Goal: Task Accomplishment & Management: Manage account settings

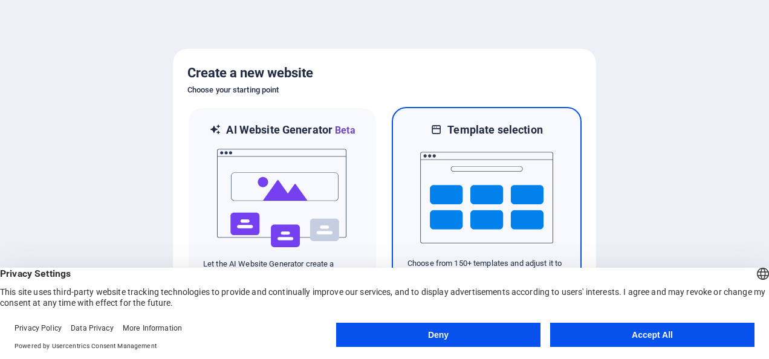
click at [465, 176] on img at bounding box center [486, 197] width 133 height 121
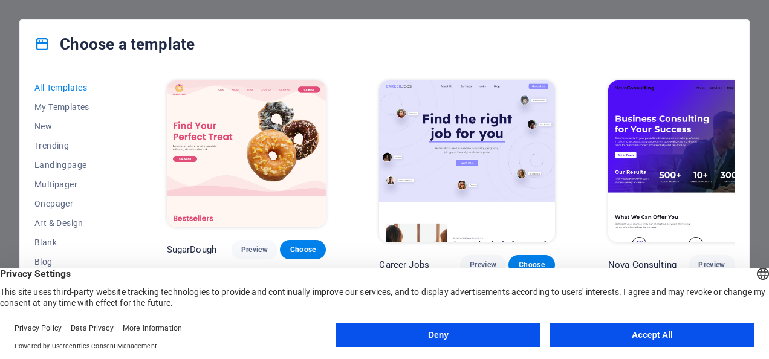
click at [620, 338] on button "Accept All" at bounding box center [652, 335] width 204 height 24
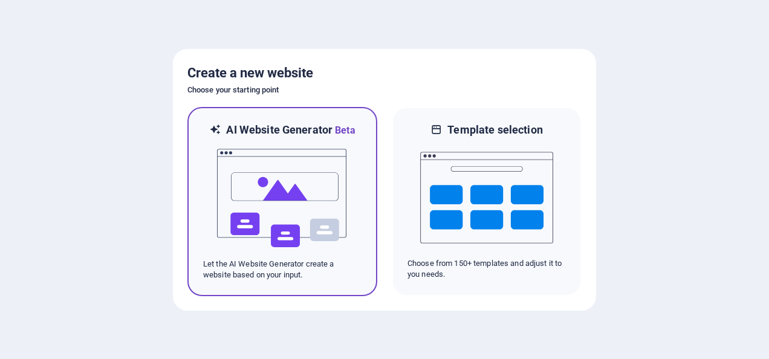
click at [309, 184] on img at bounding box center [282, 198] width 133 height 121
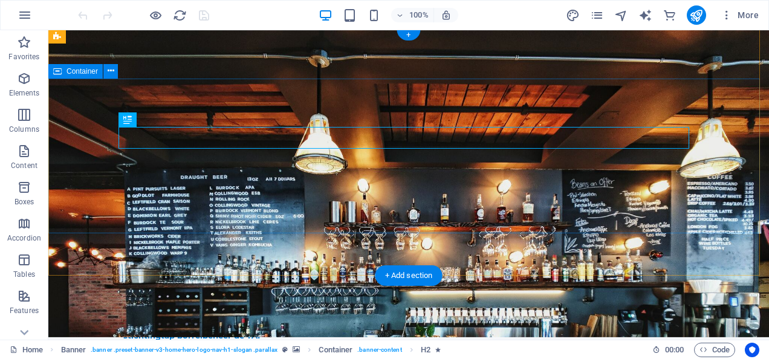
scroll to position [4, 0]
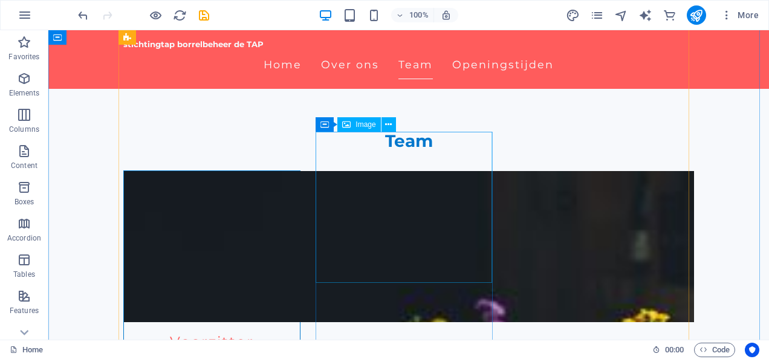
scroll to position [684, 0]
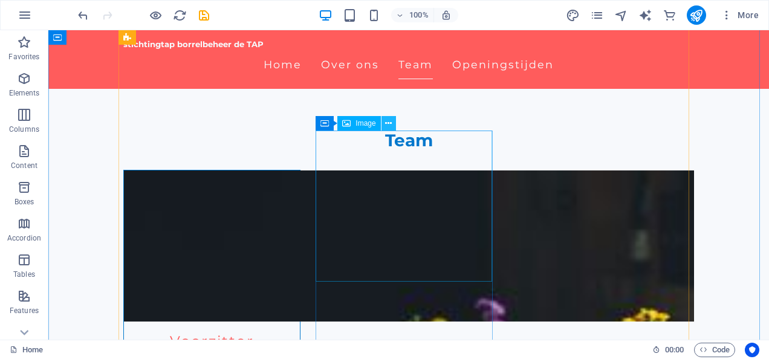
click at [392, 123] on button at bounding box center [388, 123] width 15 height 15
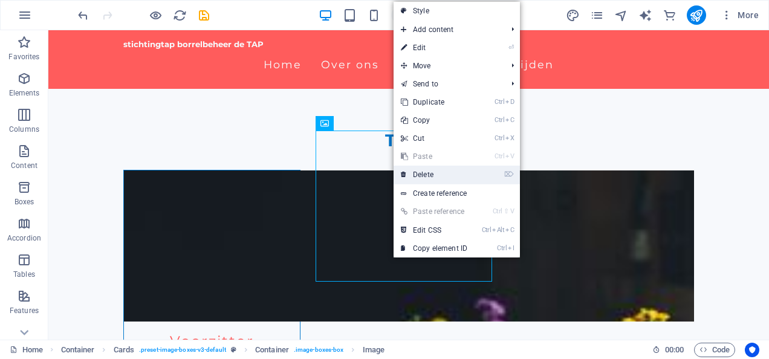
click at [424, 173] on link "⌦ Delete" at bounding box center [433, 175] width 81 height 18
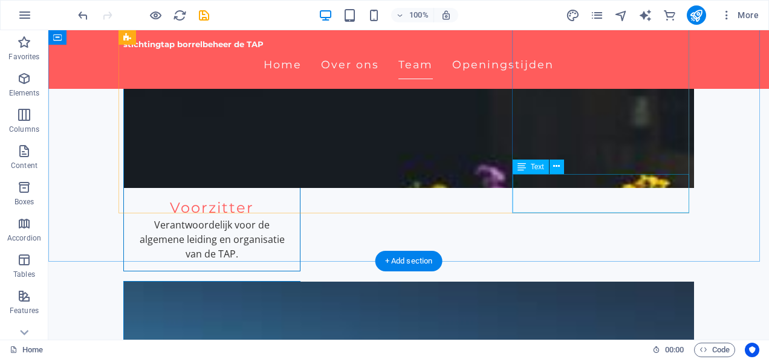
scroll to position [823, 0]
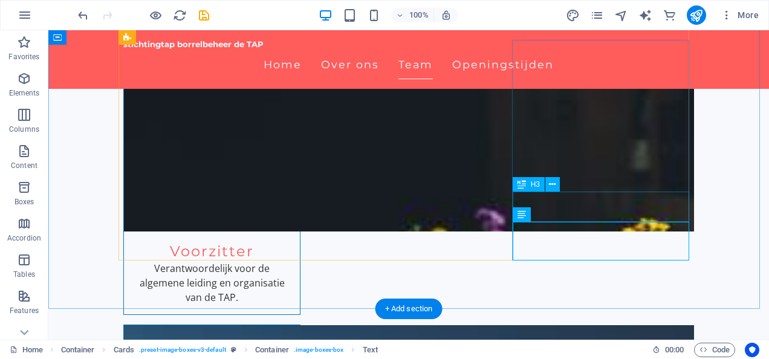
scroll to position [765, 0]
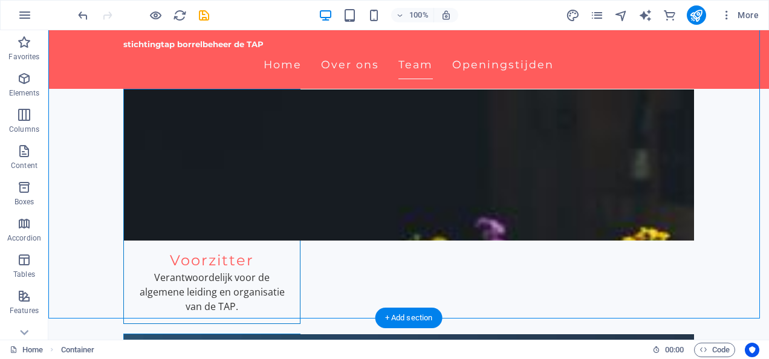
drag, startPoint x: 710, startPoint y: 243, endPoint x: 584, endPoint y: 136, distance: 165.1
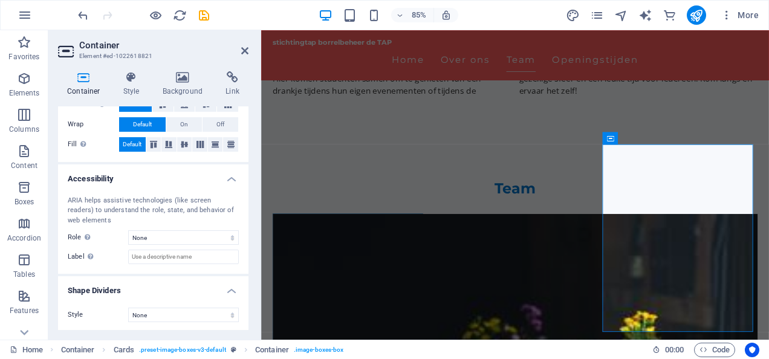
scroll to position [0, 0]
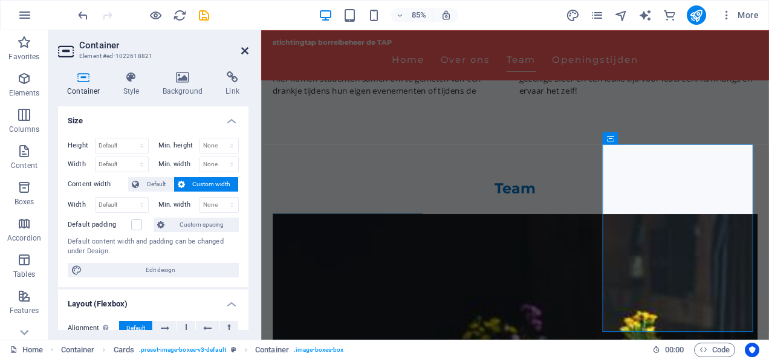
click at [245, 48] on icon at bounding box center [244, 51] width 7 height 10
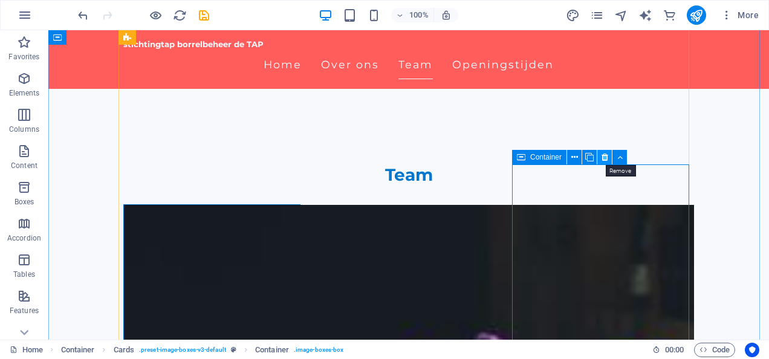
click at [604, 160] on icon at bounding box center [604, 157] width 7 height 13
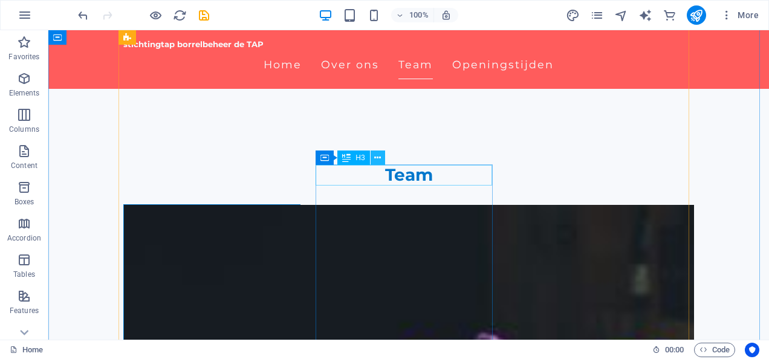
click at [378, 158] on icon at bounding box center [377, 158] width 7 height 13
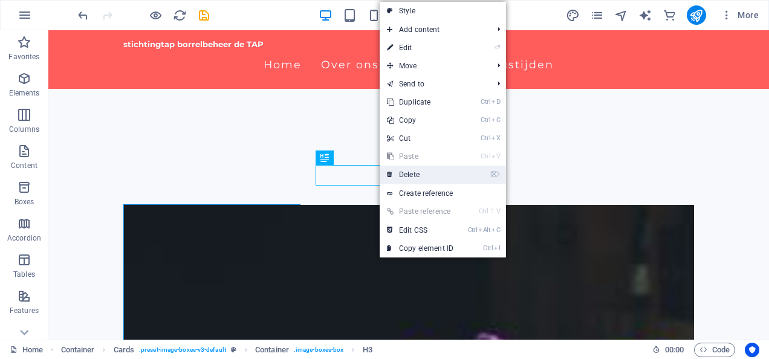
click at [404, 169] on link "⌦ Delete" at bounding box center [420, 175] width 81 height 18
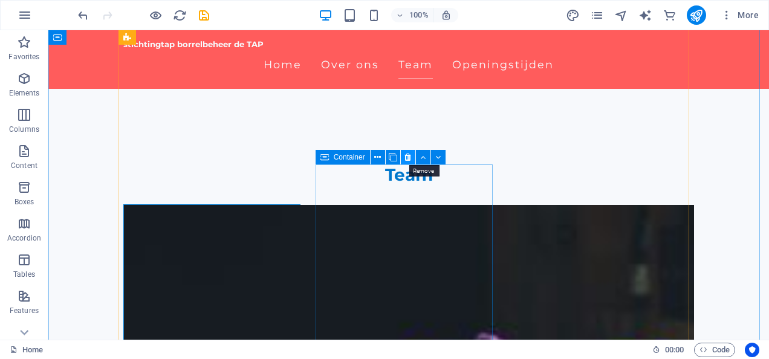
click at [408, 158] on icon at bounding box center [407, 157] width 7 height 13
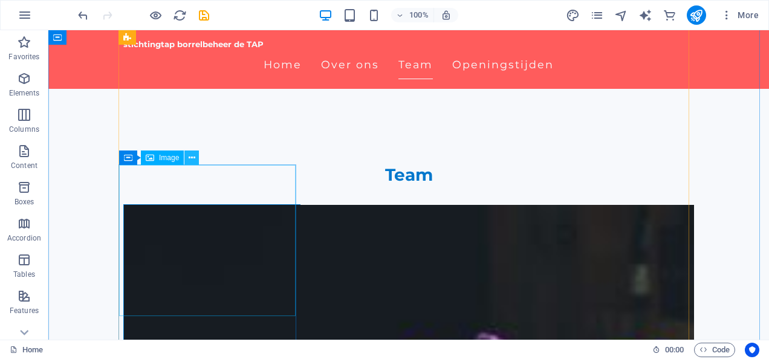
click at [191, 156] on icon at bounding box center [192, 158] width 7 height 13
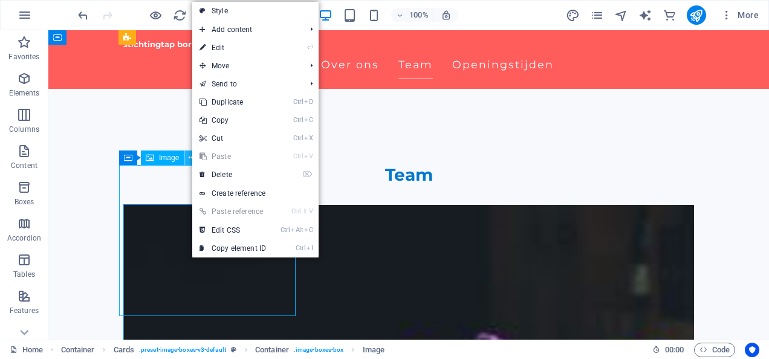
click at [191, 156] on icon at bounding box center [192, 158] width 7 height 13
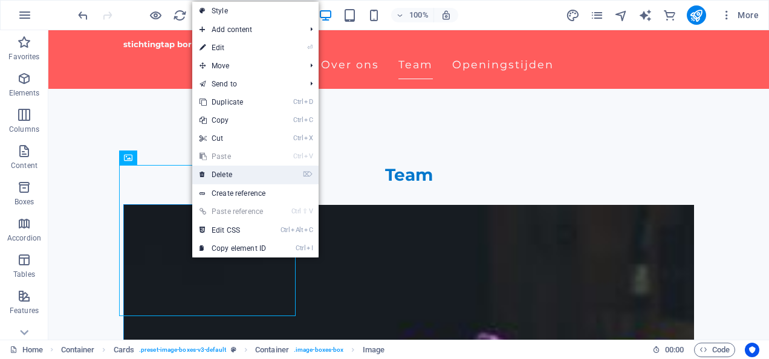
click at [223, 173] on link "⌦ Delete" at bounding box center [232, 175] width 81 height 18
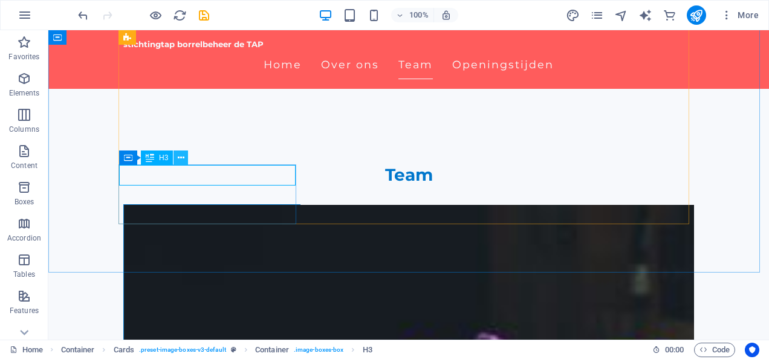
click at [184, 159] on icon at bounding box center [181, 158] width 7 height 13
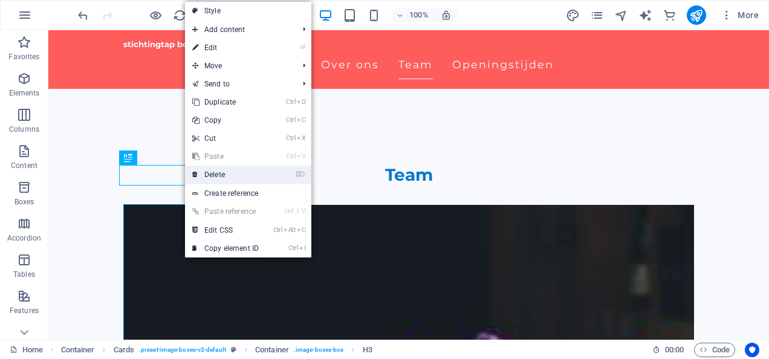
click at [227, 172] on link "⌦ Delete" at bounding box center [225, 175] width 81 height 18
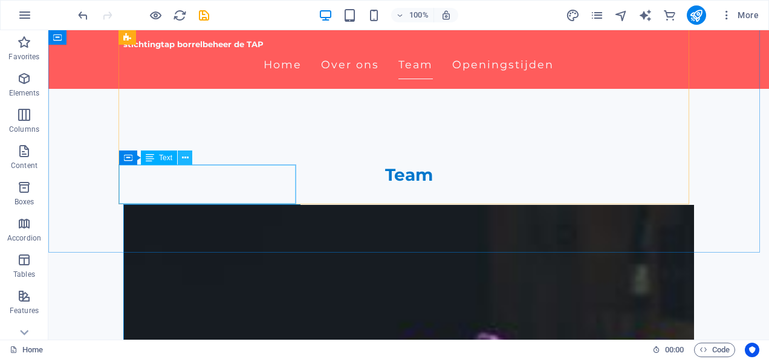
click at [184, 158] on icon at bounding box center [185, 158] width 7 height 13
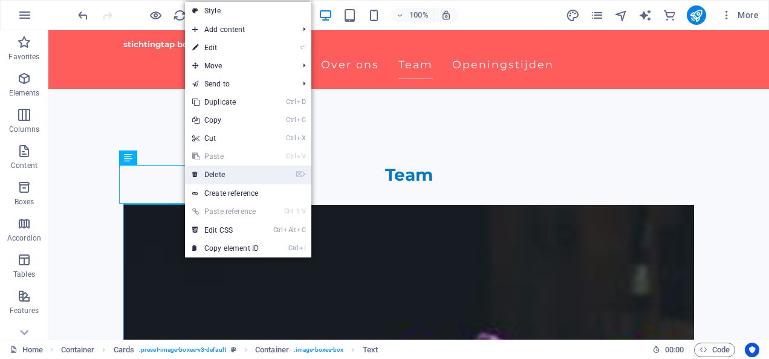
click at [222, 173] on link "⌦ Delete" at bounding box center [225, 175] width 81 height 18
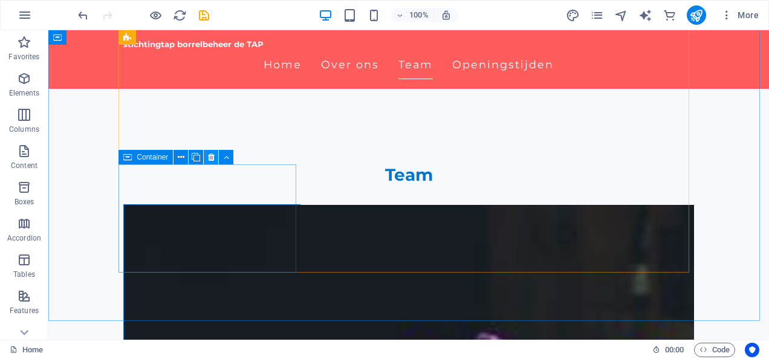
click at [210, 157] on icon at bounding box center [211, 157] width 7 height 13
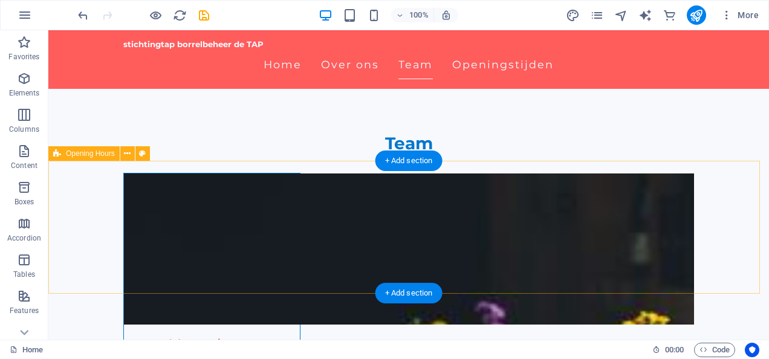
scroll to position [682, 0]
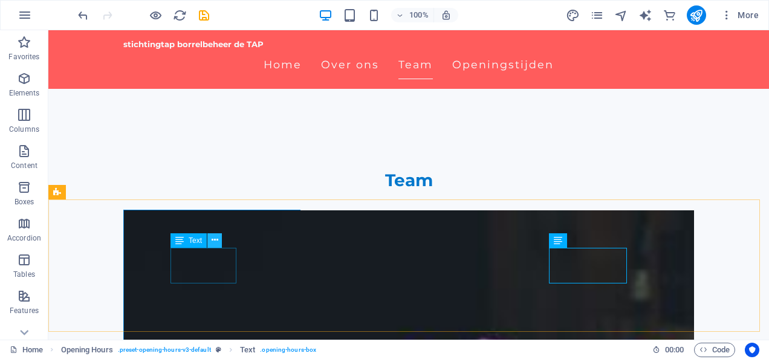
click at [214, 241] on icon at bounding box center [215, 240] width 7 height 13
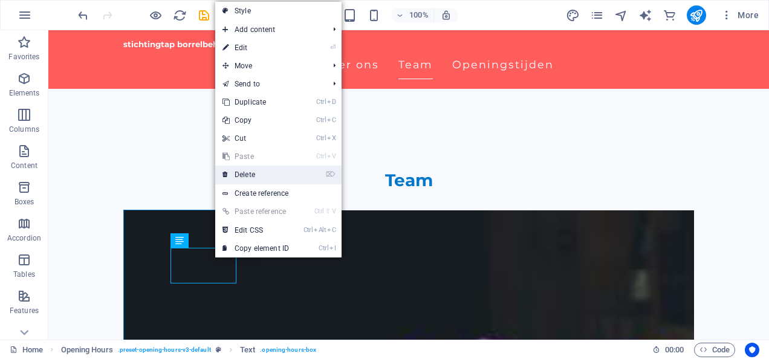
click at [251, 172] on link "⌦ Delete" at bounding box center [255, 175] width 81 height 18
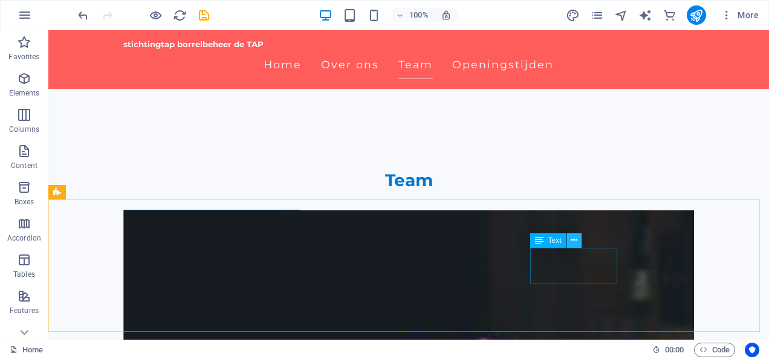
click at [575, 241] on icon at bounding box center [574, 240] width 7 height 13
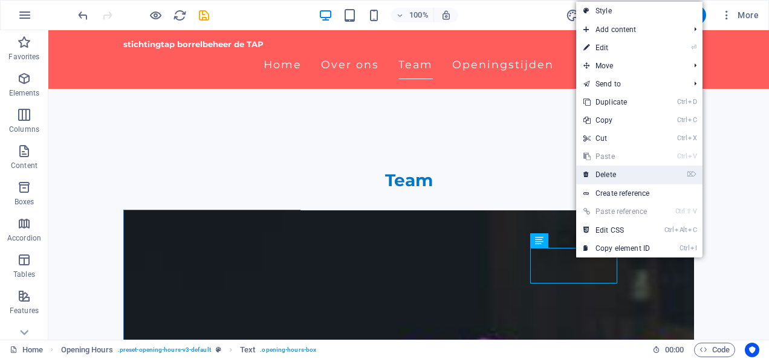
click at [613, 167] on link "⌦ Delete" at bounding box center [616, 175] width 81 height 18
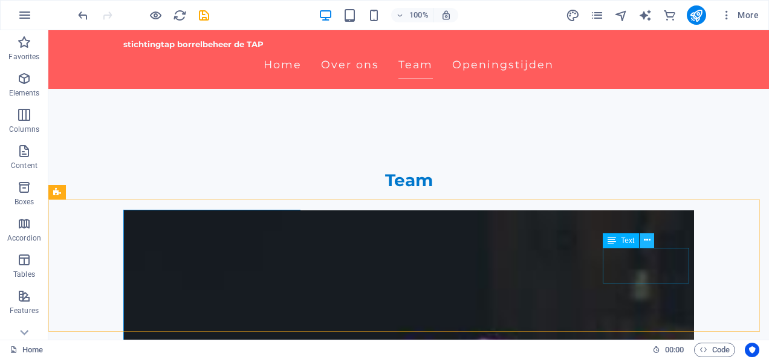
click at [649, 241] on icon at bounding box center [647, 240] width 7 height 13
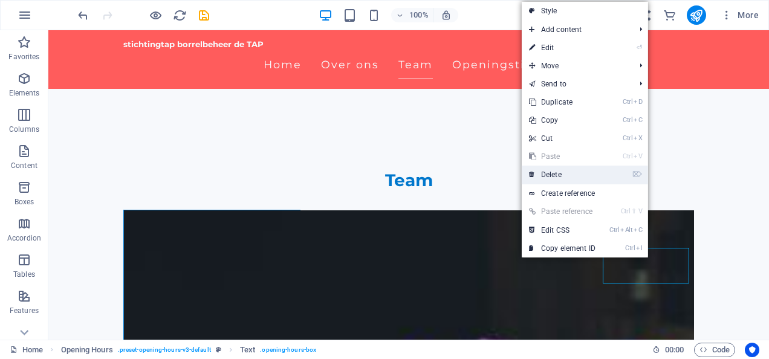
click at [568, 174] on link "⌦ Delete" at bounding box center [562, 175] width 81 height 18
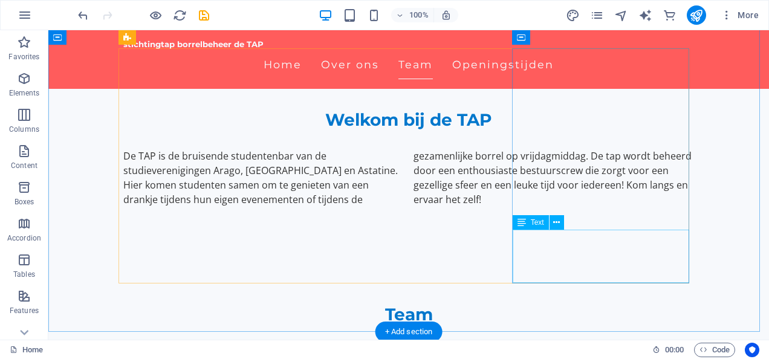
scroll to position [494, 0]
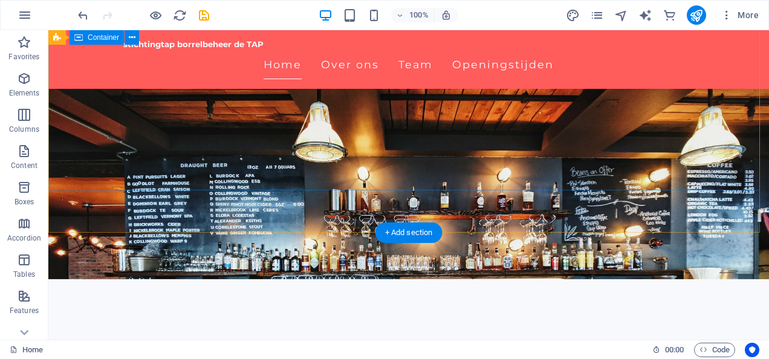
scroll to position [0, 0]
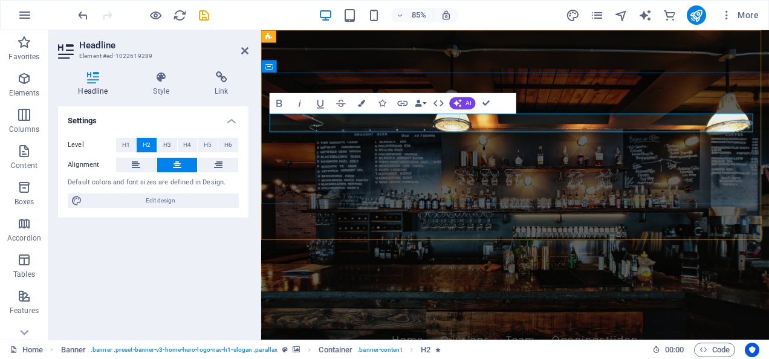
click at [587, 275] on figure at bounding box center [559, 212] width 597 height 364
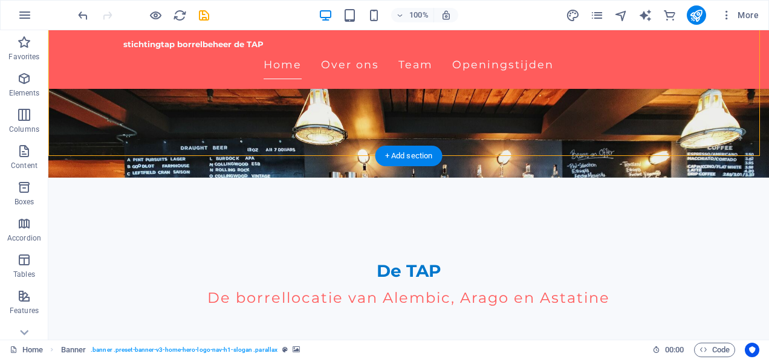
scroll to position [181, 0]
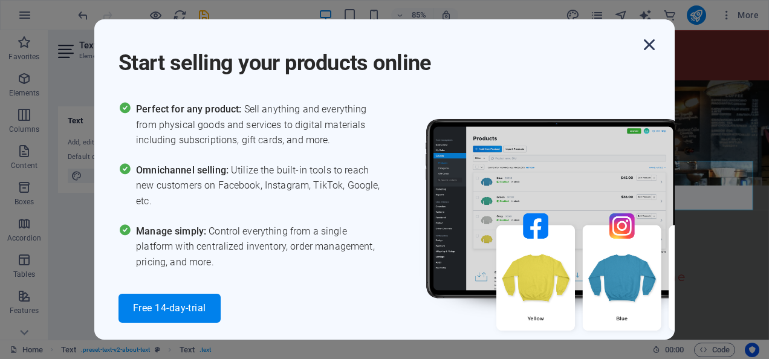
click at [655, 44] on icon "button" at bounding box center [649, 45] width 22 height 22
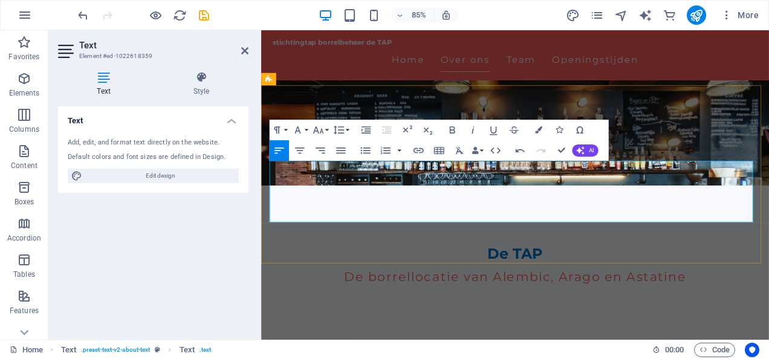
drag, startPoint x: 674, startPoint y: 248, endPoint x: 373, endPoint y: 252, distance: 301.0
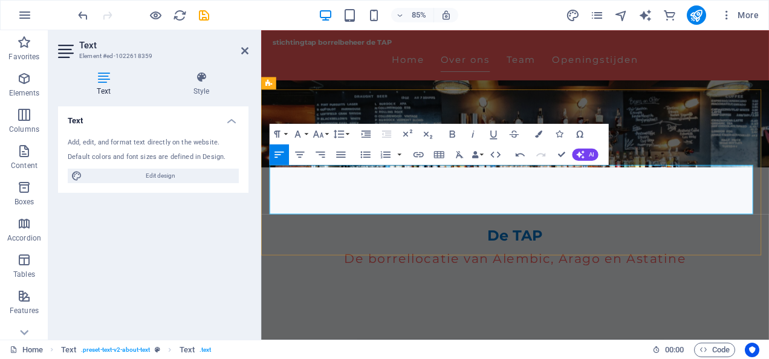
scroll to position [176, 0]
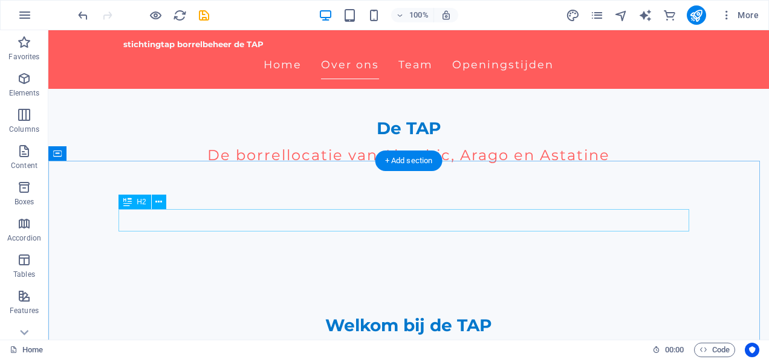
scroll to position [297, 0]
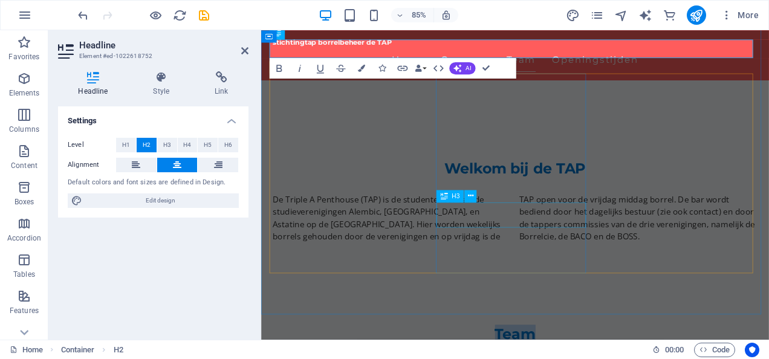
scroll to position [358, 0]
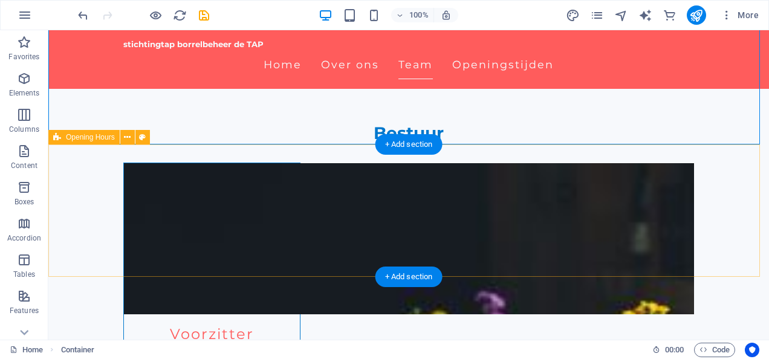
scroll to position [699, 0]
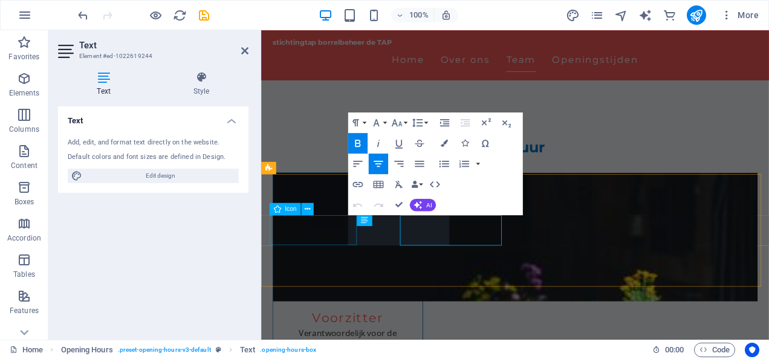
scroll to position [644, 0]
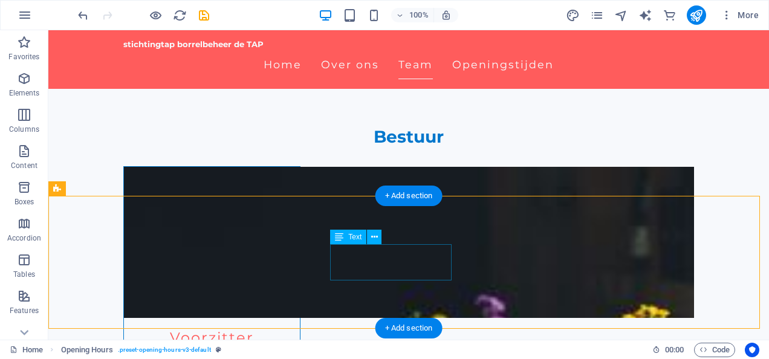
scroll to position [699, 0]
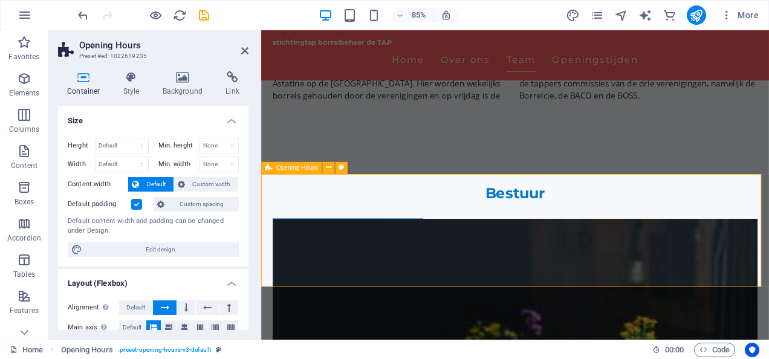
click at [382, 210] on icon at bounding box center [382, 209] width 5 height 11
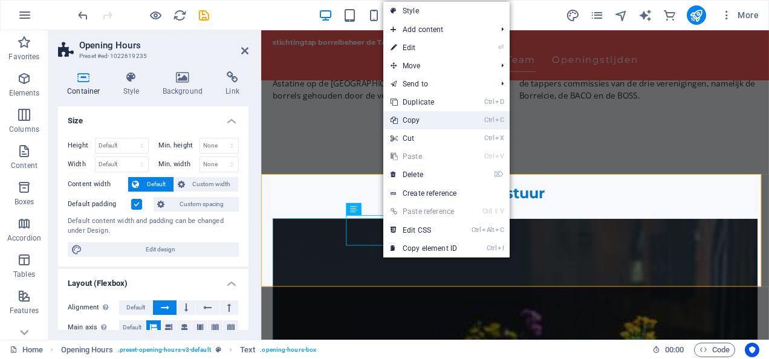
drag, startPoint x: 419, startPoint y: 125, endPoint x: 187, endPoint y: 130, distance: 232.1
click at [419, 125] on link "Ctrl C Copy" at bounding box center [423, 120] width 81 height 18
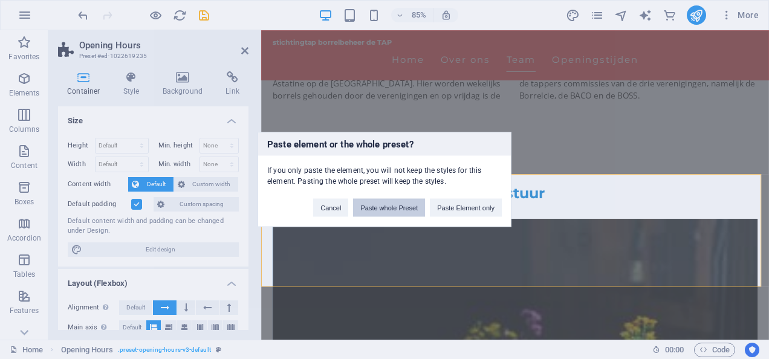
click at [413, 212] on button "Paste whole Preset" at bounding box center [389, 208] width 72 height 18
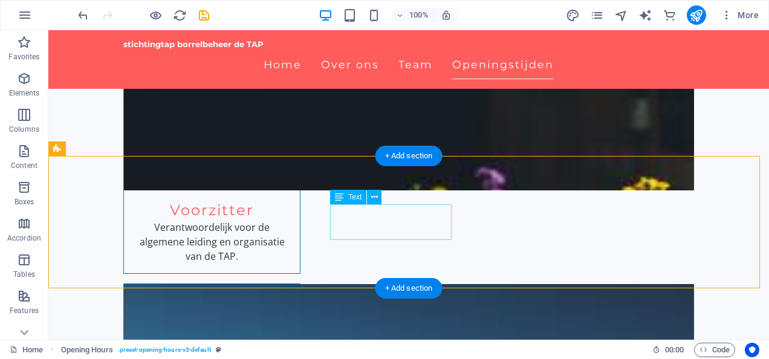
scroll to position [820, 0]
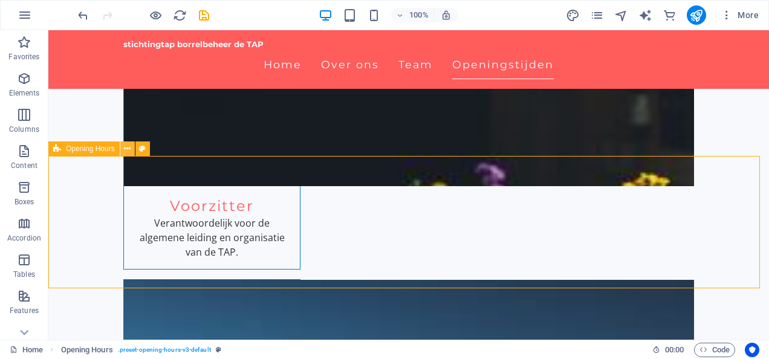
click at [124, 149] on icon at bounding box center [127, 149] width 7 height 13
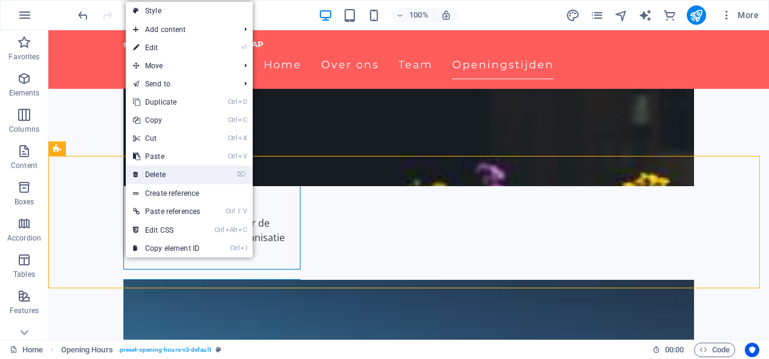
click at [163, 173] on link "⌦ Delete" at bounding box center [167, 175] width 82 height 18
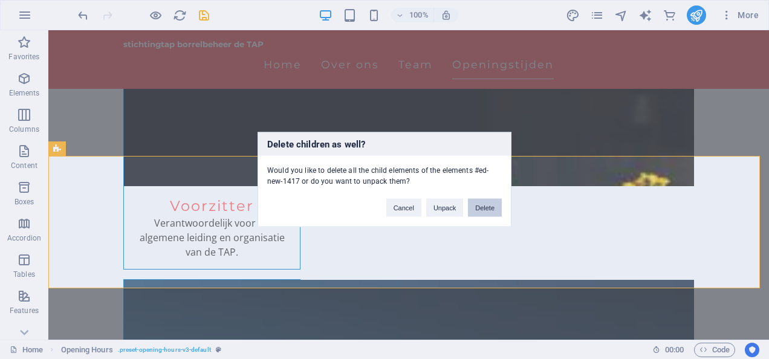
click at [487, 208] on button "Delete" at bounding box center [485, 208] width 34 height 18
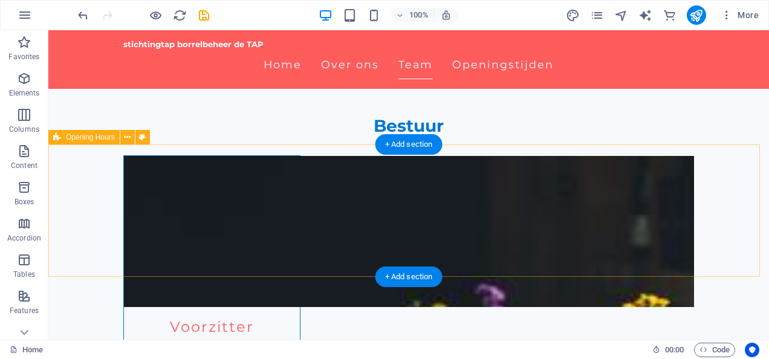
scroll to position [638, 0]
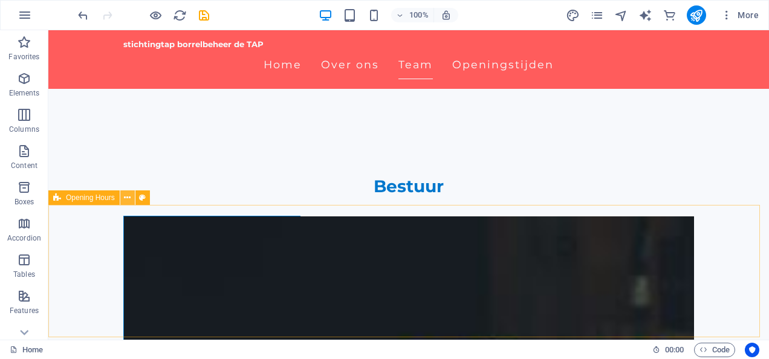
click at [123, 201] on button at bounding box center [127, 197] width 15 height 15
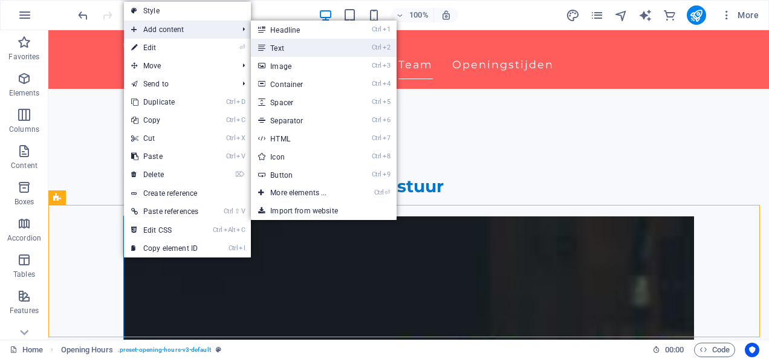
click at [314, 51] on link "Ctrl 2 Text" at bounding box center [301, 48] width 100 height 18
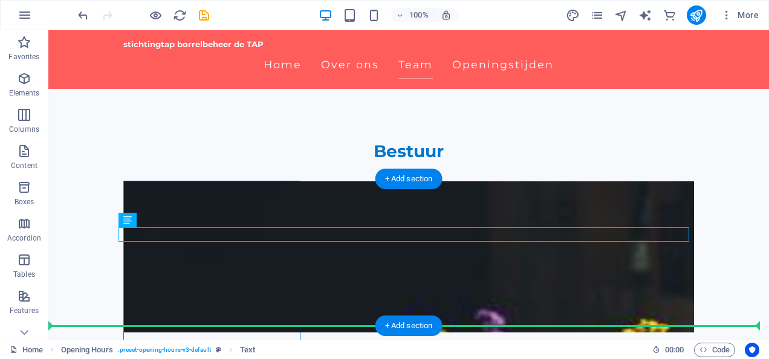
scroll to position [713, 0]
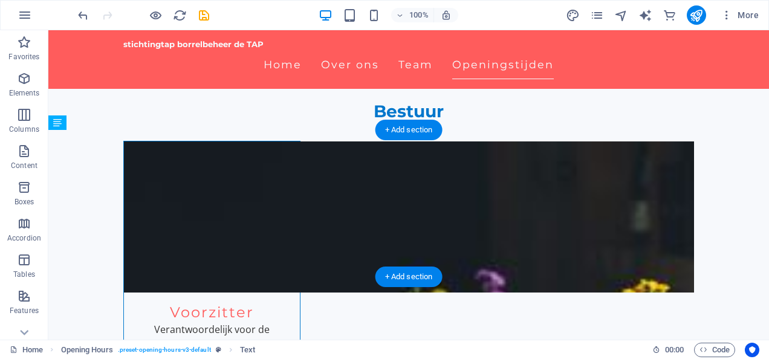
drag, startPoint x: 130, startPoint y: 258, endPoint x: 654, endPoint y: 221, distance: 525.3
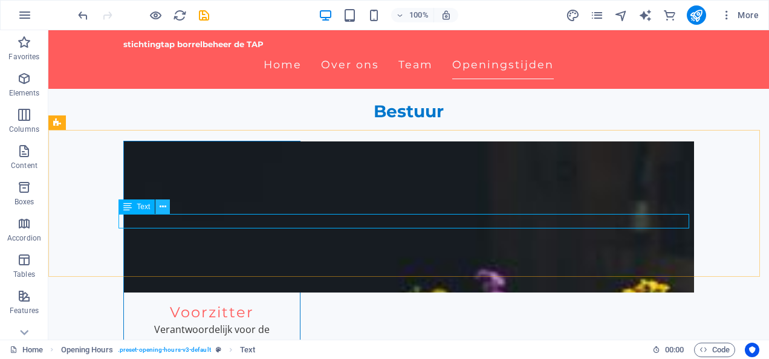
click at [165, 207] on icon at bounding box center [163, 207] width 7 height 13
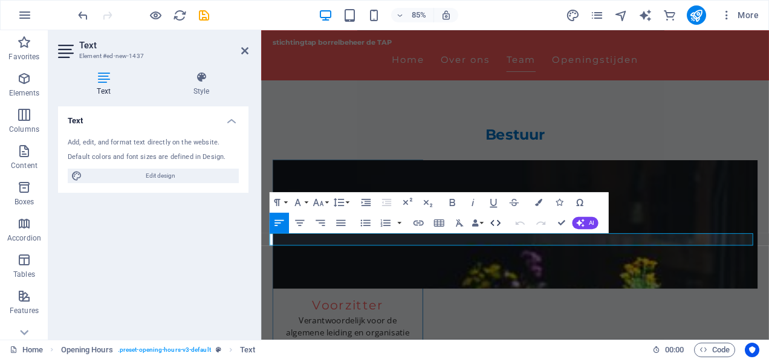
scroll to position [659, 0]
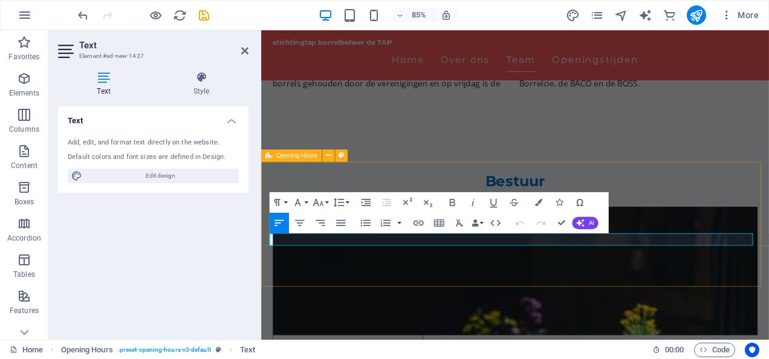
drag, startPoint x: 656, startPoint y: 273, endPoint x: 583, endPoint y: 242, distance: 80.2
click at [325, 202] on button "Font Size" at bounding box center [320, 202] width 19 height 21
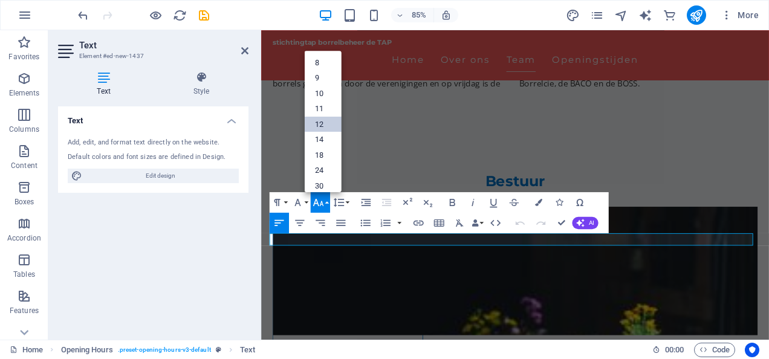
click at [325, 118] on link "12" at bounding box center [322, 125] width 37 height 16
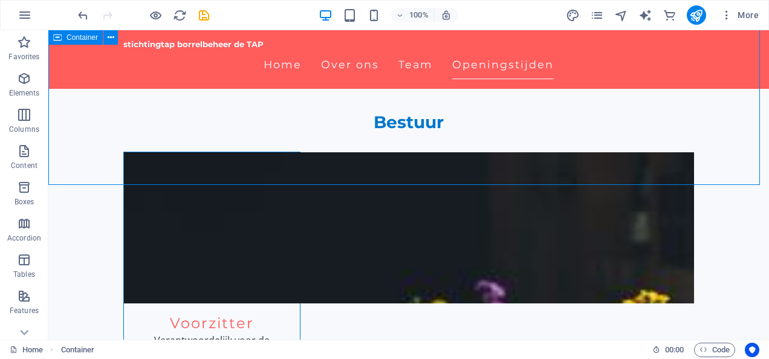
scroll to position [713, 0]
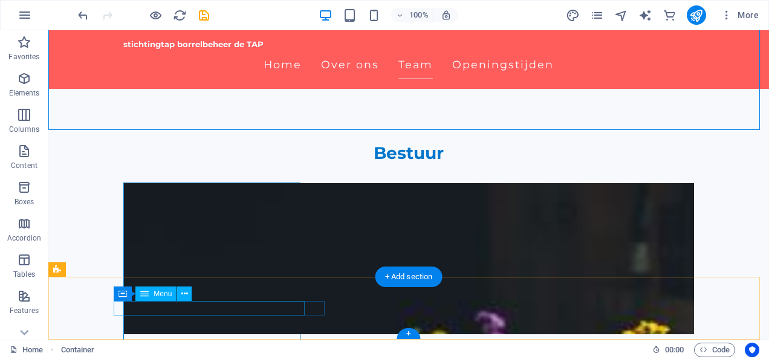
select select
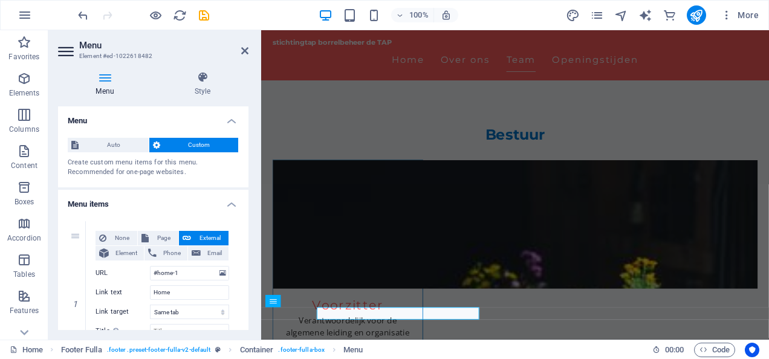
scroll to position [659, 0]
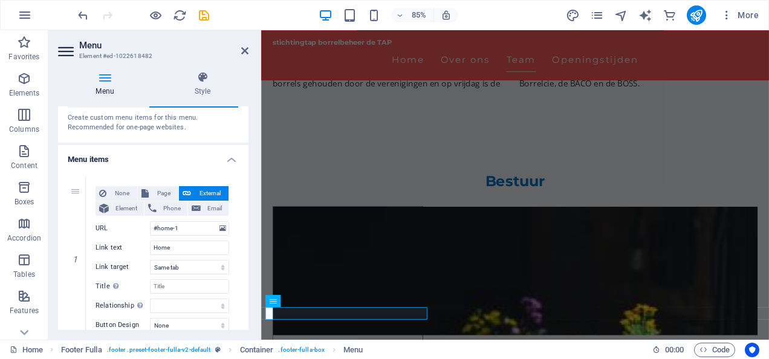
scroll to position [60, 0]
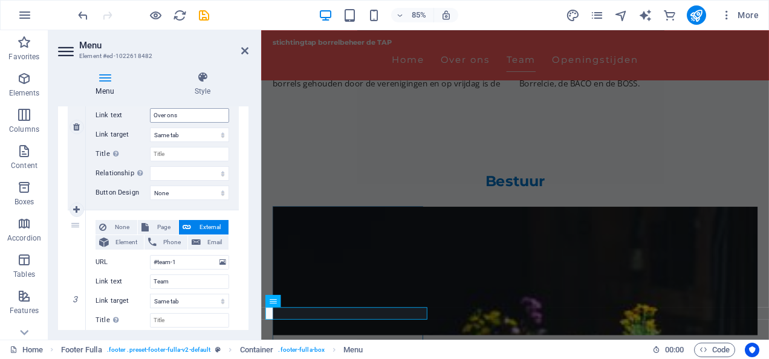
scroll to position [363, 0]
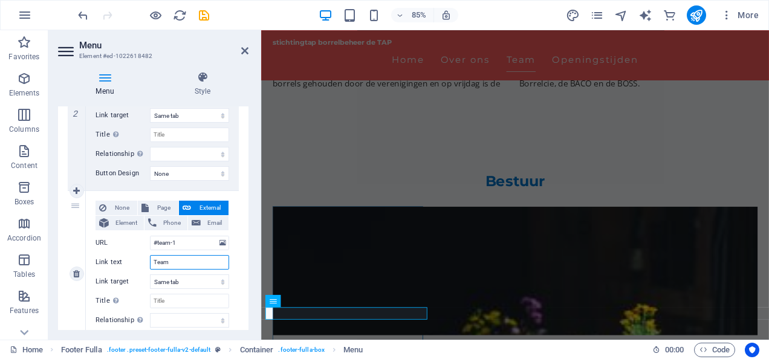
click at [189, 256] on input "Team" at bounding box center [189, 262] width 79 height 15
type input "T"
type input "Bestuur"
select select
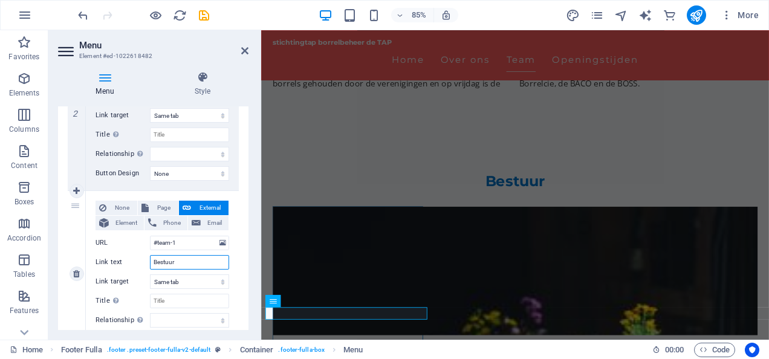
select select
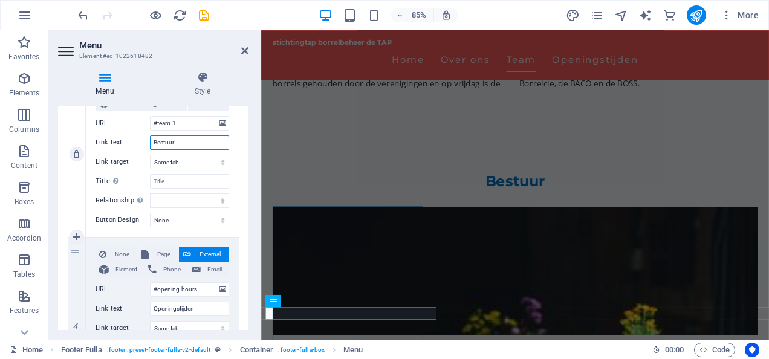
scroll to position [544, 0]
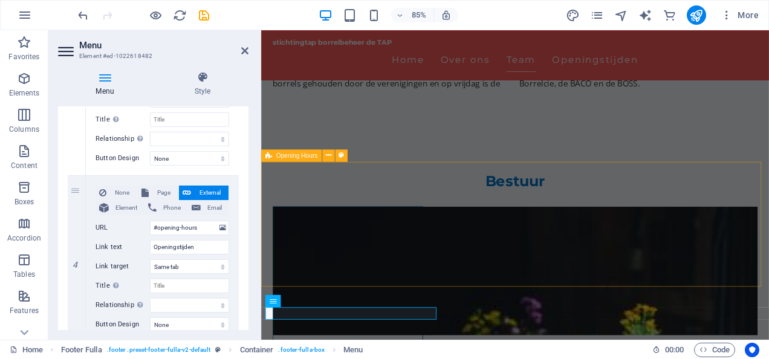
type input "Bestuur"
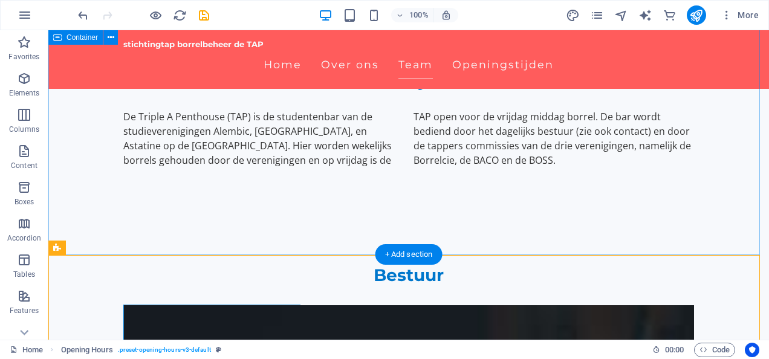
scroll to position [532, 0]
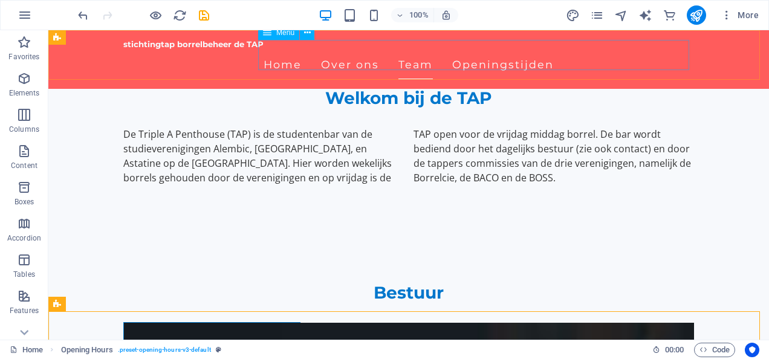
click at [554, 60] on nav "Home Over ons Team Openingstijden" at bounding box center [408, 65] width 571 height 30
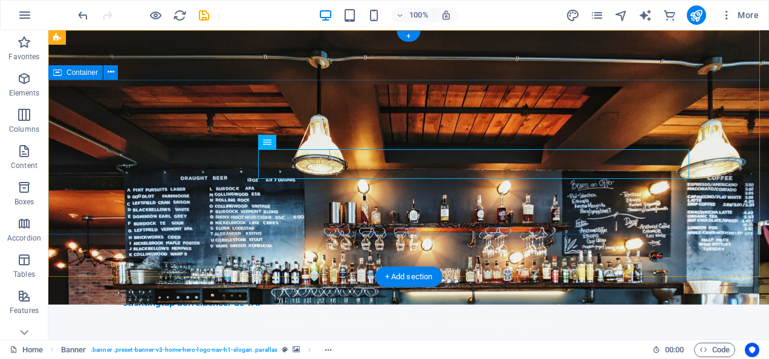
scroll to position [0, 0]
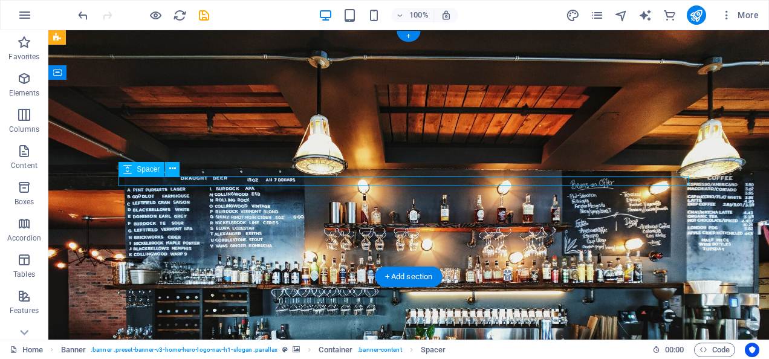
select select "px"
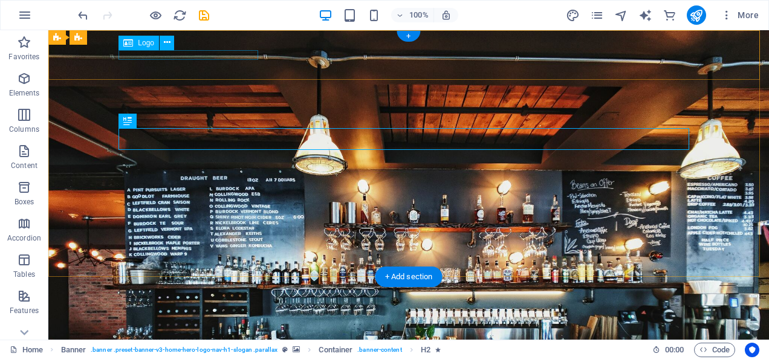
click at [199, 334] on div "stichtingtap borrelbeheer de TAP" at bounding box center [408, 339] width 571 height 10
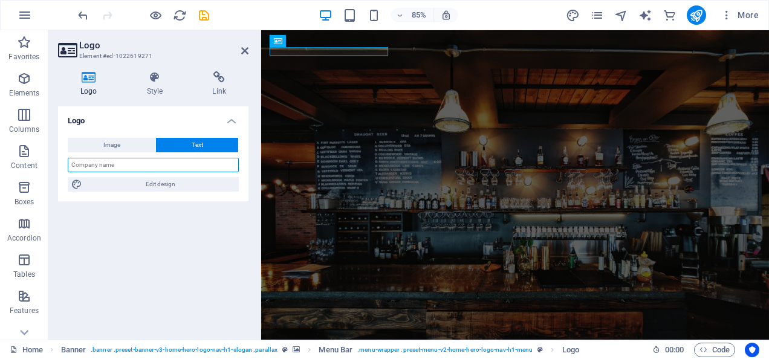
click at [138, 163] on input "text" at bounding box center [153, 165] width 171 height 15
type input "Stichting Borrelbeheer de TAP"
click at [245, 48] on icon at bounding box center [244, 51] width 7 height 10
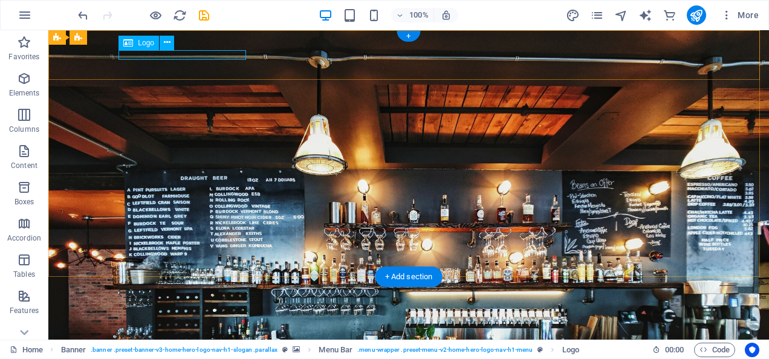
click at [154, 334] on div "Stichting Borrelbeheer de TAP" at bounding box center [408, 339] width 571 height 10
click at [143, 40] on span "Logo" at bounding box center [146, 42] width 16 height 7
click at [162, 44] on button at bounding box center [167, 43] width 15 height 15
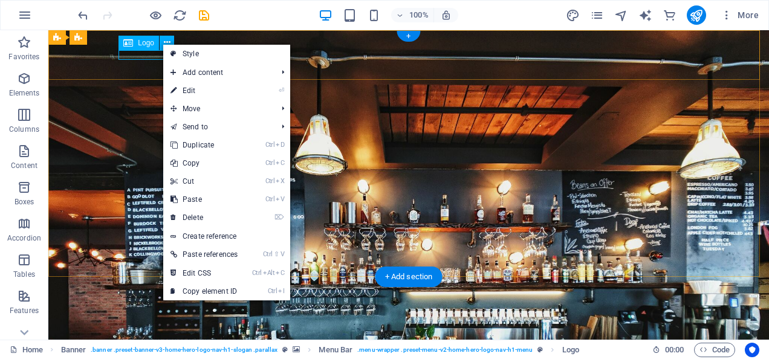
click at [141, 324] on div "Stichting Borrelbeheer de TAP Home Over ons Team Openingstijden" at bounding box center [408, 353] width 720 height 59
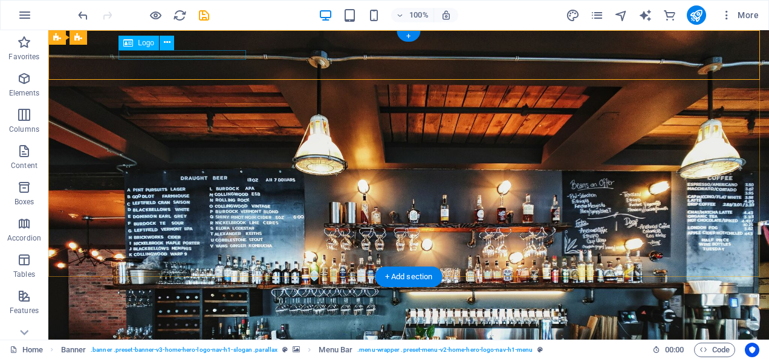
click at [148, 334] on div "Stichting Borrelbeheer de TAP" at bounding box center [408, 339] width 571 height 10
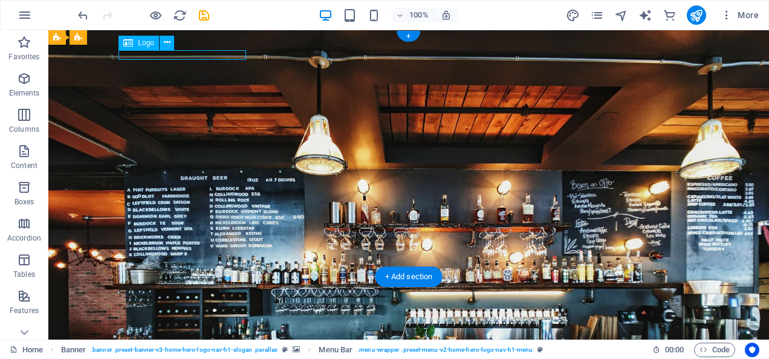
click at [148, 334] on div "Stichting Borrelbeheer de TAP" at bounding box center [408, 339] width 571 height 10
select select "px"
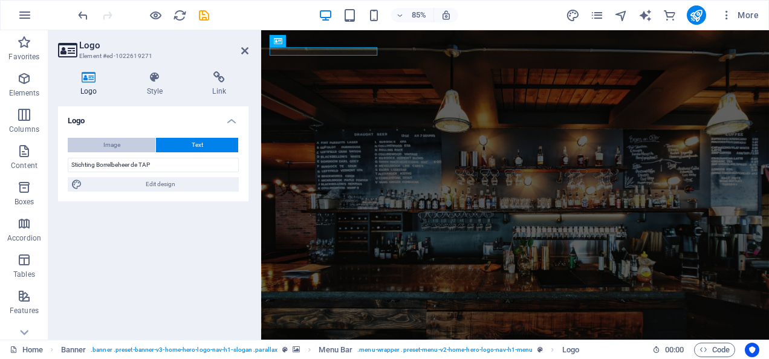
click at [121, 140] on button "Image" at bounding box center [112, 145] width 88 height 15
select select "DISABLED_OPTION_VALUE"
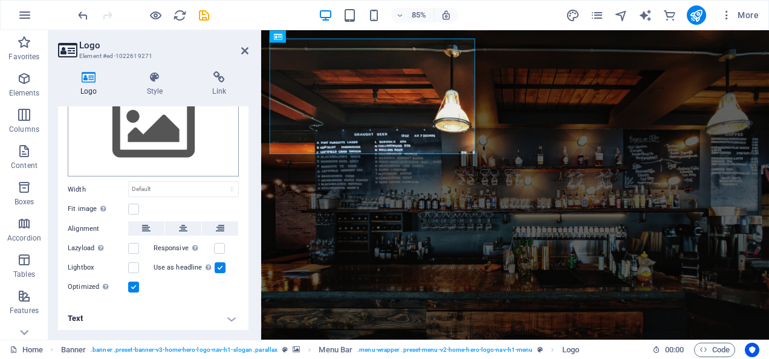
scroll to position [81, 0]
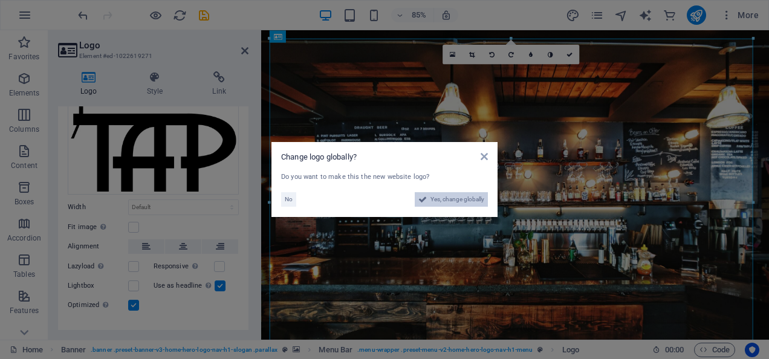
click at [432, 201] on span "Yes, change globally" at bounding box center [457, 199] width 54 height 15
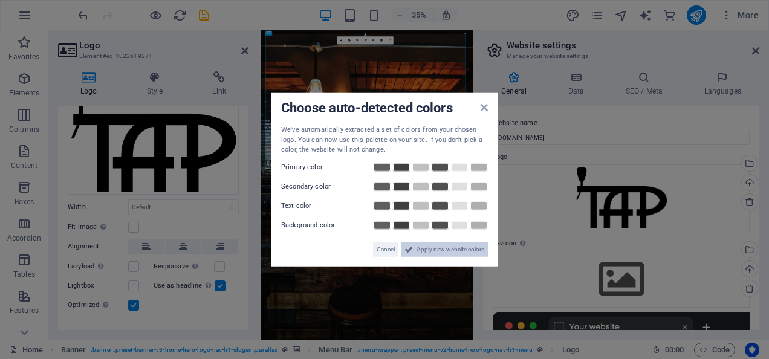
click at [424, 250] on span "Apply new website colors" at bounding box center [450, 249] width 68 height 15
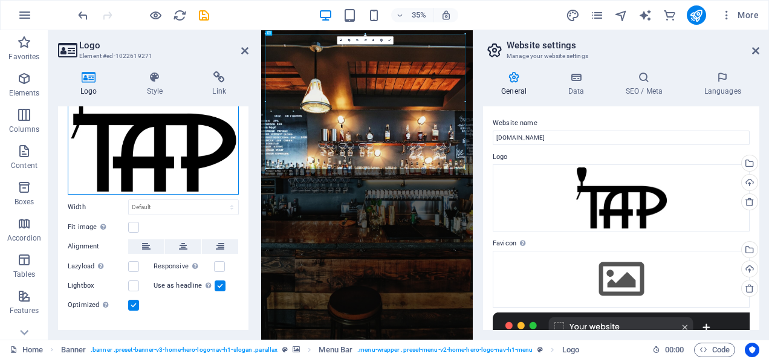
click at [189, 152] on div "Drag files here, click to choose files or select files from Files or our free s…" at bounding box center [153, 136] width 171 height 118
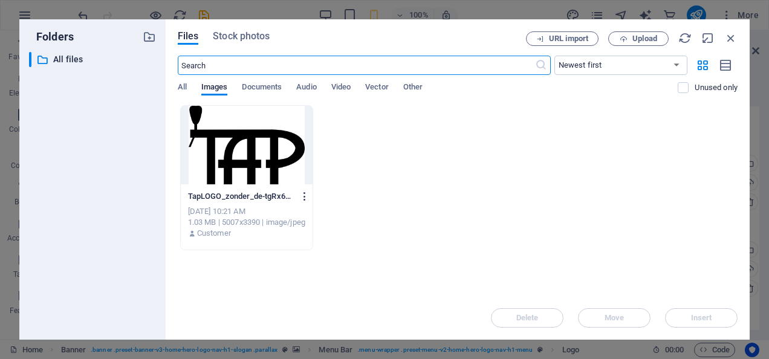
click at [302, 193] on icon "button" at bounding box center [304, 196] width 11 height 11
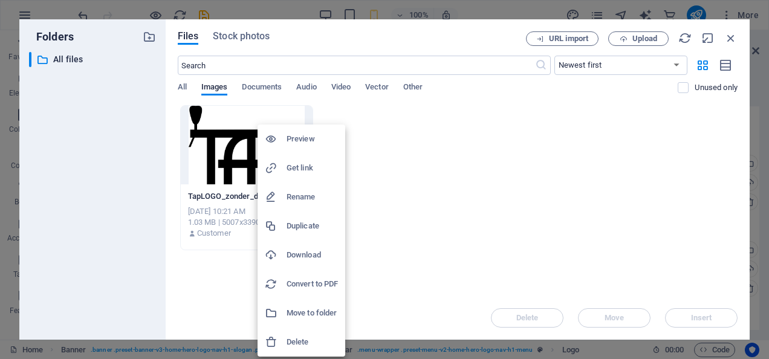
click at [296, 338] on h6 "Delete" at bounding box center [311, 342] width 51 height 15
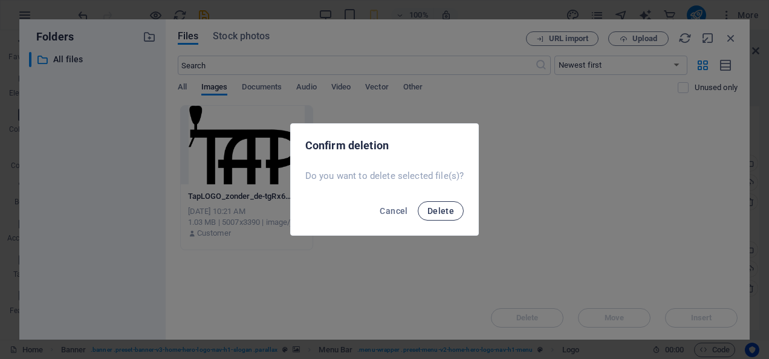
click at [439, 212] on span "Delete" at bounding box center [440, 211] width 27 height 10
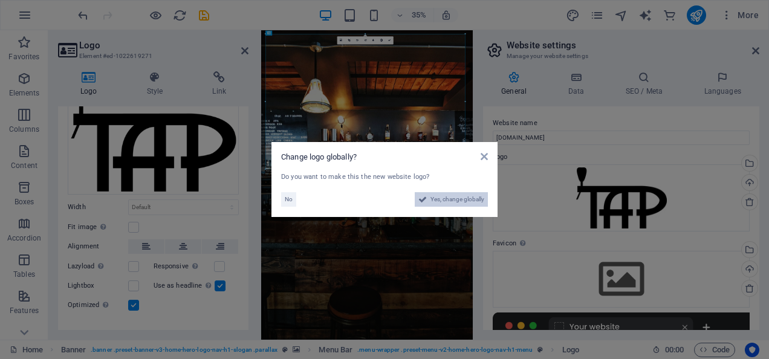
click at [476, 202] on span "Yes, change globally" at bounding box center [457, 199] width 54 height 15
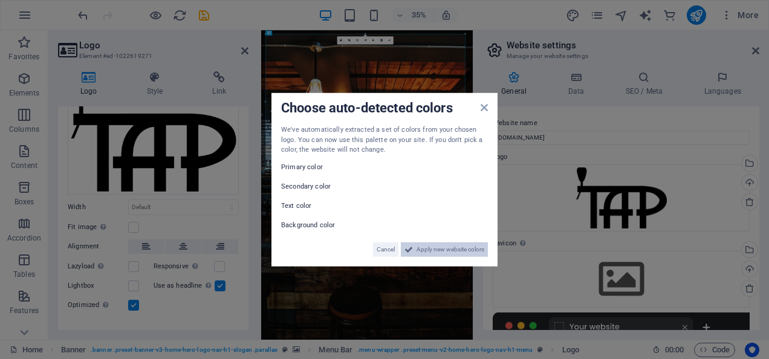
click at [452, 250] on span "Apply new website colors" at bounding box center [450, 249] width 68 height 15
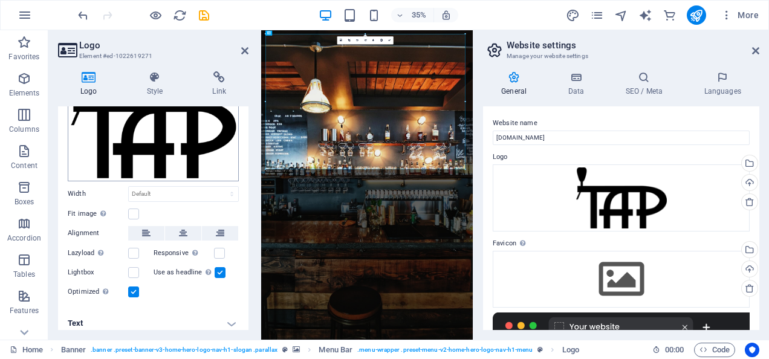
scroll to position [100, 0]
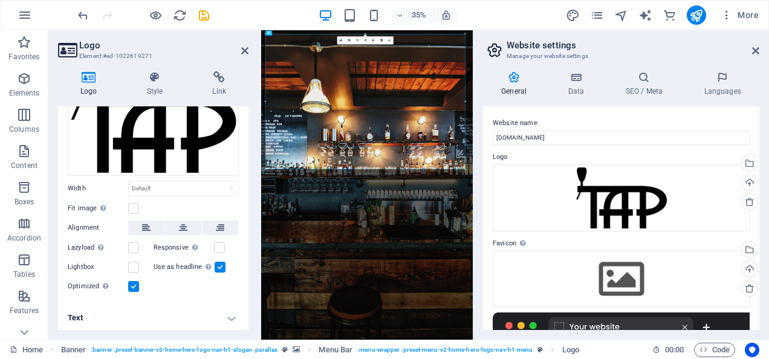
click at [228, 317] on h4 "Text" at bounding box center [153, 317] width 190 height 29
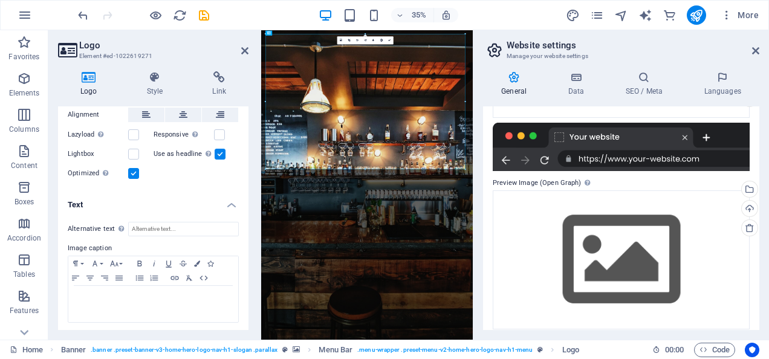
scroll to position [198, 0]
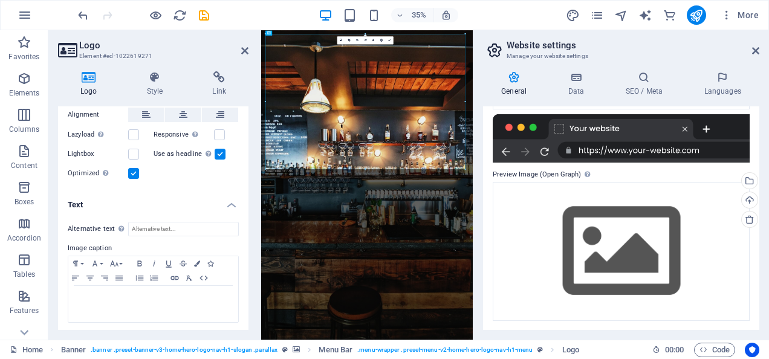
click at [747, 51] on header "Website settings Manage your website settings" at bounding box center [622, 45] width 274 height 31
click at [752, 51] on icon at bounding box center [755, 51] width 7 height 10
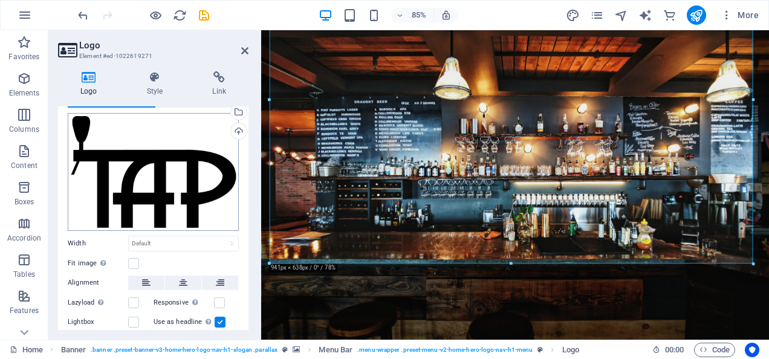
scroll to position [60, 0]
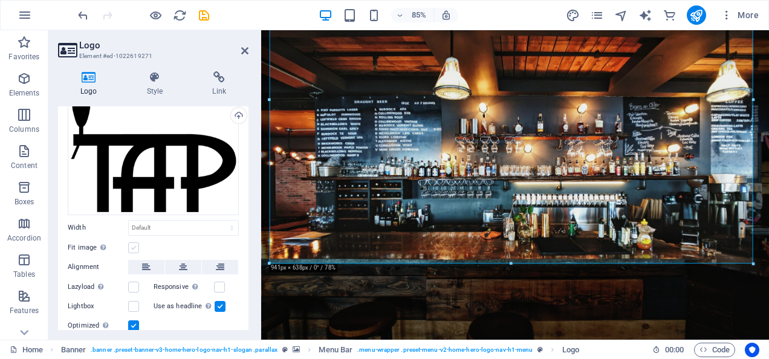
click at [131, 244] on label at bounding box center [133, 247] width 11 height 11
click at [0, 0] on input "Fit image Automatically fit image to a fixed width and height" at bounding box center [0, 0] width 0 height 0
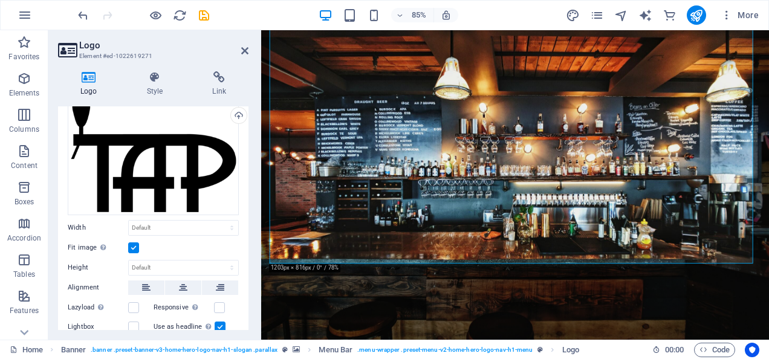
click at [133, 247] on label at bounding box center [133, 247] width 11 height 11
click at [0, 0] on input "Fit image Automatically fit image to a fixed width and height" at bounding box center [0, 0] width 0 height 0
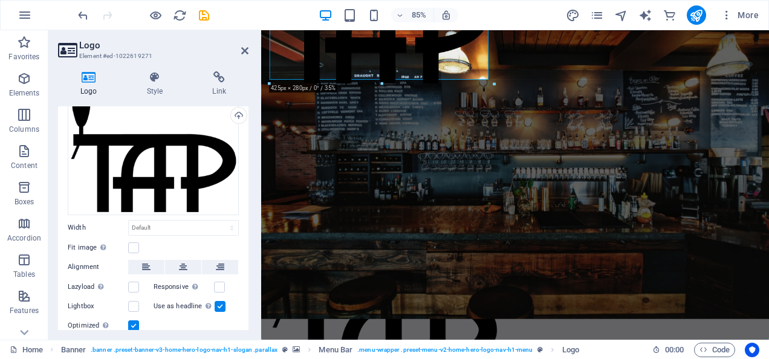
drag, startPoint x: 752, startPoint y: 264, endPoint x: 37, endPoint y: 26, distance: 754.0
type input "437"
select select "px"
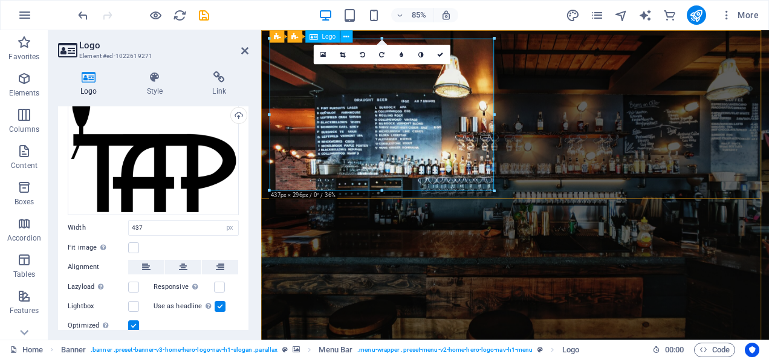
scroll to position [0, 0]
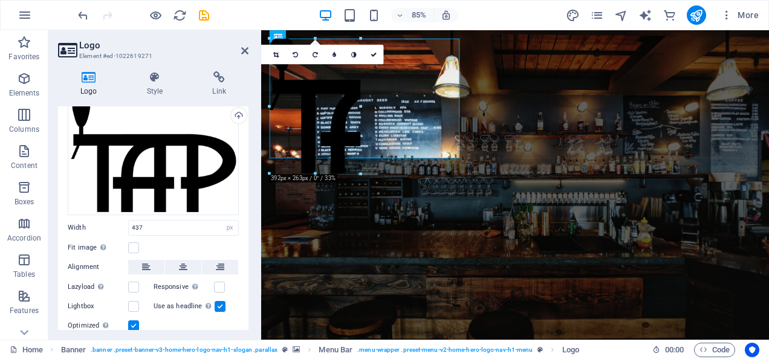
drag, startPoint x: 493, startPoint y: 191, endPoint x: 86, endPoint y: 63, distance: 426.3
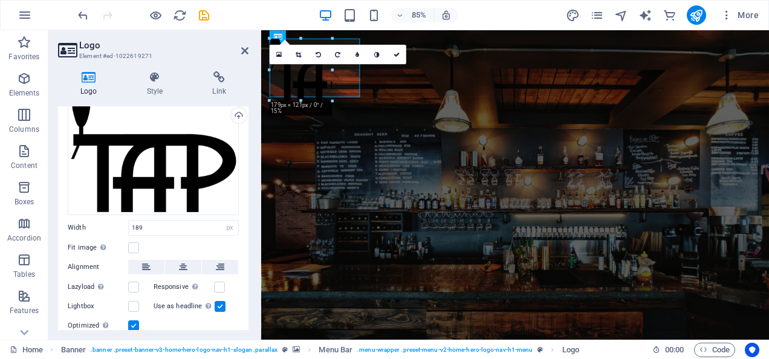
drag, startPoint x: 366, startPoint y: 102, endPoint x: 70, endPoint y: 52, distance: 300.3
type input "122"
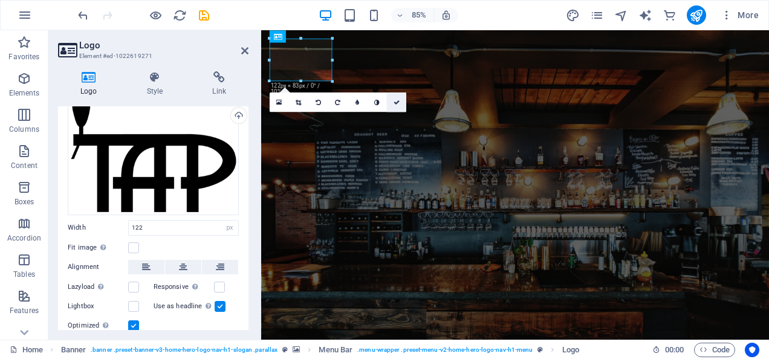
click at [401, 103] on link at bounding box center [395, 101] width 19 height 19
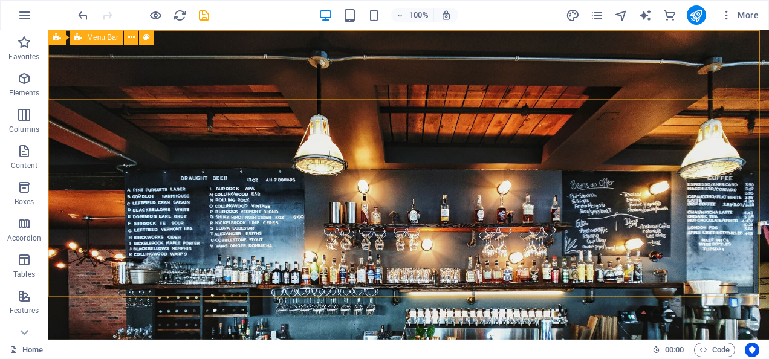
click at [121, 36] on div "Menu Bar" at bounding box center [97, 37] width 54 height 15
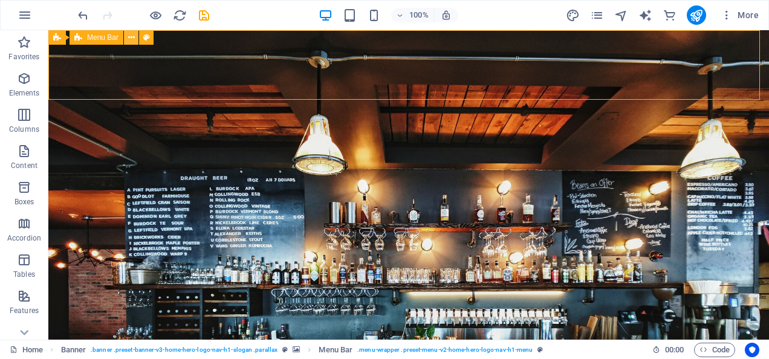
click at [135, 39] on button at bounding box center [131, 37] width 15 height 15
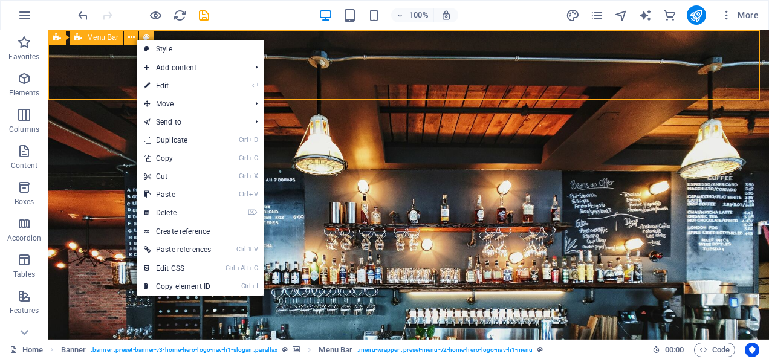
click at [146, 39] on icon at bounding box center [146, 37] width 7 height 13
select select "rem"
select select "preset-menu-v2-home-hero-logo-nav-h1-menu"
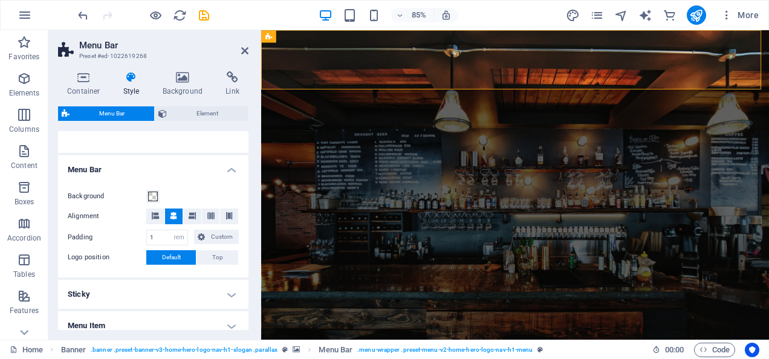
scroll to position [152, 0]
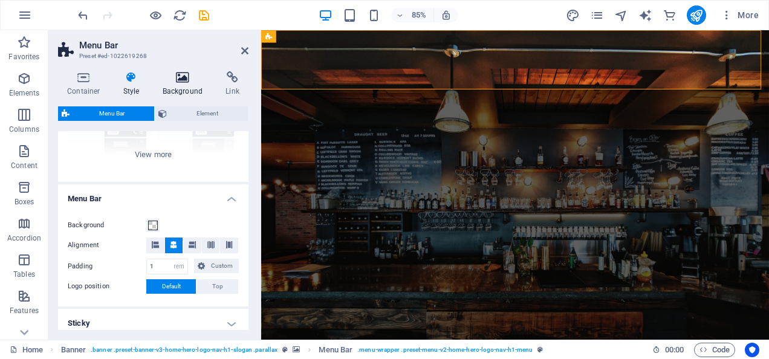
click at [192, 91] on h4 "Background" at bounding box center [185, 83] width 63 height 25
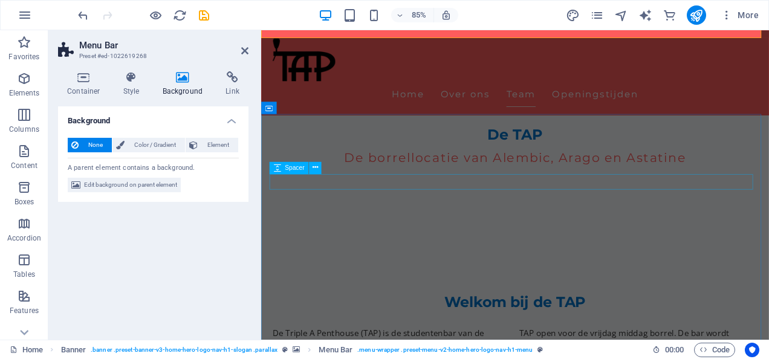
scroll to position [363, 0]
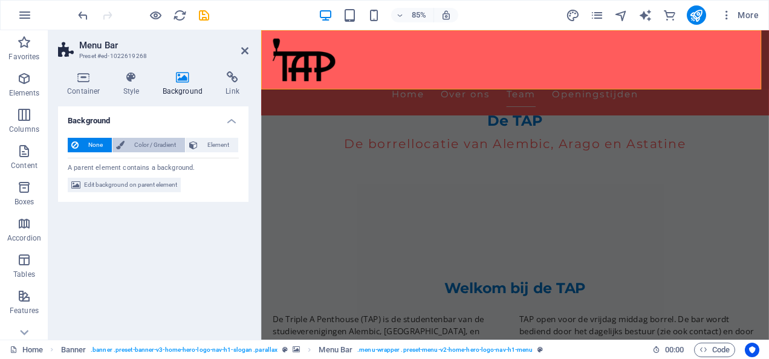
click at [151, 138] on span "Color / Gradient" at bounding box center [154, 145] width 53 height 15
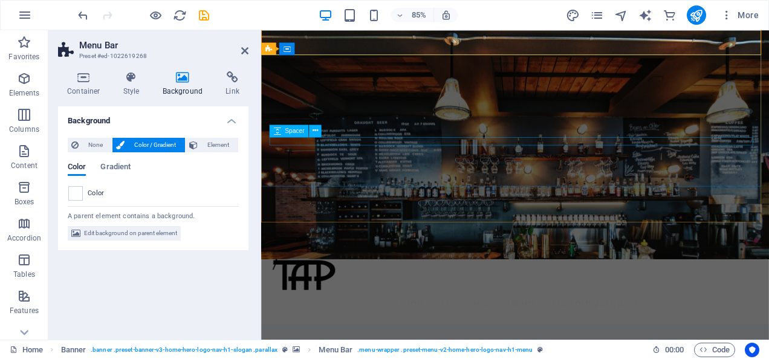
scroll to position [0, 0]
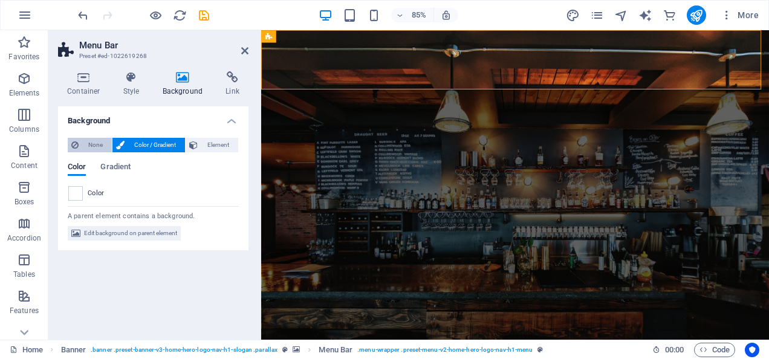
click at [101, 146] on span "None" at bounding box center [95, 145] width 26 height 15
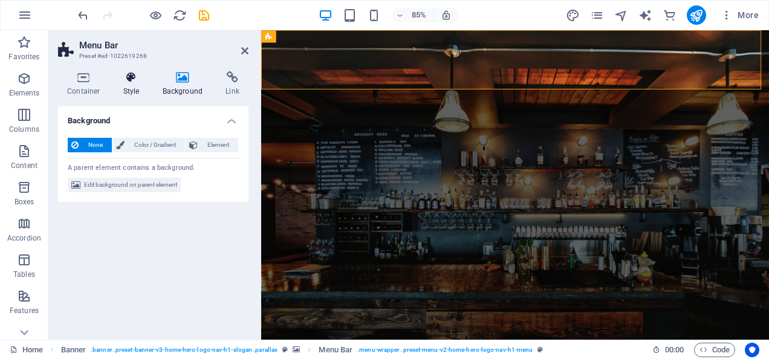
click at [138, 89] on h4 "Style" at bounding box center [133, 83] width 39 height 25
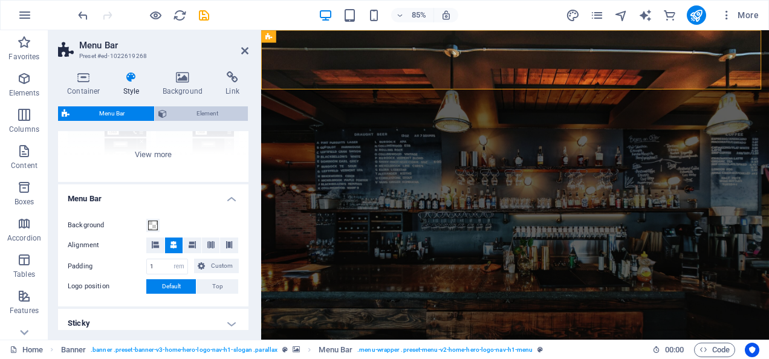
click at [213, 110] on span "Element" at bounding box center [207, 113] width 74 height 15
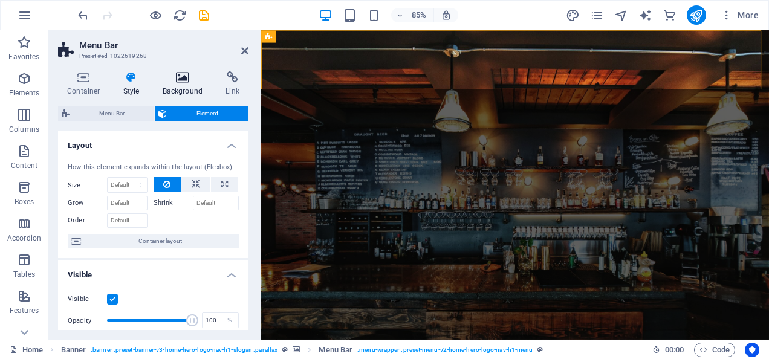
click at [190, 89] on h4 "Background" at bounding box center [185, 83] width 63 height 25
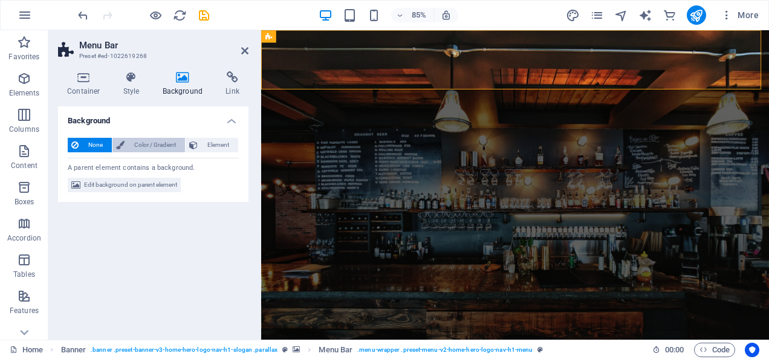
click at [147, 143] on span "Color / Gradient" at bounding box center [154, 145] width 53 height 15
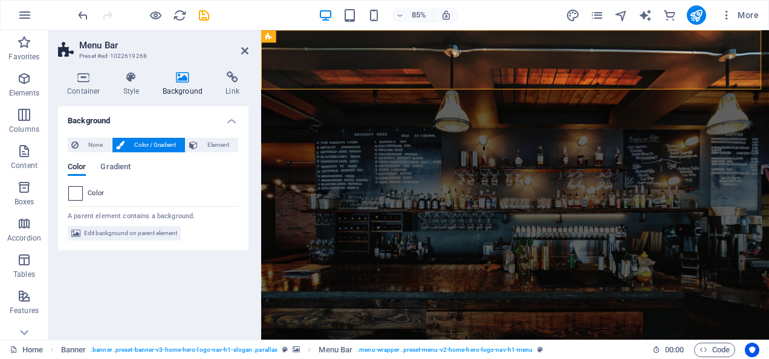
click at [77, 196] on span at bounding box center [75, 193] width 13 height 13
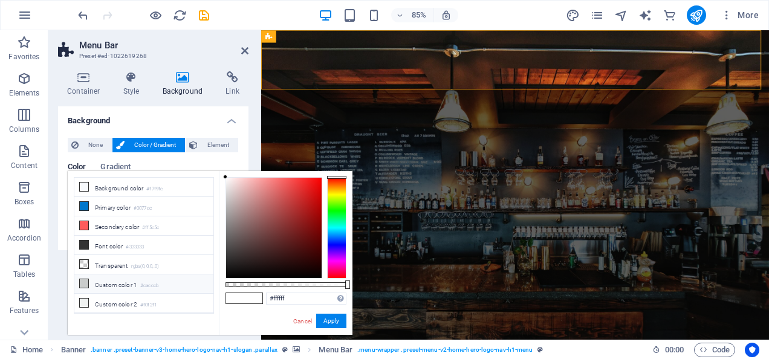
click at [111, 283] on li "Custom color 1 #cacccb" at bounding box center [143, 283] width 139 height 19
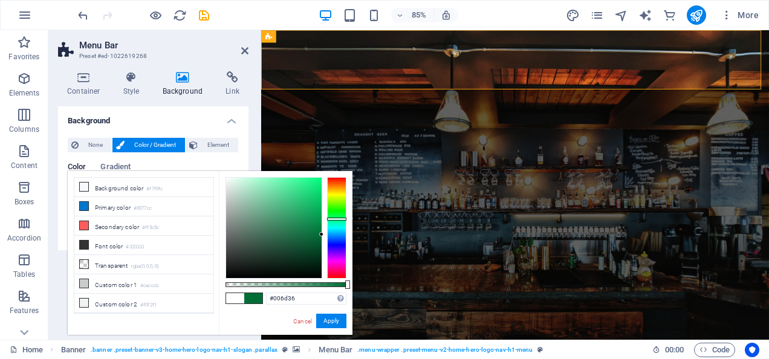
type input "#006f37"
drag, startPoint x: 314, startPoint y: 209, endPoint x: 346, endPoint y: 234, distance: 41.3
click at [346, 234] on div "#006f37 Supported formats #0852ed rgb(8, 82, 237) rgba(8, 82, 237, 90%) hsv(221…" at bounding box center [286, 340] width 134 height 339
click at [331, 317] on button "Apply" at bounding box center [331, 321] width 30 height 15
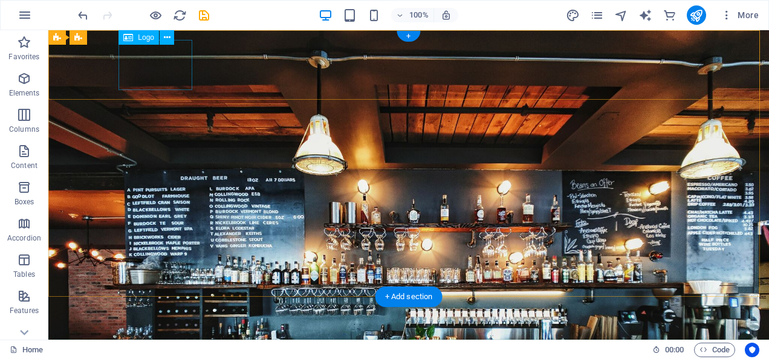
click at [186, 339] on div at bounding box center [408, 364] width 571 height 50
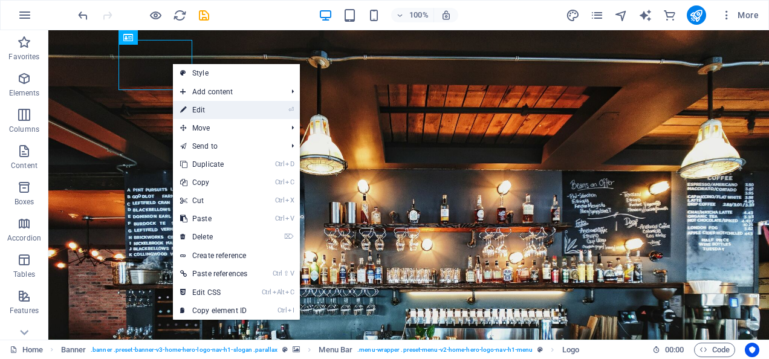
click at [202, 110] on link "⏎ Edit" at bounding box center [214, 110] width 82 height 18
select select "px"
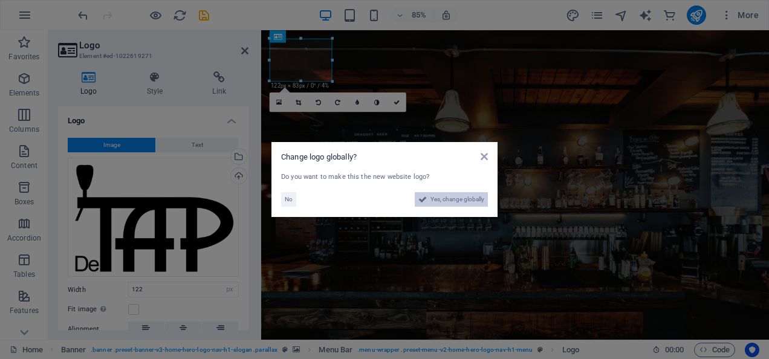
click at [435, 195] on span "Yes, change globally" at bounding box center [457, 199] width 54 height 15
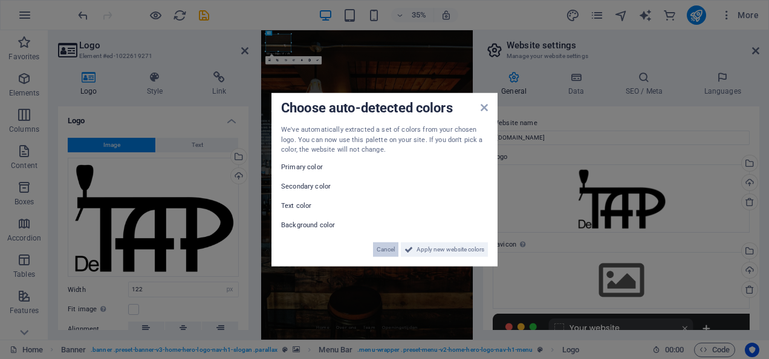
click at [393, 251] on span "Cancel" at bounding box center [386, 249] width 18 height 15
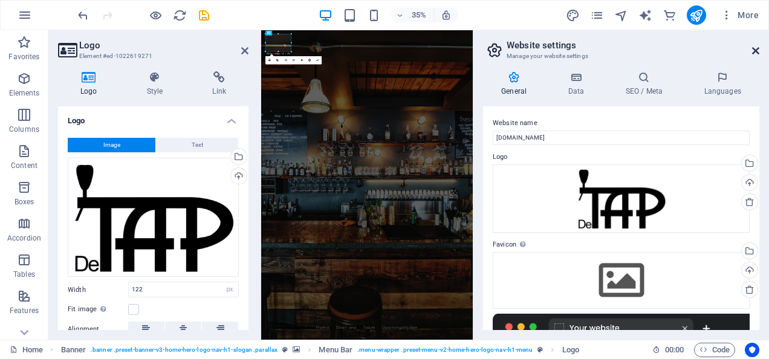
click at [753, 53] on icon at bounding box center [755, 51] width 7 height 10
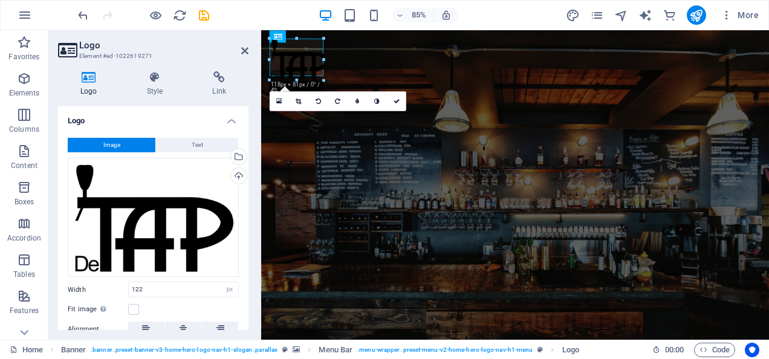
drag, startPoint x: 329, startPoint y: 80, endPoint x: 319, endPoint y: 74, distance: 11.7
type input "105"
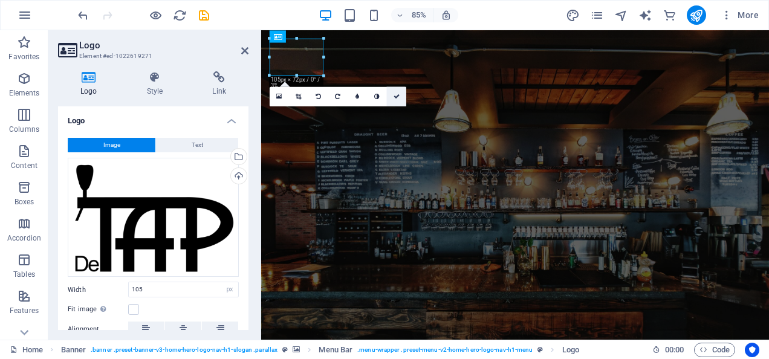
click at [398, 99] on icon at bounding box center [396, 97] width 6 height 6
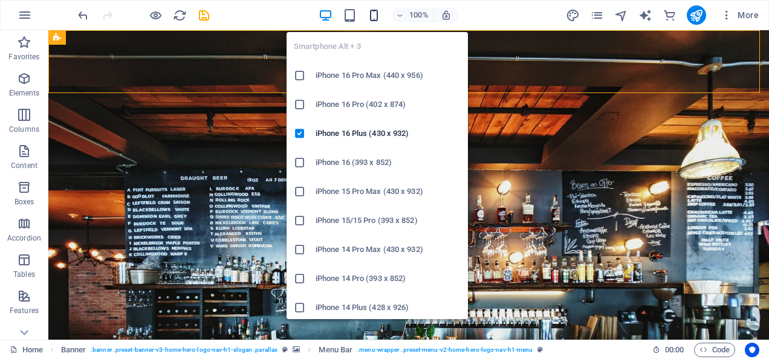
click at [370, 15] on icon "button" at bounding box center [374, 15] width 14 height 14
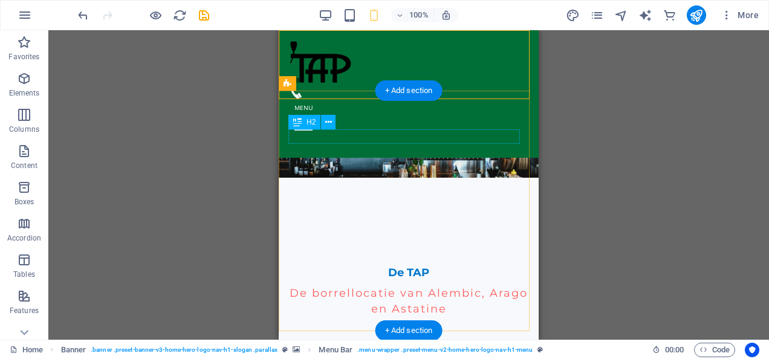
scroll to position [181, 0]
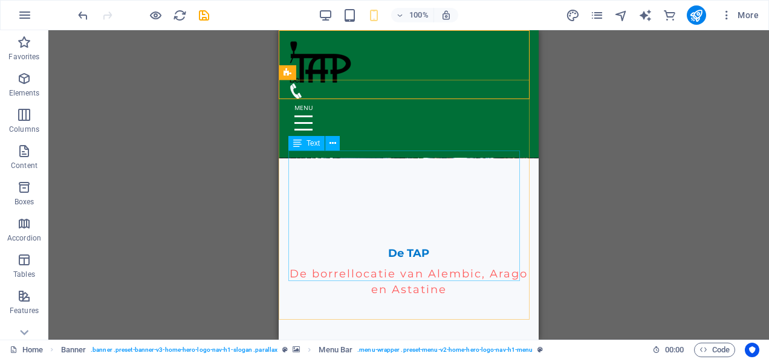
click at [300, 141] on icon at bounding box center [297, 143] width 8 height 15
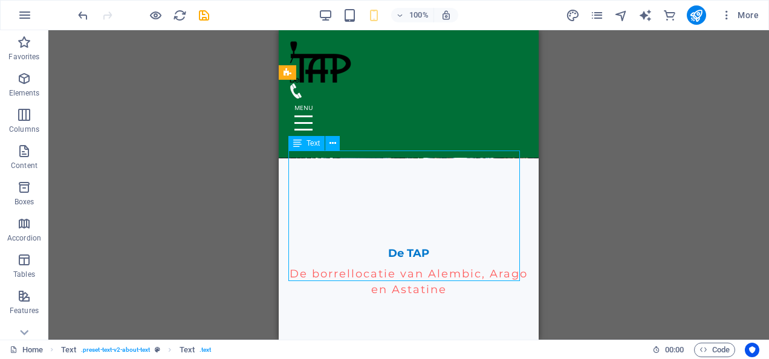
drag, startPoint x: 28, startPoint y: 123, endPoint x: 301, endPoint y: 150, distance: 273.9
click at [301, 150] on icon at bounding box center [297, 143] width 8 height 15
click at [332, 144] on icon at bounding box center [332, 143] width 7 height 13
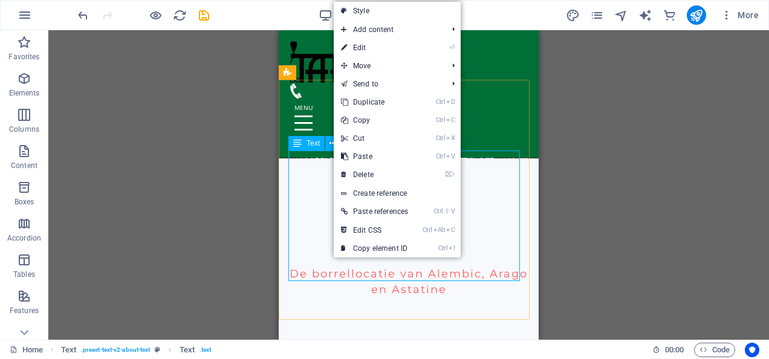
click at [310, 144] on span "Text" at bounding box center [312, 143] width 13 height 7
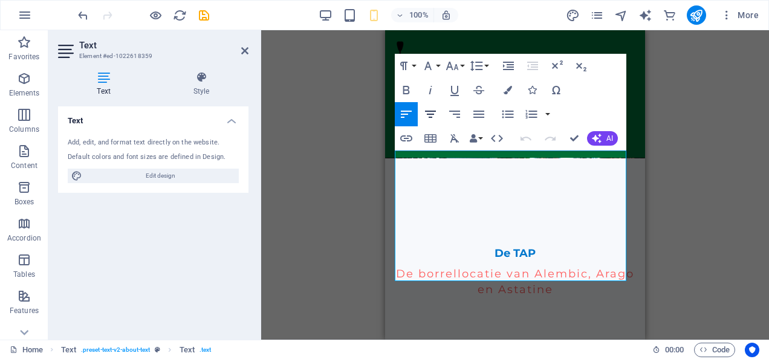
click at [434, 116] on icon "button" at bounding box center [430, 114] width 15 height 15
click at [679, 179] on div "Drag here to replace the existing content. Press “Ctrl” if you want to create a…" at bounding box center [515, 184] width 508 height 309
click at [694, 268] on div "Drag here to replace the existing content. Press “Ctrl” if you want to create a…" at bounding box center [515, 184] width 508 height 309
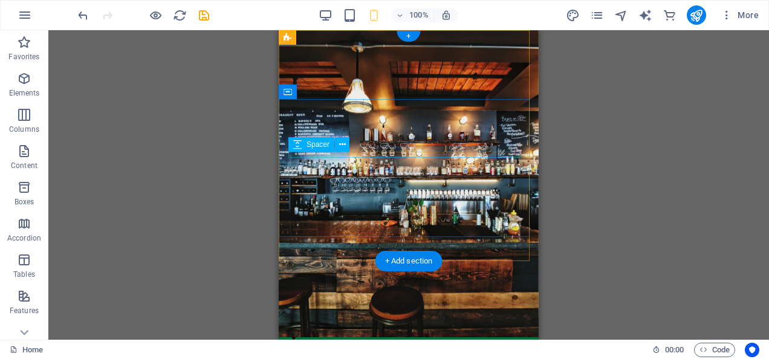
scroll to position [0, 0]
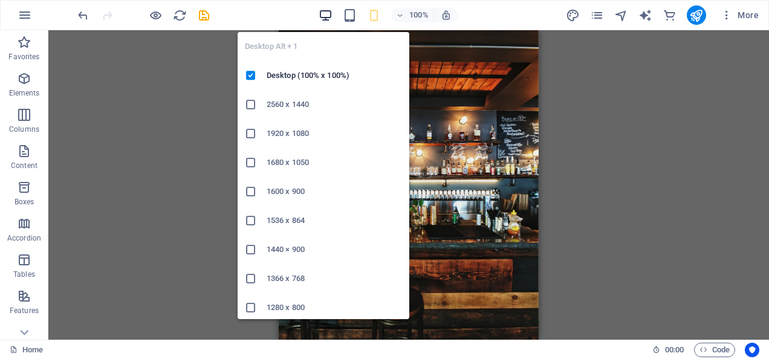
click at [330, 15] on icon "button" at bounding box center [326, 15] width 14 height 14
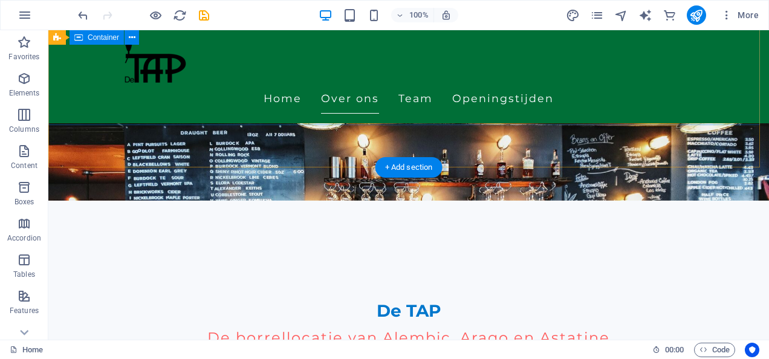
scroll to position [181, 0]
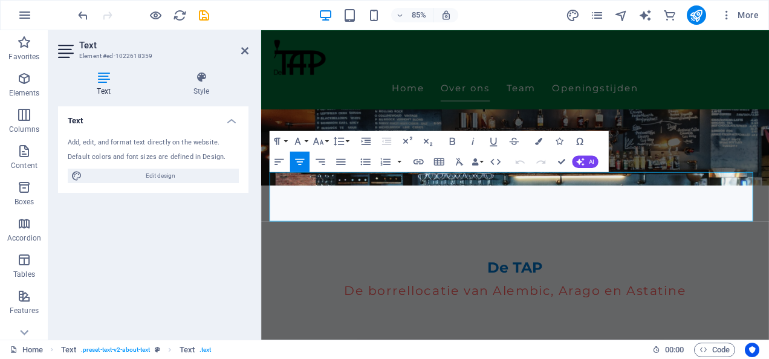
drag, startPoint x: 764, startPoint y: 245, endPoint x: 507, endPoint y: 205, distance: 259.9
click at [355, 142] on div "Paragraph Format Normal Heading 1 Heading 2 Heading 3 Heading 4 Heading 5 Headi…" at bounding box center [439, 151] width 339 height 41
click at [347, 142] on button "Line Height" at bounding box center [340, 141] width 19 height 21
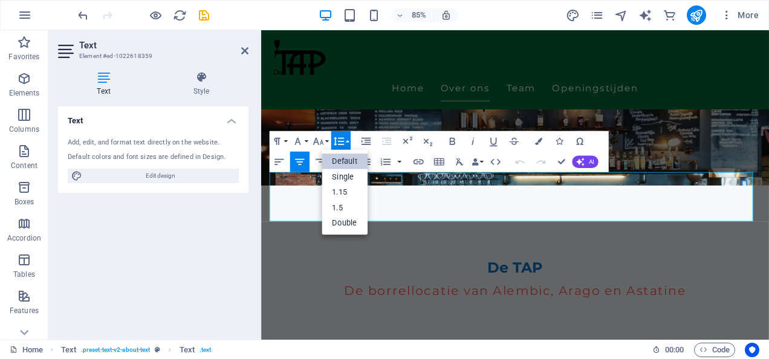
scroll to position [0, 0]
click at [354, 142] on div "Paragraph Format Normal Heading 1 Heading 2 Heading 3 Heading 4 Heading 5 Headi…" at bounding box center [439, 151] width 339 height 41
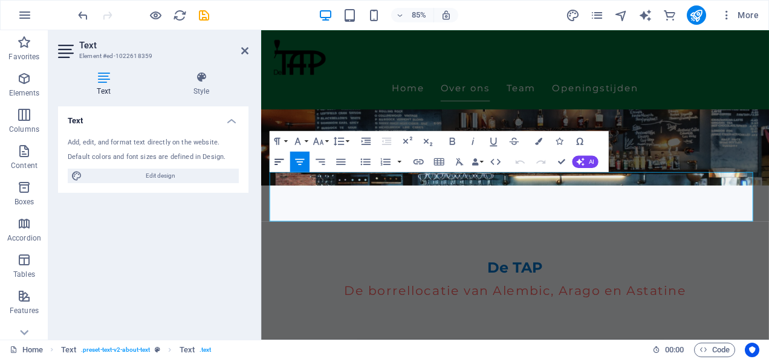
click at [285, 165] on icon "button" at bounding box center [279, 162] width 12 height 12
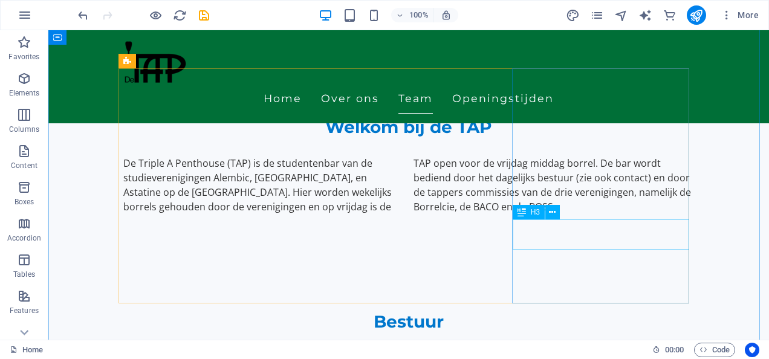
scroll to position [544, 0]
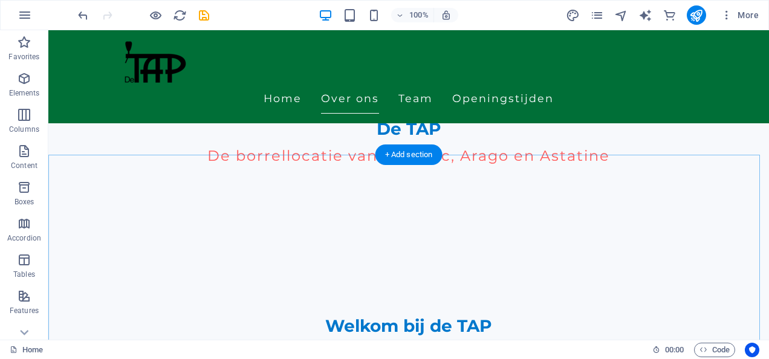
scroll to position [303, 0]
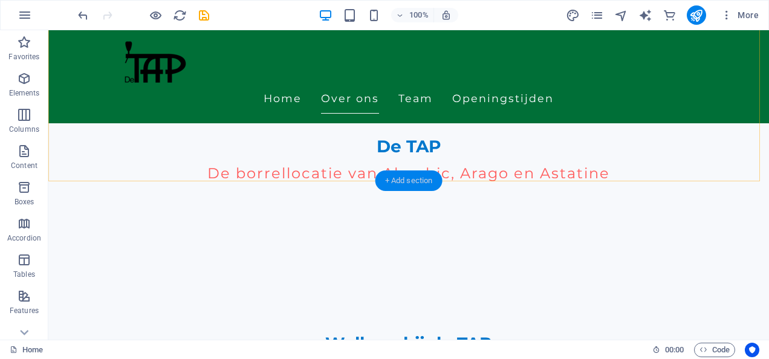
click at [409, 176] on div "+ Add section" at bounding box center [408, 180] width 67 height 21
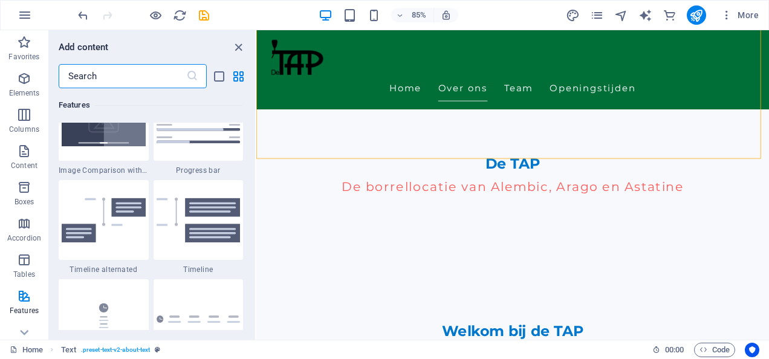
scroll to position [4955, 0]
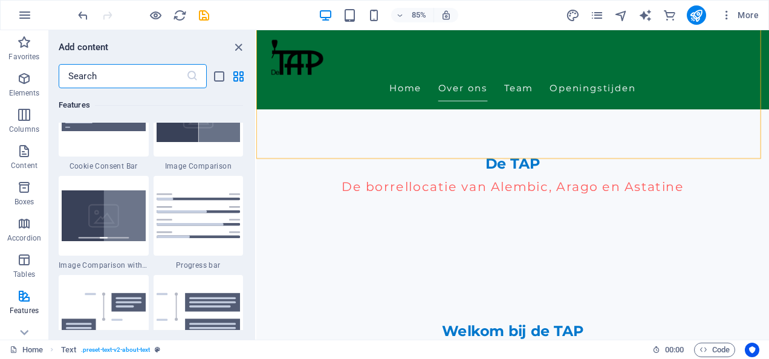
click at [125, 73] on input "text" at bounding box center [123, 76] width 128 height 24
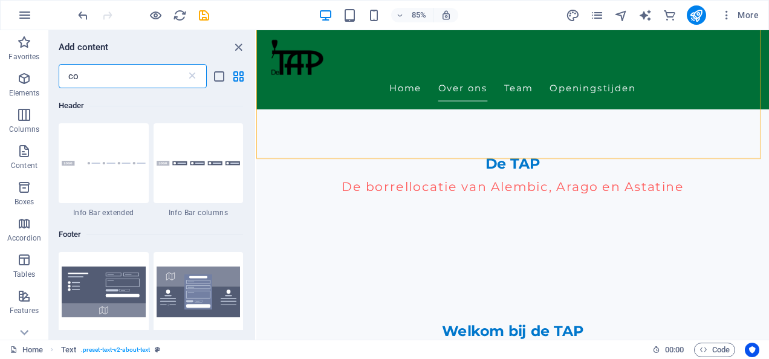
scroll to position [2440, 0]
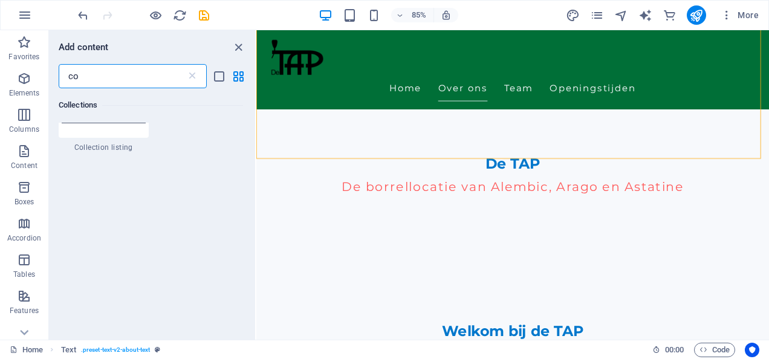
type input "c"
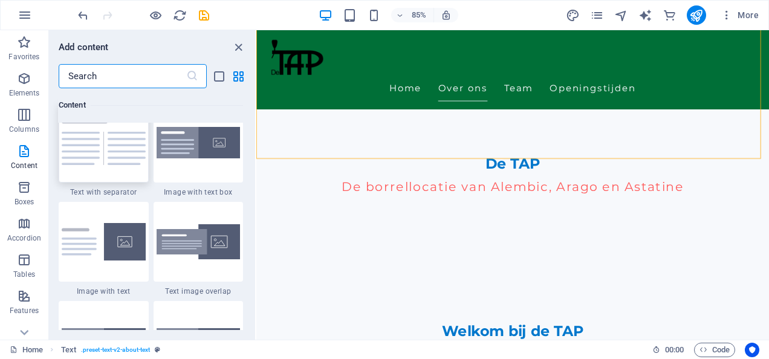
scroll to position [2176, 0]
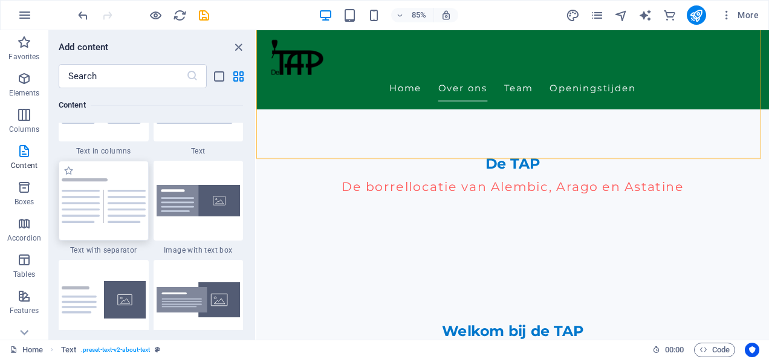
drag, startPoint x: 116, startPoint y: 196, endPoint x: 114, endPoint y: 370, distance: 174.1
click at [116, 196] on img at bounding box center [104, 200] width 84 height 45
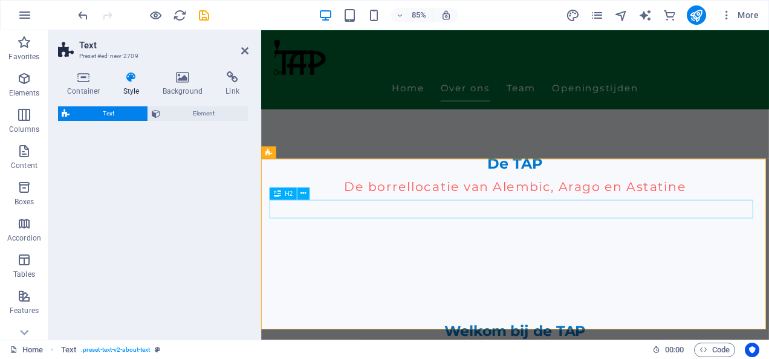
select select "rem"
select select "px"
select select "preset-text-v2-separator"
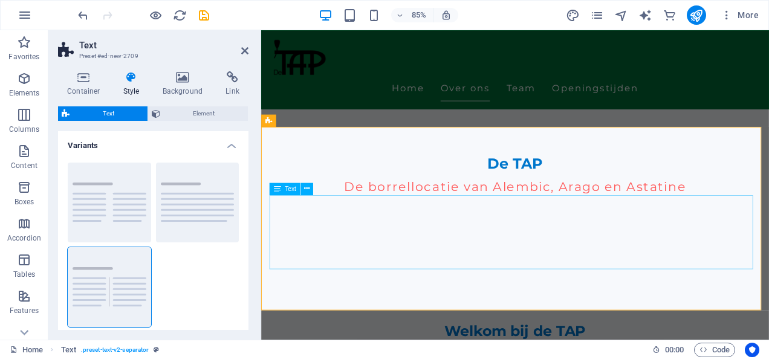
scroll to position [364, 0]
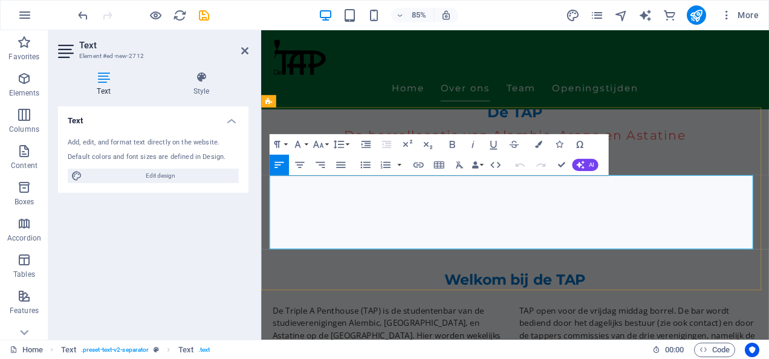
drag, startPoint x: 836, startPoint y: 268, endPoint x: 271, endPoint y: 212, distance: 568.4
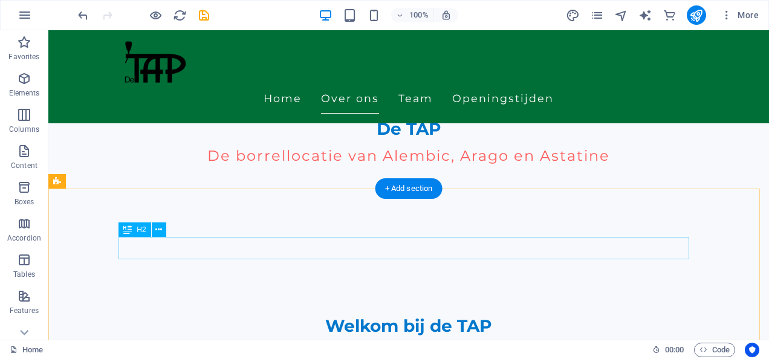
scroll to position [294, 0]
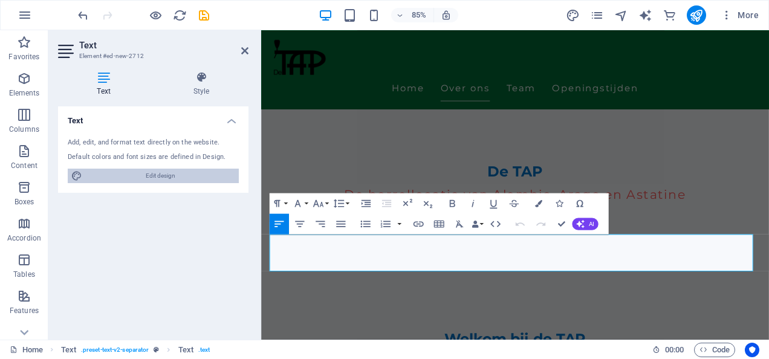
click at [151, 170] on span "Edit design" at bounding box center [160, 176] width 149 height 15
select select "px"
select select "200"
select select "px"
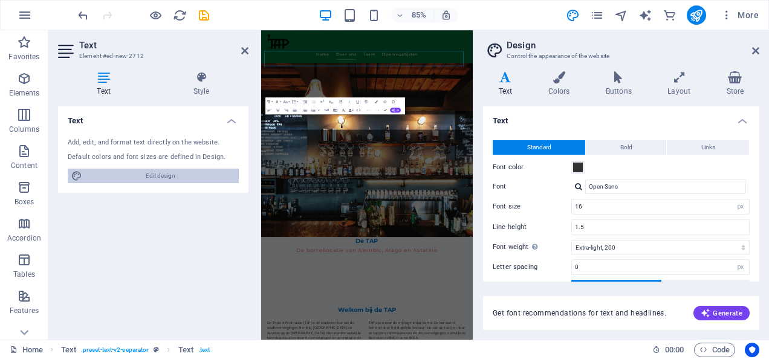
scroll to position [476, 0]
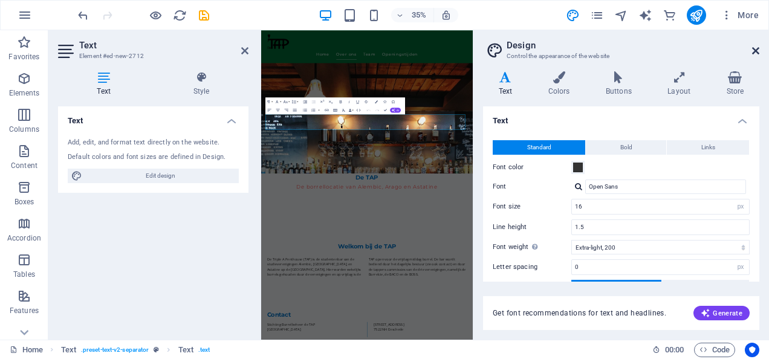
click at [754, 52] on icon at bounding box center [755, 51] width 7 height 10
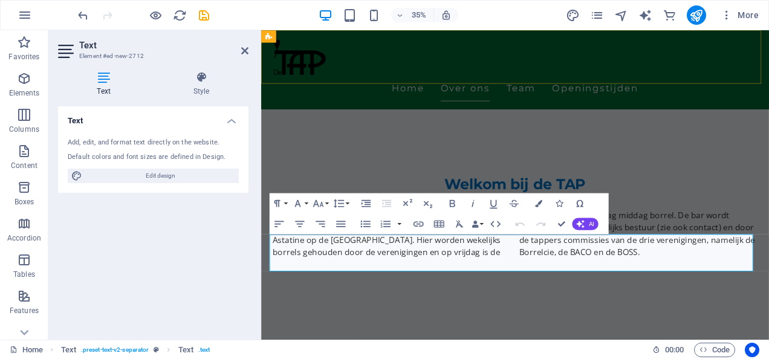
scroll to position [294, 0]
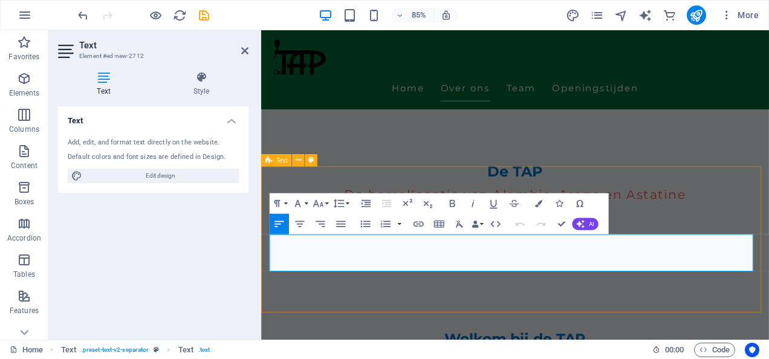
drag, startPoint x: 661, startPoint y: 296, endPoint x: 270, endPoint y: 277, distance: 391.5
copy p "Stichting Borrelbeheer de TAP Universiteit Twente Hallenweg 15 7522 NH Enschede"
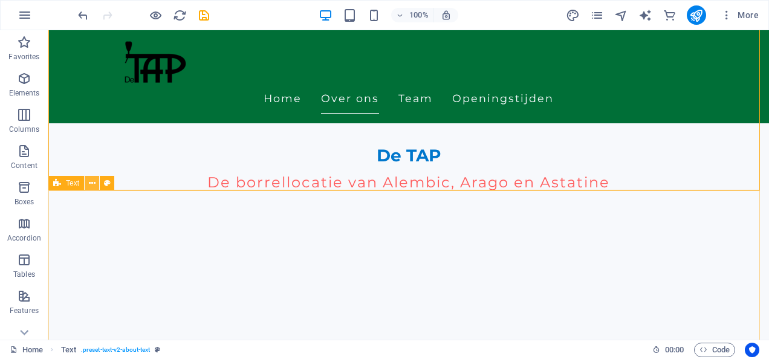
click at [86, 183] on button at bounding box center [92, 183] width 15 height 15
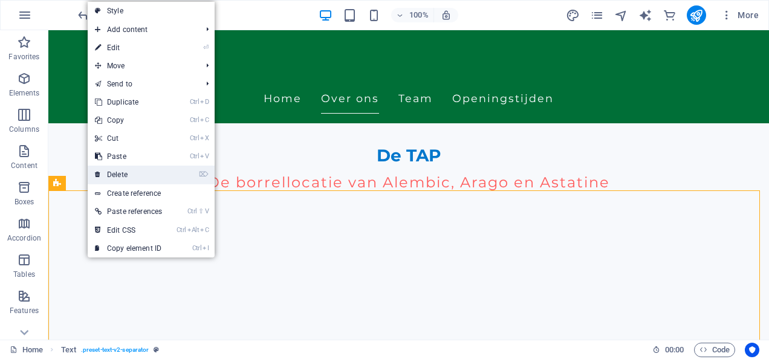
click at [134, 168] on link "⌦ Delete" at bounding box center [129, 175] width 82 height 18
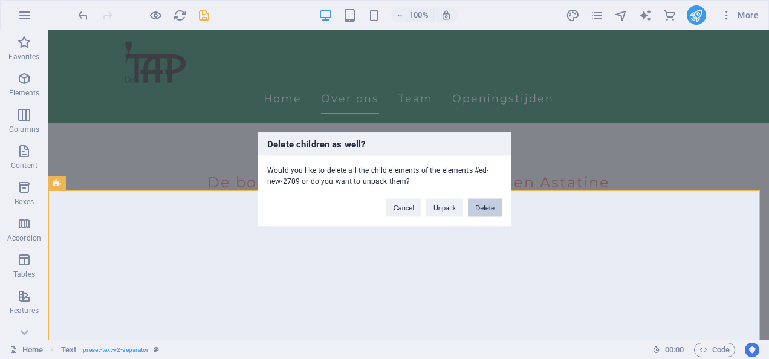
click at [500, 210] on button "Delete" at bounding box center [485, 208] width 34 height 18
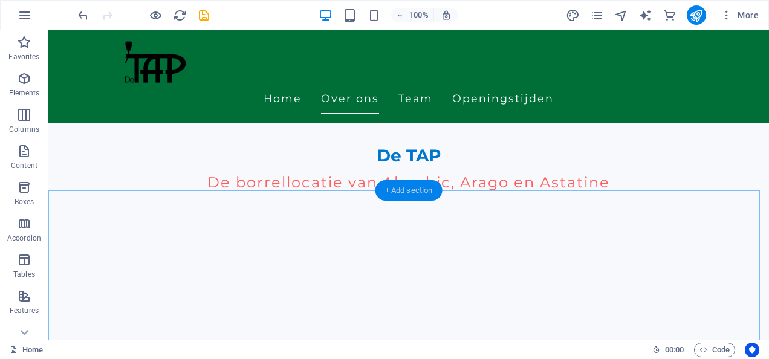
click at [390, 189] on div "+ Add section" at bounding box center [408, 190] width 67 height 21
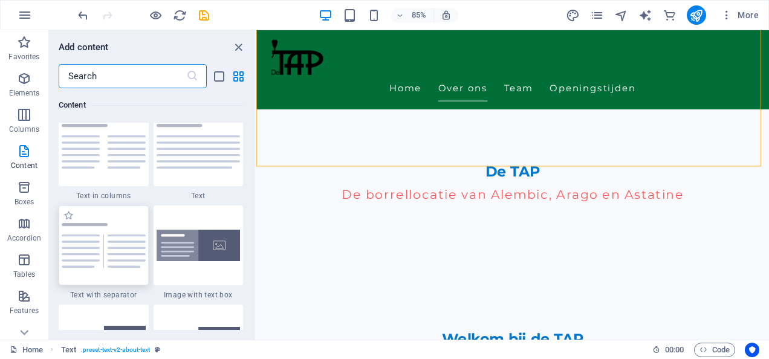
scroll to position [2115, 0]
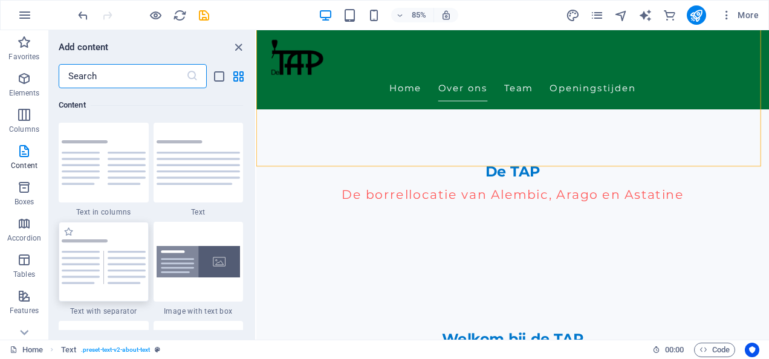
click at [127, 268] on img at bounding box center [104, 261] width 84 height 45
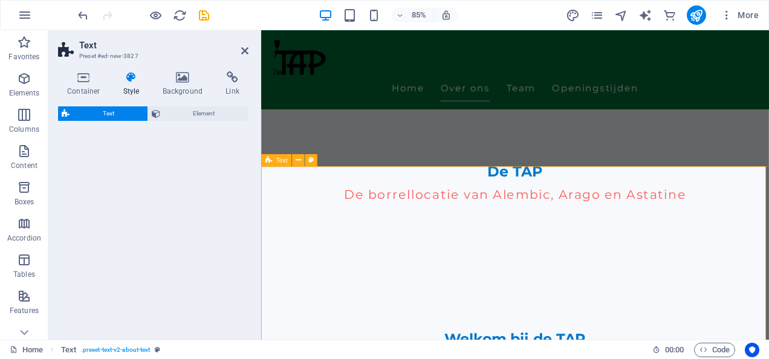
select select "rem"
select select "px"
select select "preset-text-v2-separator"
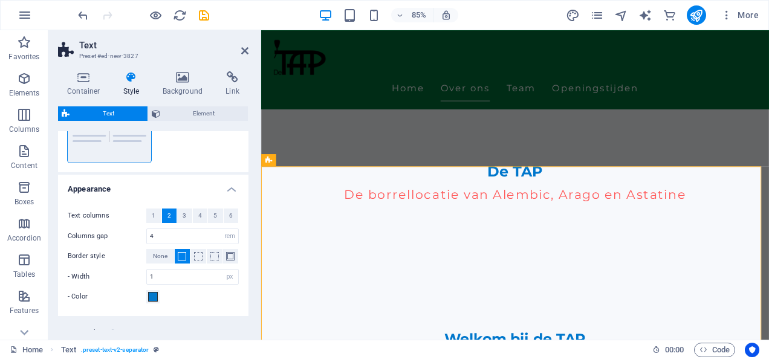
scroll to position [181, 0]
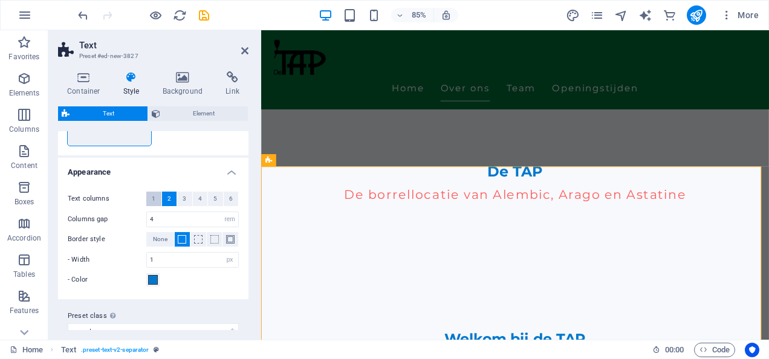
click at [157, 198] on button "1" at bounding box center [153, 199] width 15 height 15
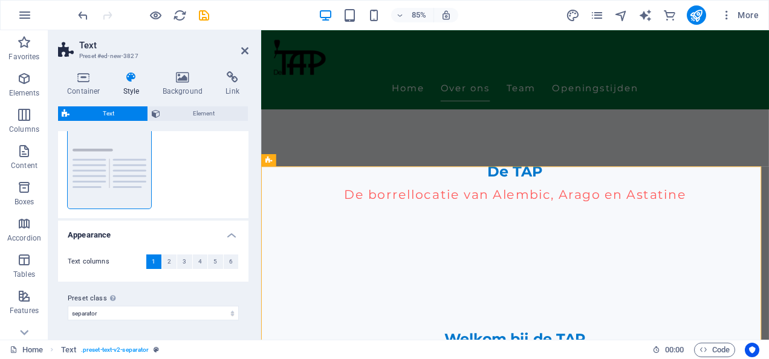
scroll to position [118, 0]
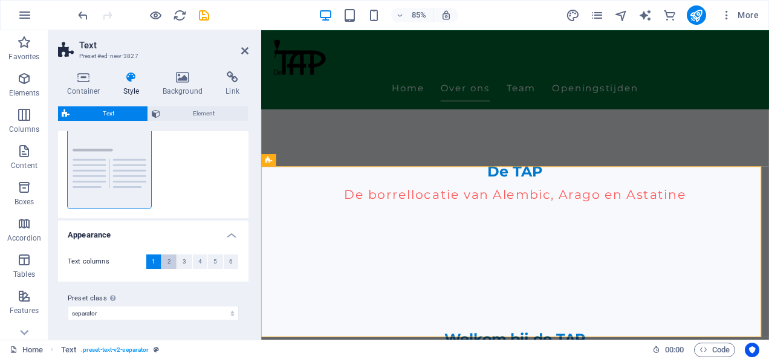
click at [169, 265] on span "2" at bounding box center [169, 261] width 4 height 15
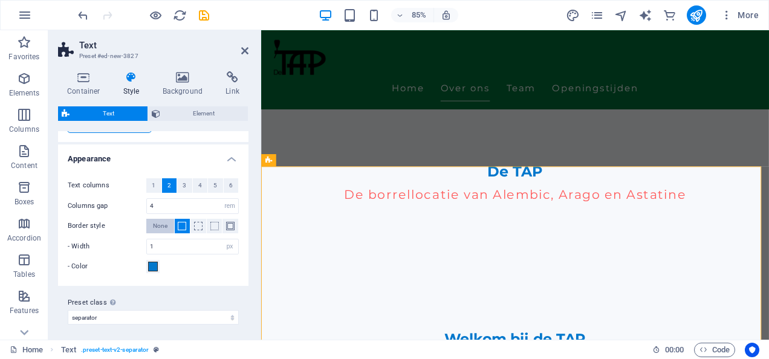
scroll to position [198, 0]
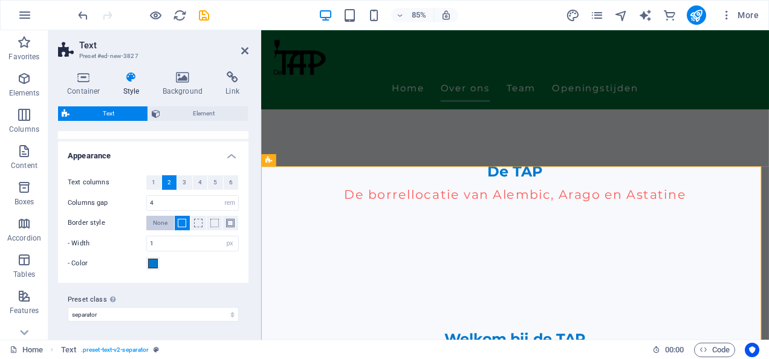
click at [160, 222] on span "None" at bounding box center [160, 223] width 15 height 15
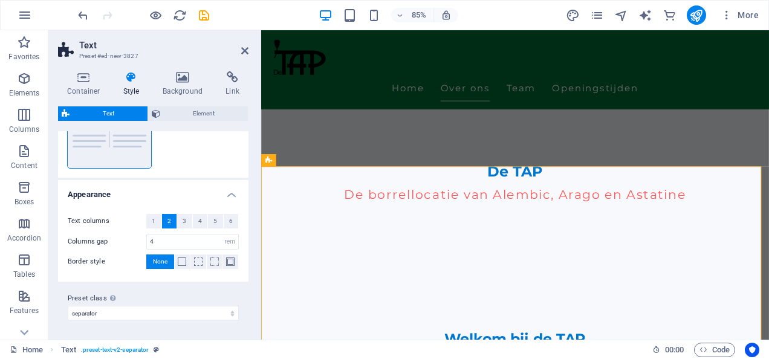
scroll to position [158, 0]
click at [178, 264] on span at bounding box center [182, 262] width 8 height 8
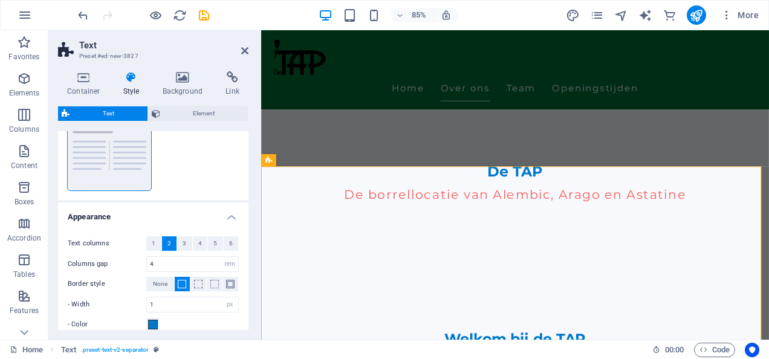
scroll to position [198, 0]
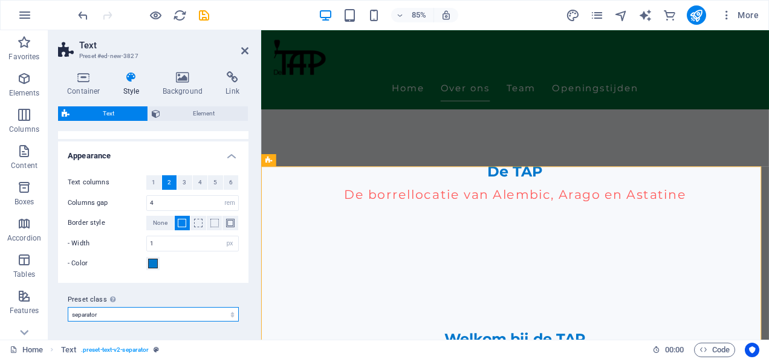
click at [193, 314] on select "columns about-text default cta-1 cta-2 separator Add preset class" at bounding box center [153, 314] width 171 height 15
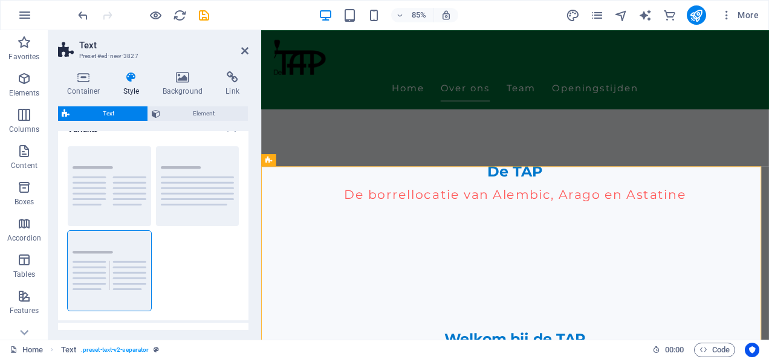
scroll to position [0, 0]
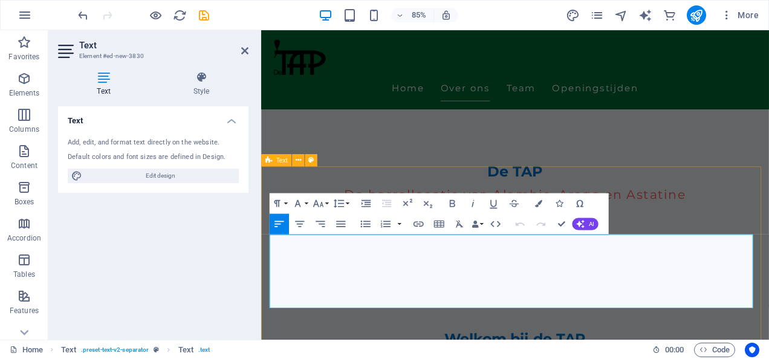
drag, startPoint x: 836, startPoint y: 338, endPoint x: 269, endPoint y: 281, distance: 570.4
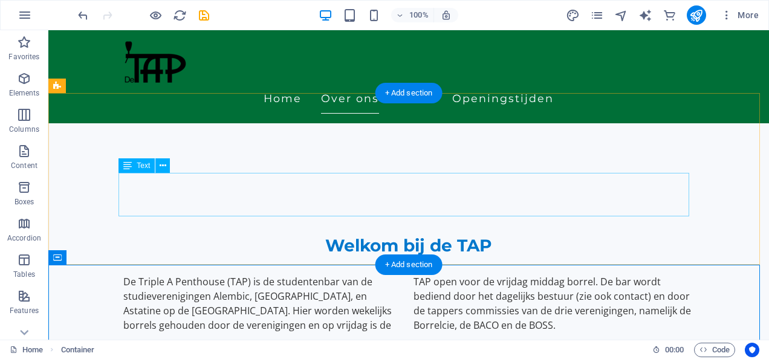
scroll to position [341, 0]
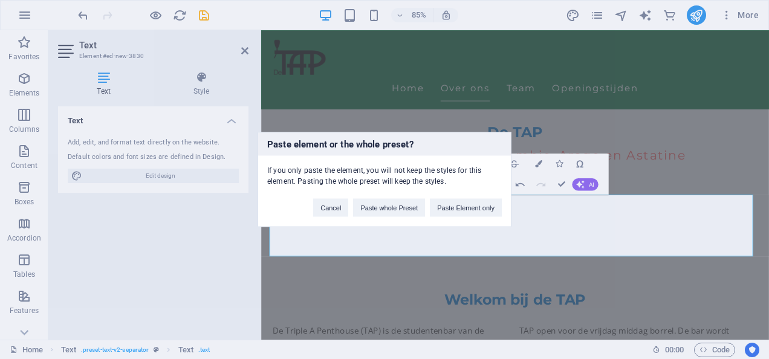
scroll to position [204, 4]
click at [329, 209] on button "Cancel" at bounding box center [330, 208] width 35 height 18
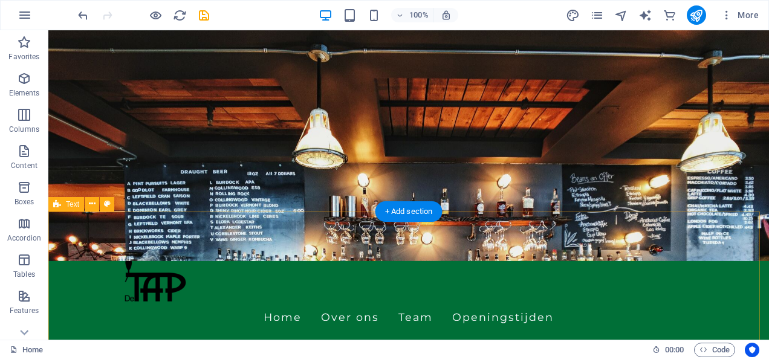
scroll to position [0, 0]
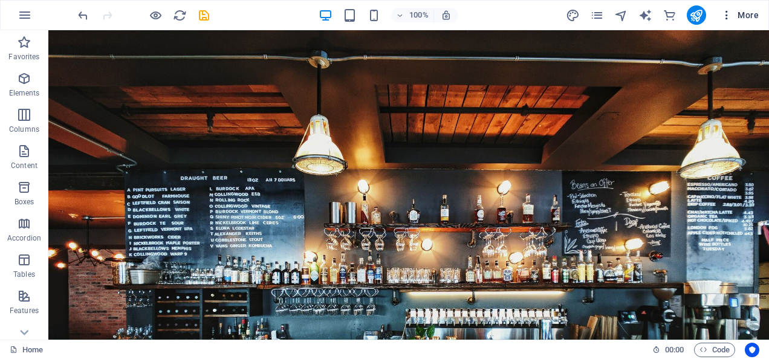
click at [731, 16] on icon "button" at bounding box center [726, 15] width 12 height 12
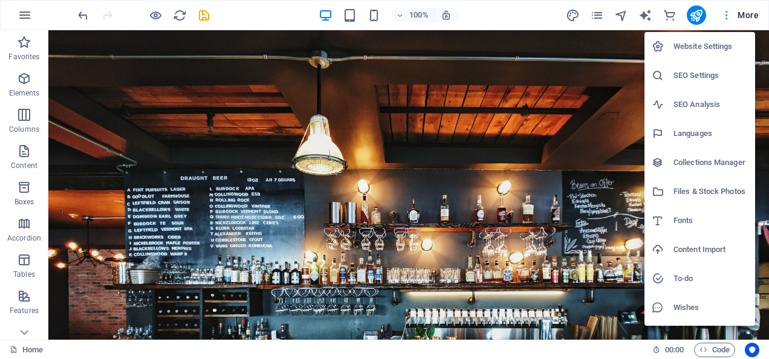
click at [731, 16] on div at bounding box center [384, 179] width 769 height 359
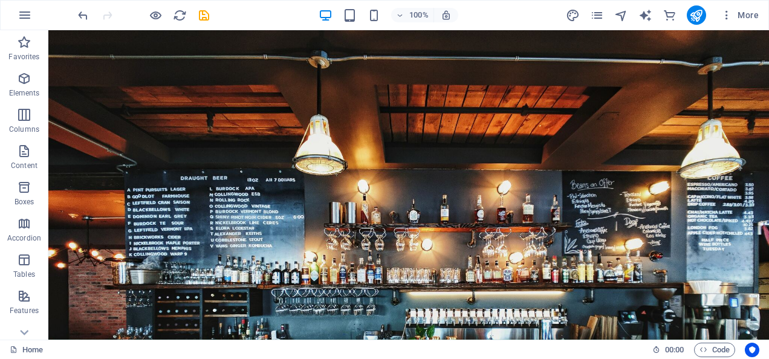
click at [741, 16] on span "More" at bounding box center [739, 15] width 38 height 12
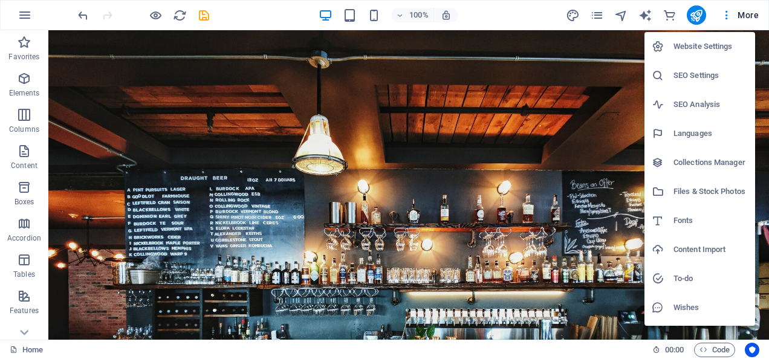
click at [502, 15] on div at bounding box center [384, 179] width 769 height 359
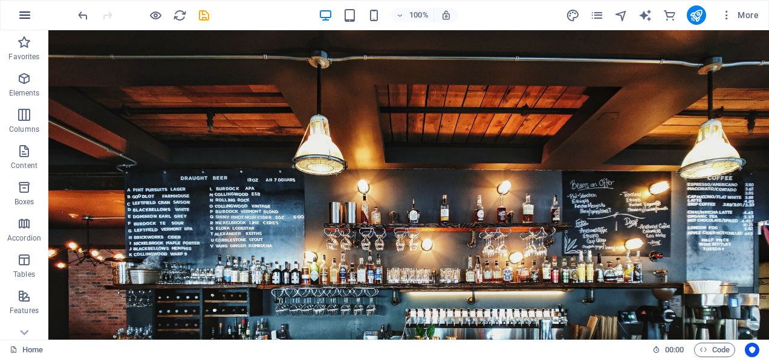
click at [31, 16] on icon "button" at bounding box center [25, 15] width 15 height 15
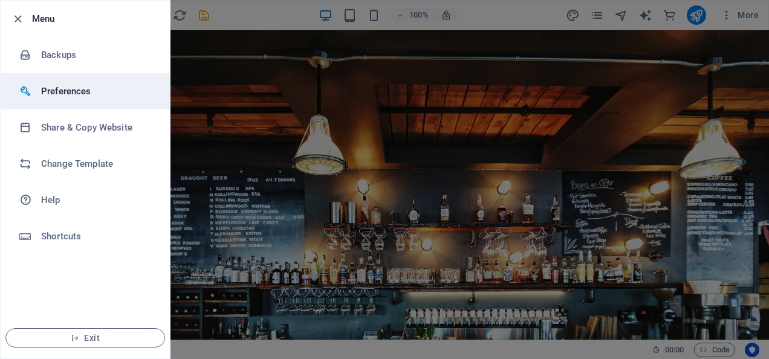
click at [43, 92] on h6 "Preferences" at bounding box center [97, 91] width 112 height 15
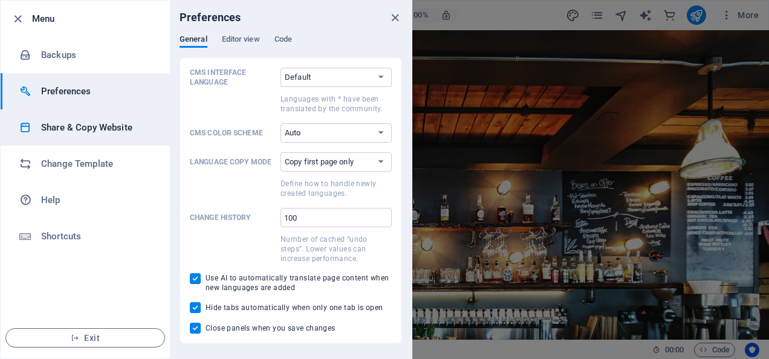
click at [55, 129] on h6 "Share & Copy Website" at bounding box center [97, 127] width 112 height 15
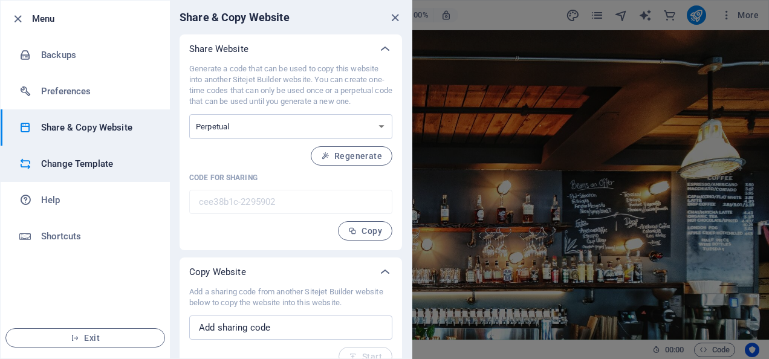
click at [129, 172] on li "Change Template" at bounding box center [85, 164] width 169 height 36
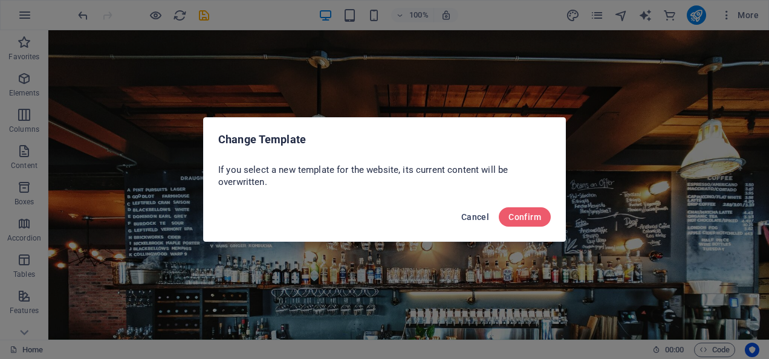
click at [468, 215] on span "Cancel" at bounding box center [475, 217] width 28 height 10
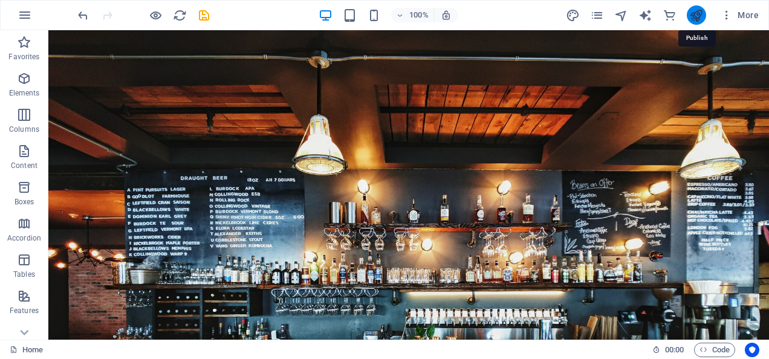
click at [700, 13] on icon "publish" at bounding box center [696, 15] width 14 height 14
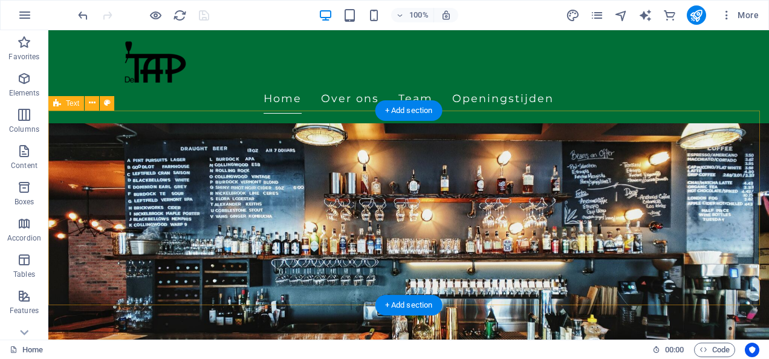
scroll to position [181, 0]
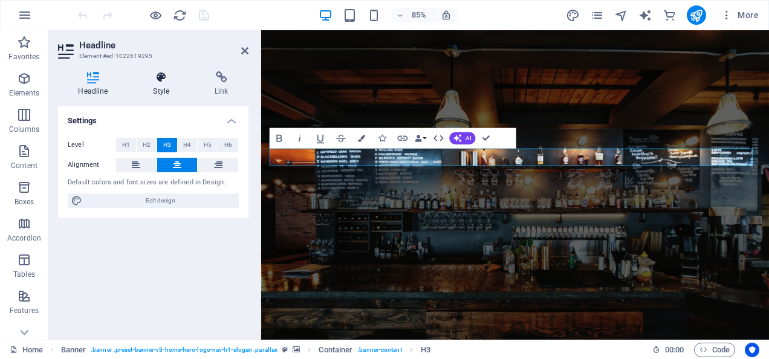
click at [166, 90] on h4 "Style" at bounding box center [164, 83] width 62 height 25
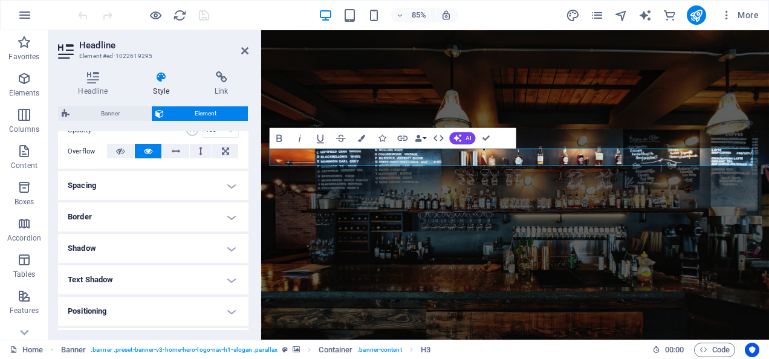
scroll to position [130, 0]
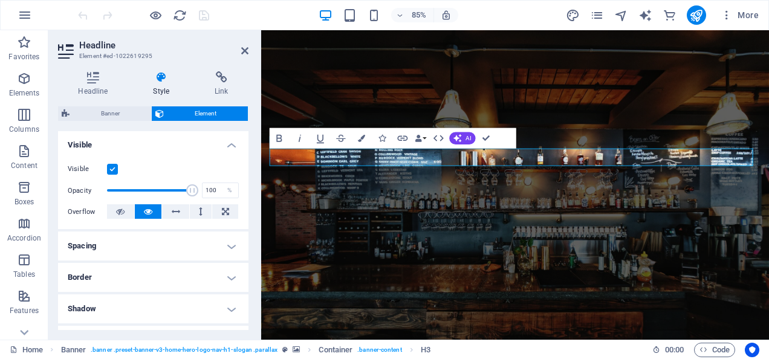
click at [225, 280] on h4 "Border" at bounding box center [153, 277] width 190 height 29
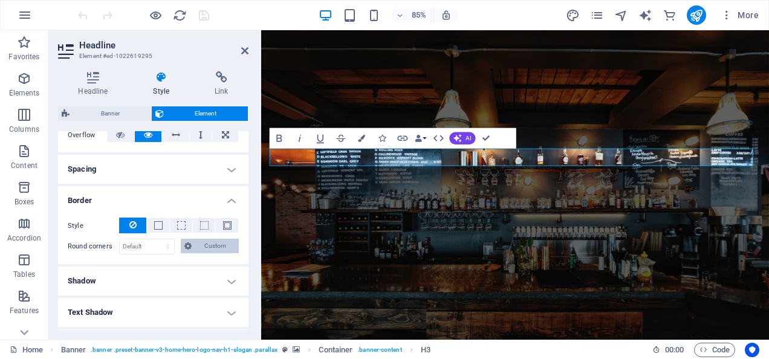
scroll to position [190, 0]
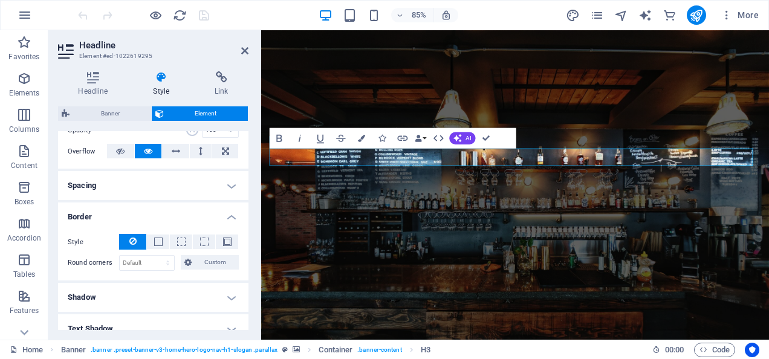
click at [230, 212] on h4 "Border" at bounding box center [153, 213] width 190 height 22
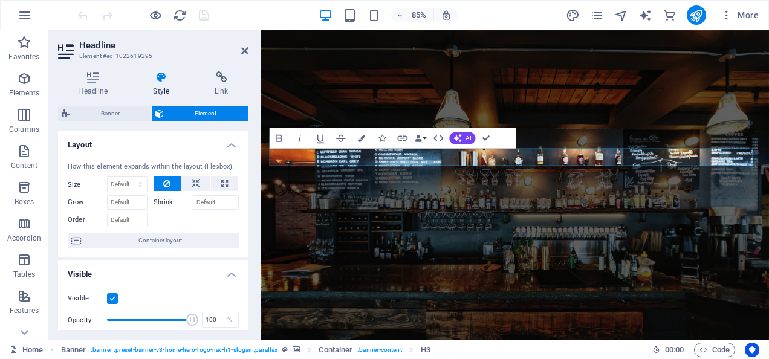
scroll to position [0, 0]
click at [91, 83] on h4 "Headline" at bounding box center [95, 83] width 75 height 25
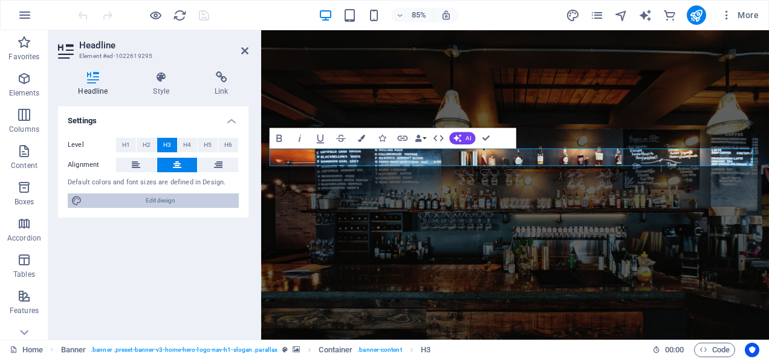
click at [186, 199] on span "Edit design" at bounding box center [160, 200] width 149 height 15
select select "px"
select select "200"
select select "px"
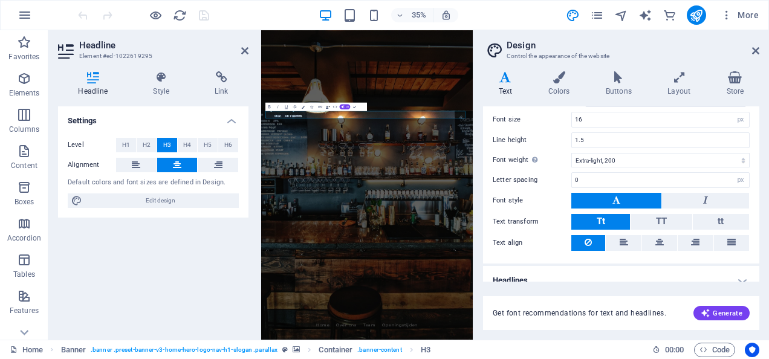
scroll to position [97, 0]
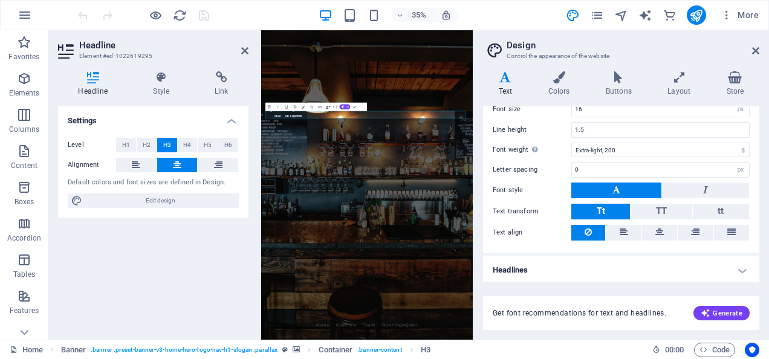
click at [736, 267] on h4 "Headlines" at bounding box center [621, 270] width 276 height 29
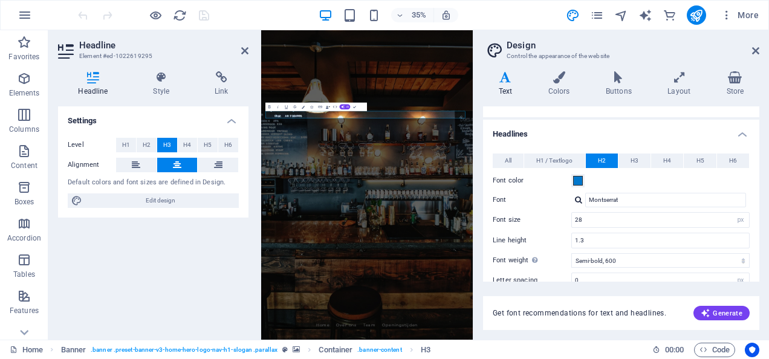
scroll to position [218, 0]
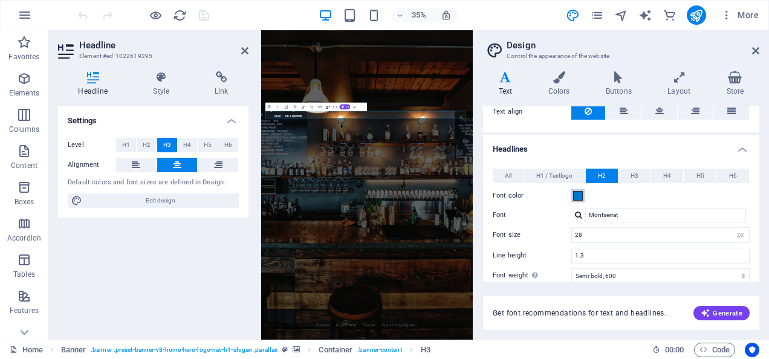
click at [575, 195] on span at bounding box center [578, 196] width 10 height 10
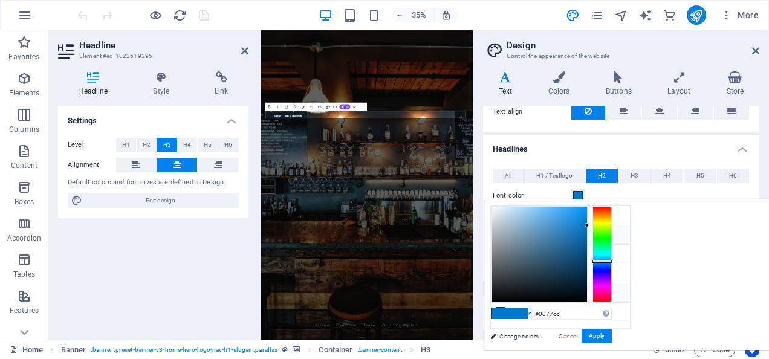
click at [498, 291] on icon at bounding box center [500, 292] width 8 height 8
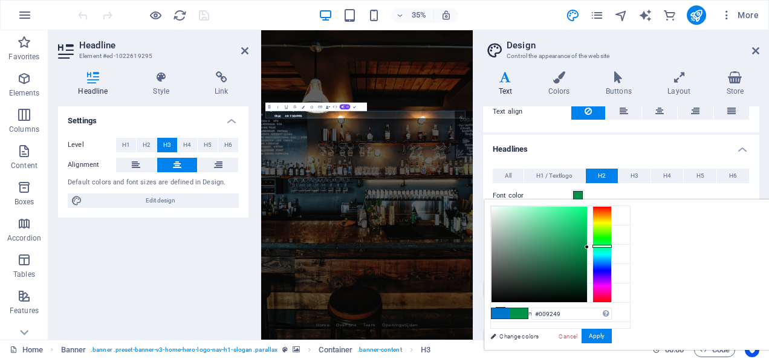
type input "#009148"
drag, startPoint x: 723, startPoint y: 245, endPoint x: 742, endPoint y: 247, distance: 19.5
click at [612, 247] on div at bounding box center [551, 254] width 121 height 97
click at [612, 337] on button "Apply" at bounding box center [596, 336] width 30 height 15
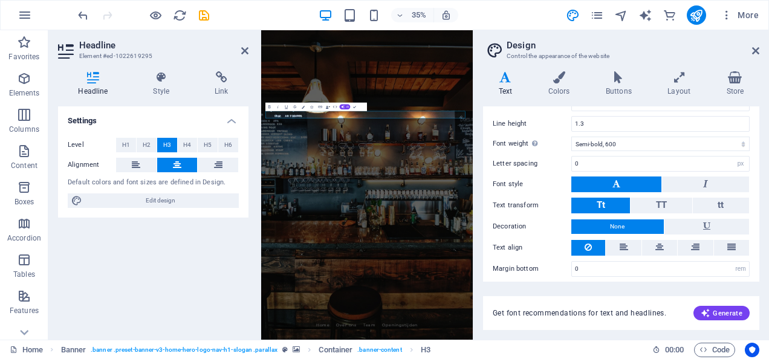
scroll to position [351, 0]
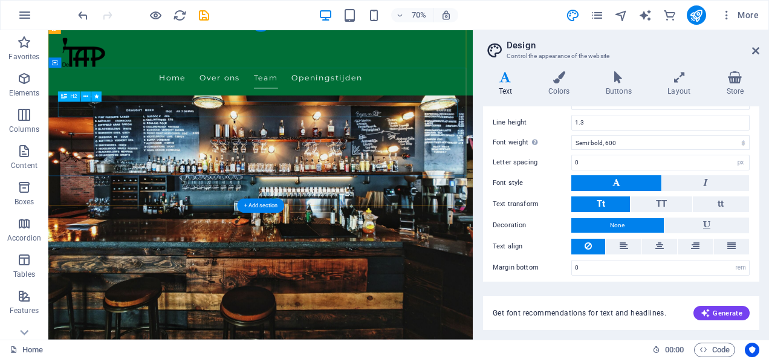
scroll to position [810, 0]
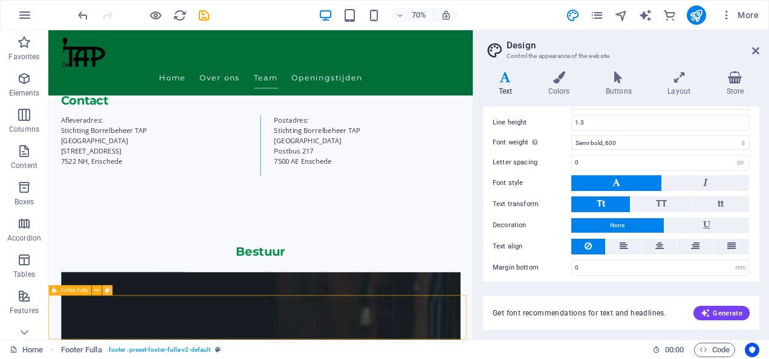
click at [109, 289] on icon at bounding box center [107, 290] width 5 height 9
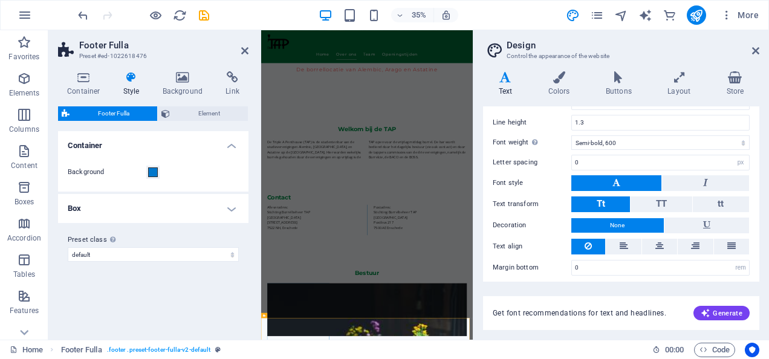
scroll to position [550, 0]
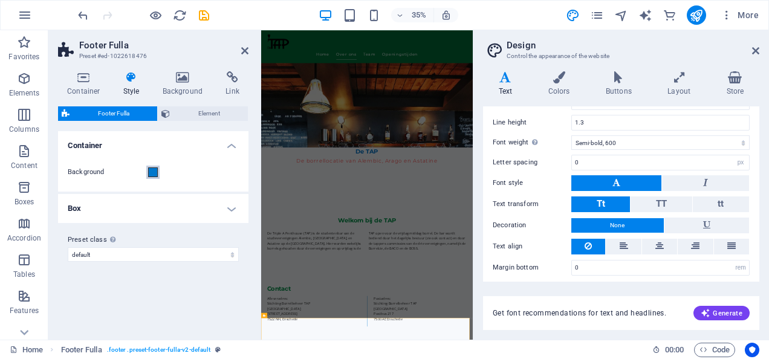
click at [155, 172] on span at bounding box center [153, 172] width 10 height 10
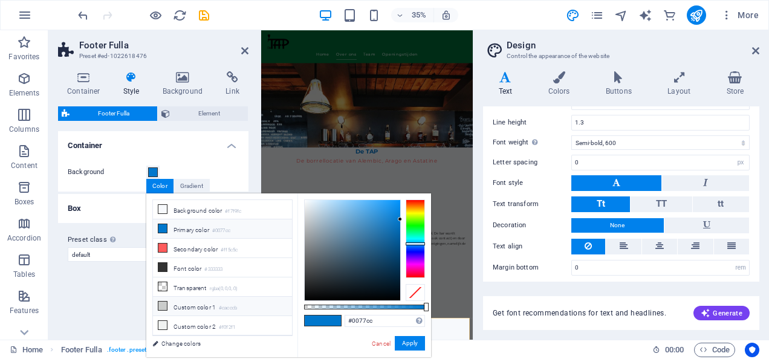
click at [161, 303] on icon at bounding box center [162, 306] width 8 height 8
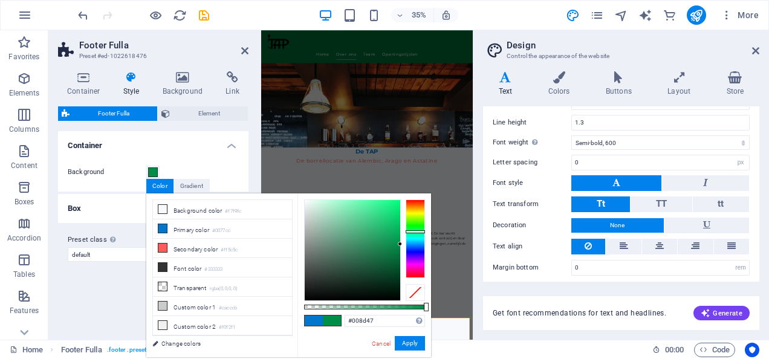
click at [400, 244] on div at bounding box center [352, 250] width 95 height 100
click at [413, 346] on button "Apply" at bounding box center [410, 343] width 30 height 15
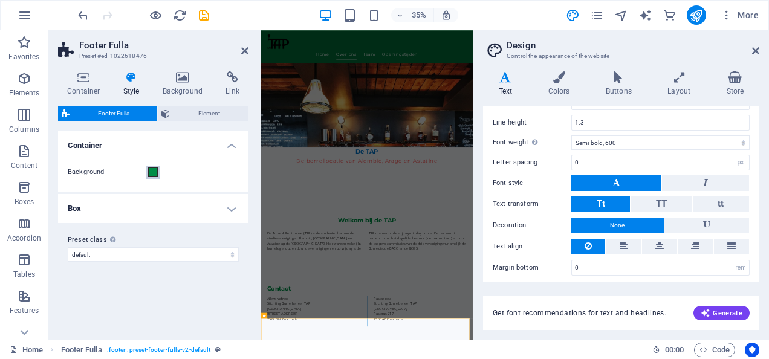
click at [154, 174] on span at bounding box center [153, 172] width 10 height 10
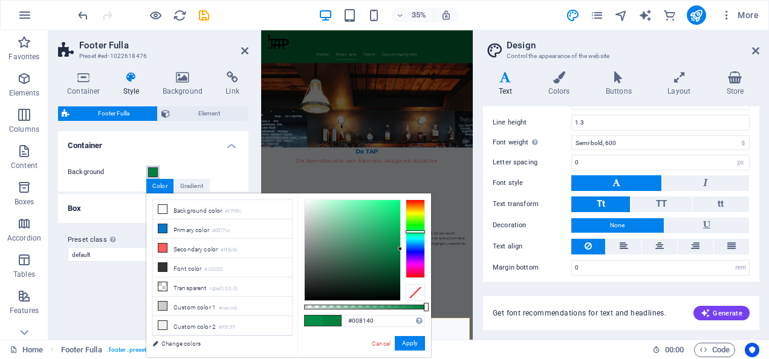
type input "#007f40"
drag, startPoint x: 395, startPoint y: 243, endPoint x: 409, endPoint y: 250, distance: 14.9
click at [409, 250] on div at bounding box center [364, 250] width 121 height 102
click at [419, 342] on button "Apply" at bounding box center [410, 343] width 30 height 15
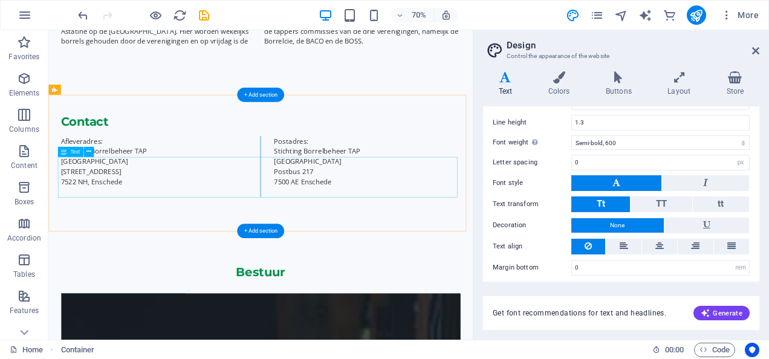
scroll to position [0, 0]
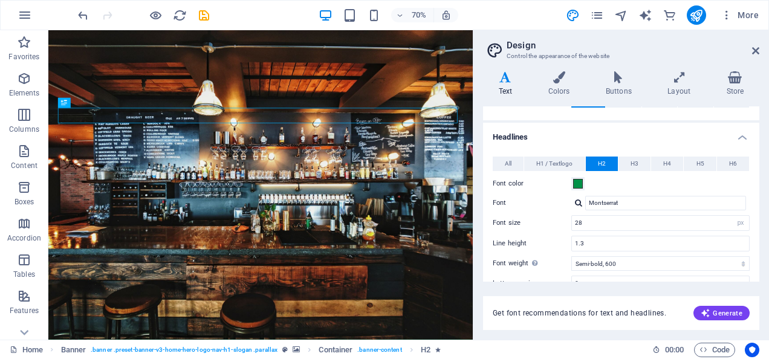
scroll to position [170, 0]
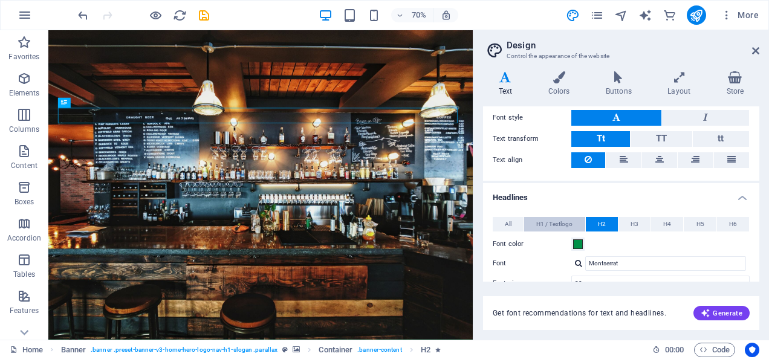
click at [554, 219] on span "H1 / Textlogo" at bounding box center [554, 224] width 36 height 15
click at [578, 244] on span at bounding box center [578, 244] width 10 height 10
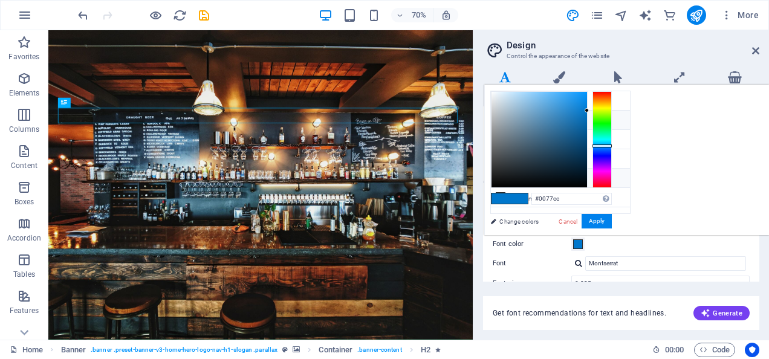
click at [522, 175] on li "Custom color 1 #cacccb" at bounding box center [560, 178] width 139 height 19
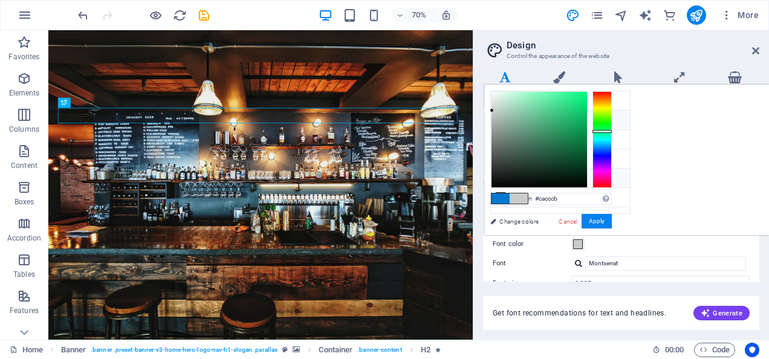
click at [500, 117] on icon at bounding box center [500, 119] width 8 height 8
type input "#0077cc"
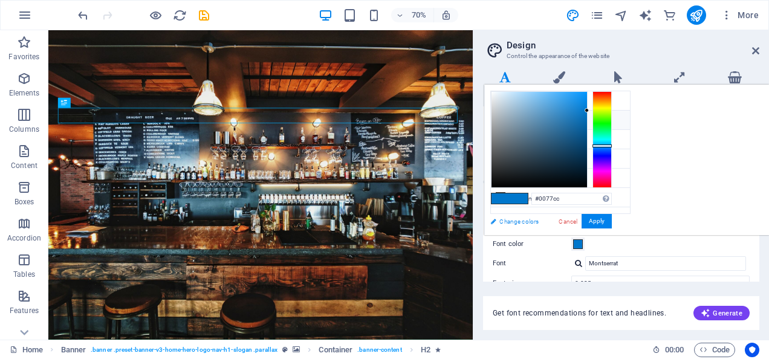
click at [516, 220] on link "Change colors" at bounding box center [554, 221] width 140 height 15
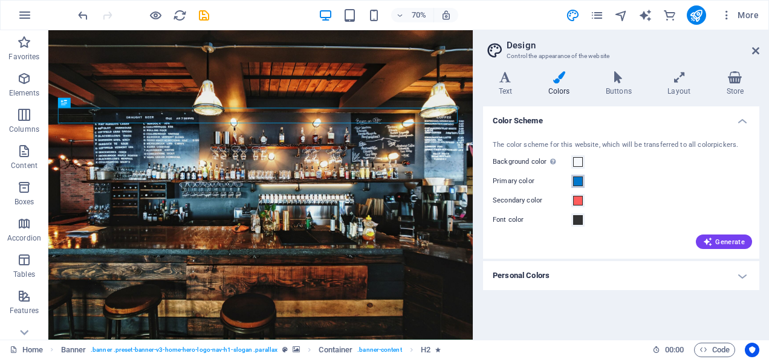
click at [579, 179] on span at bounding box center [578, 181] width 10 height 10
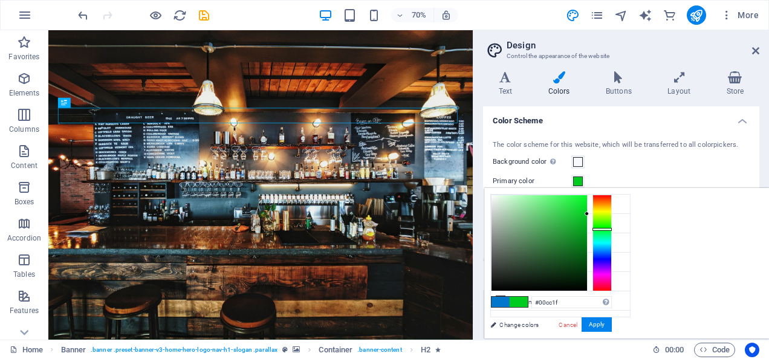
click at [612, 228] on div at bounding box center [601, 243] width 19 height 97
type input "#007812"
click at [612, 245] on div at bounding box center [551, 243] width 121 height 97
click at [612, 327] on button "Apply" at bounding box center [596, 324] width 30 height 15
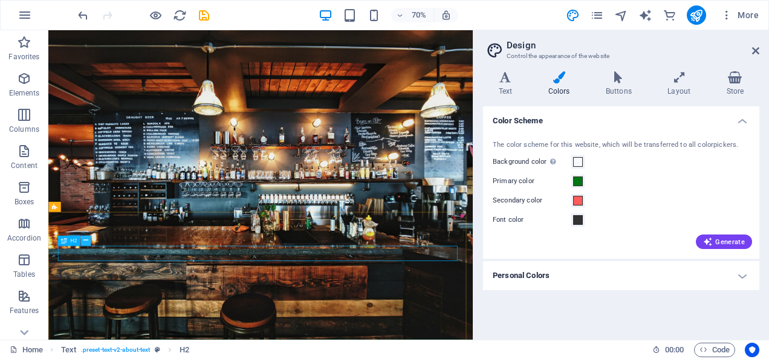
click at [86, 239] on icon at bounding box center [85, 240] width 5 height 9
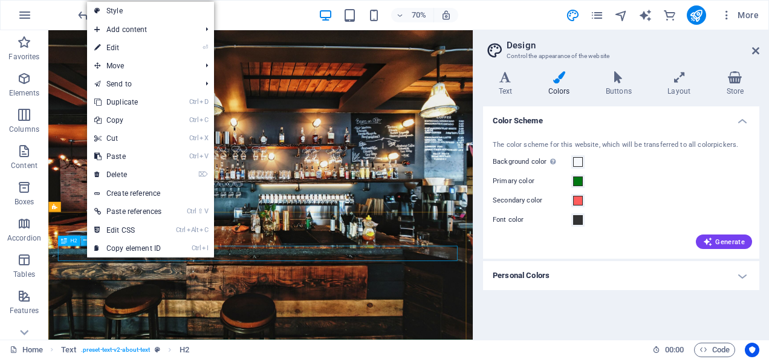
click at [86, 239] on icon at bounding box center [85, 240] width 5 height 9
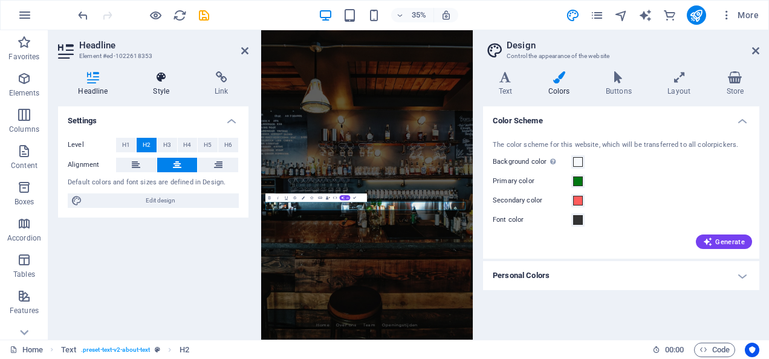
click at [162, 74] on icon at bounding box center [161, 77] width 57 height 12
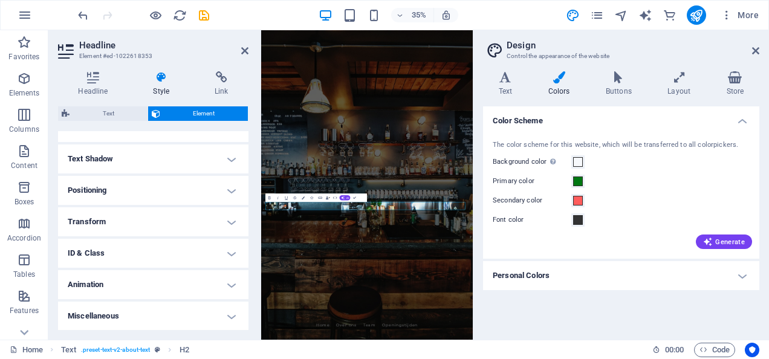
scroll to position [0, 0]
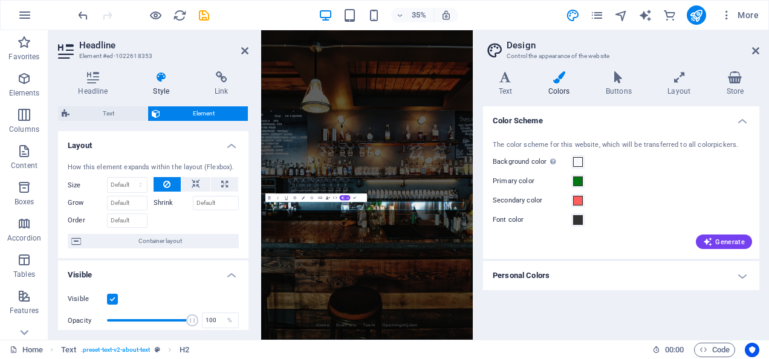
click at [655, 189] on div "The color scheme for this website, which will be transferred to all colorpicker…" at bounding box center [620, 193] width 281 height 131
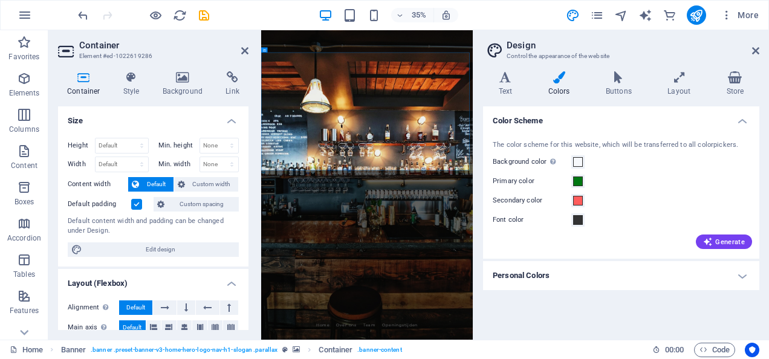
click at [237, 51] on header "Container Element #ed-1022619286" at bounding box center [153, 45] width 190 height 31
click at [244, 50] on icon at bounding box center [244, 51] width 7 height 10
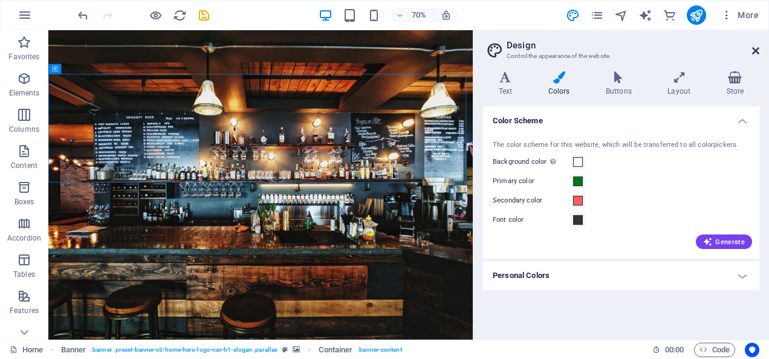
click at [754, 48] on icon at bounding box center [755, 51] width 7 height 10
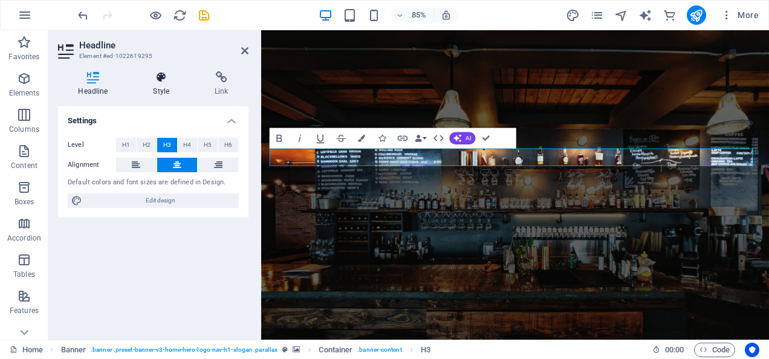
click at [160, 79] on icon at bounding box center [161, 77] width 57 height 12
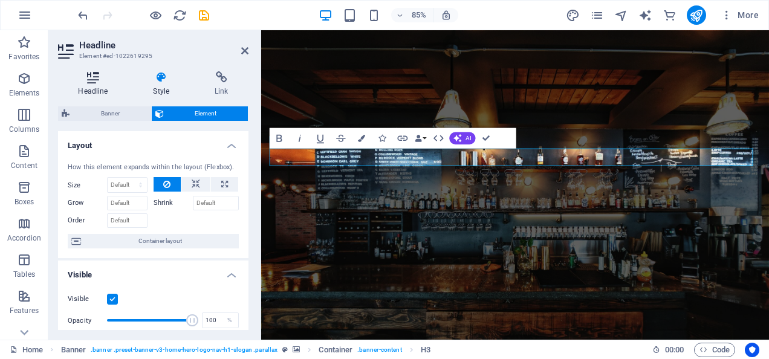
click at [102, 77] on icon at bounding box center [93, 77] width 70 height 12
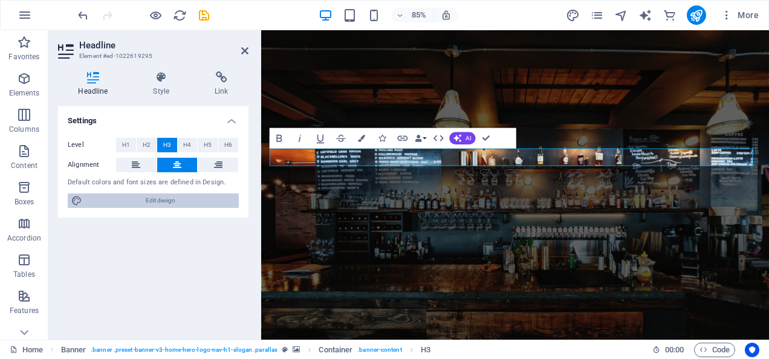
click at [164, 199] on span "Edit design" at bounding box center [160, 200] width 149 height 15
select select "px"
select select "200"
select select "px"
select select "rem"
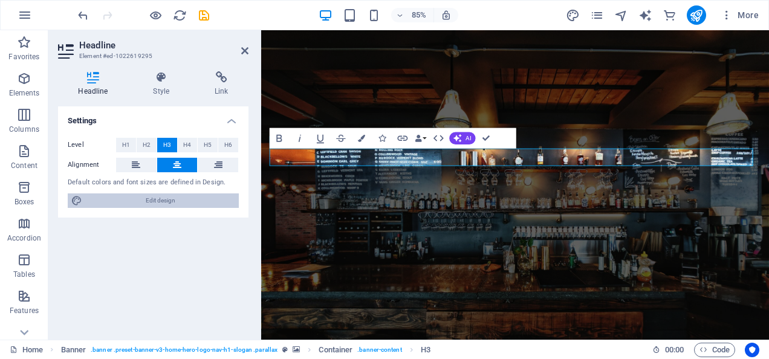
select select "700"
select select "px"
select select "rem"
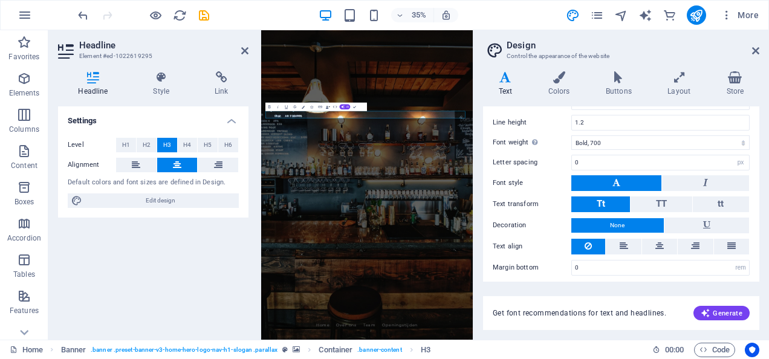
scroll to position [230, 0]
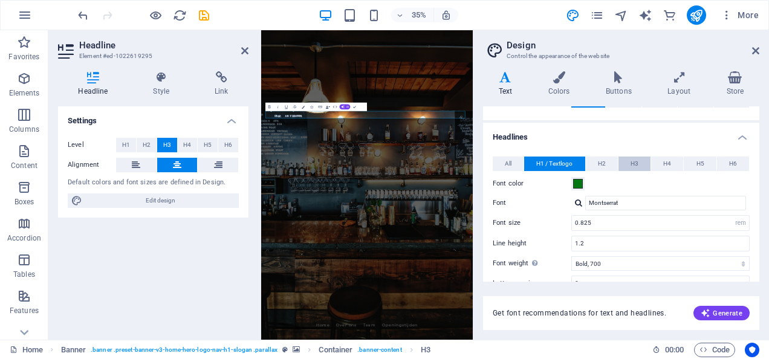
drag, startPoint x: 631, startPoint y: 159, endPoint x: 624, endPoint y: 167, distance: 10.8
click at [631, 158] on span "H3" at bounding box center [634, 164] width 8 height 15
click at [580, 181] on span at bounding box center [578, 184] width 10 height 10
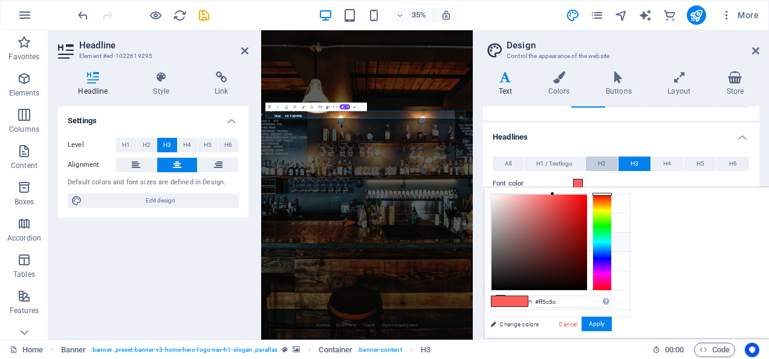
click at [606, 157] on button "H2" at bounding box center [602, 164] width 32 height 15
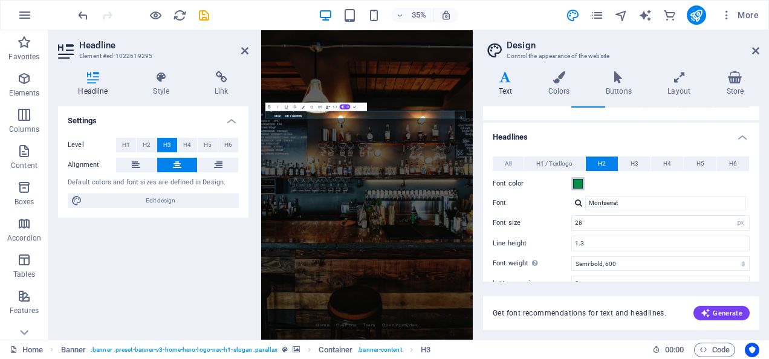
click at [575, 180] on span at bounding box center [578, 184] width 10 height 10
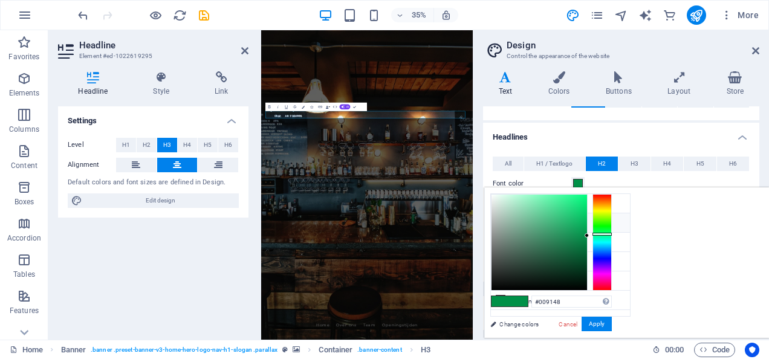
click at [523, 225] on li "Primary color #007812" at bounding box center [560, 222] width 139 height 19
type input "#007812"
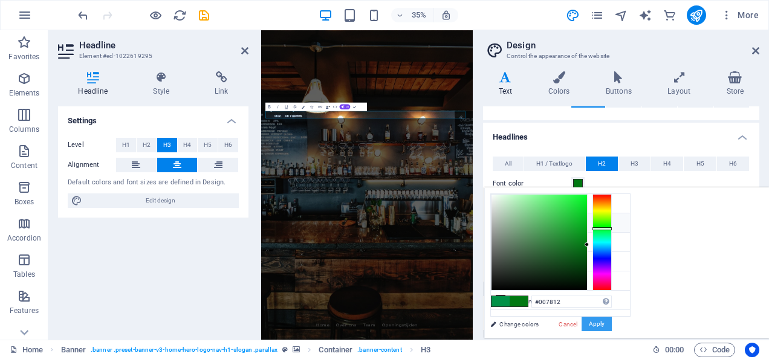
click at [612, 324] on button "Apply" at bounding box center [596, 324] width 30 height 15
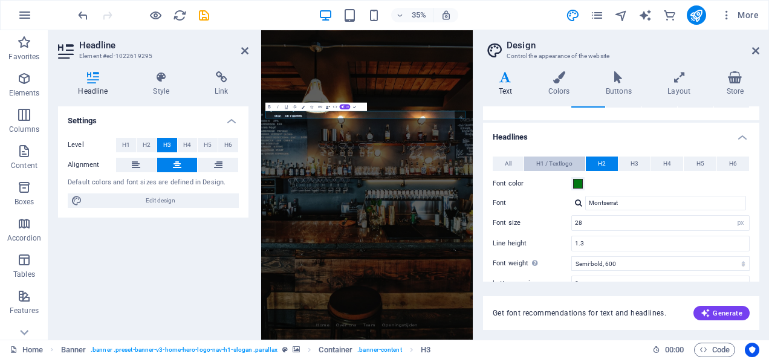
click at [564, 165] on span "H1 / Textlogo" at bounding box center [554, 164] width 36 height 15
drag, startPoint x: 635, startPoint y: 164, endPoint x: 624, endPoint y: 166, distance: 11.0
click at [635, 164] on span "H3" at bounding box center [634, 164] width 8 height 15
click at [581, 180] on span at bounding box center [578, 184] width 10 height 10
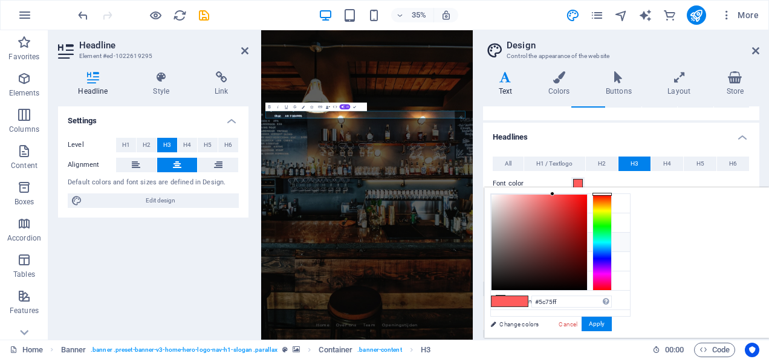
click at [612, 255] on div at bounding box center [601, 242] width 19 height 97
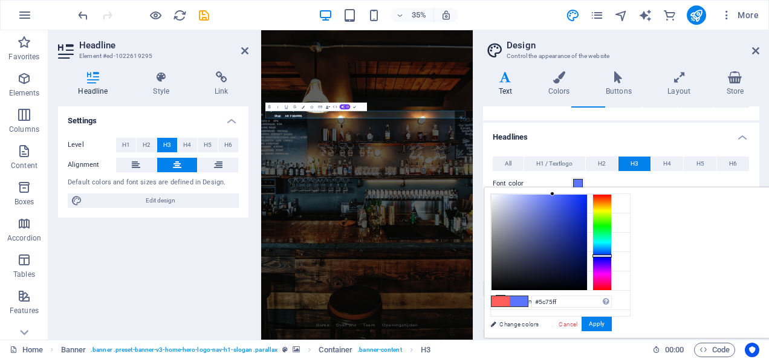
drag, startPoint x: 708, startPoint y: 189, endPoint x: 743, endPoint y: 179, distance: 36.9
click at [743, 179] on body "stichtingtap borrelbeheer de TAP Home Favorites Elements Columns Content Boxes …" at bounding box center [384, 179] width 769 height 359
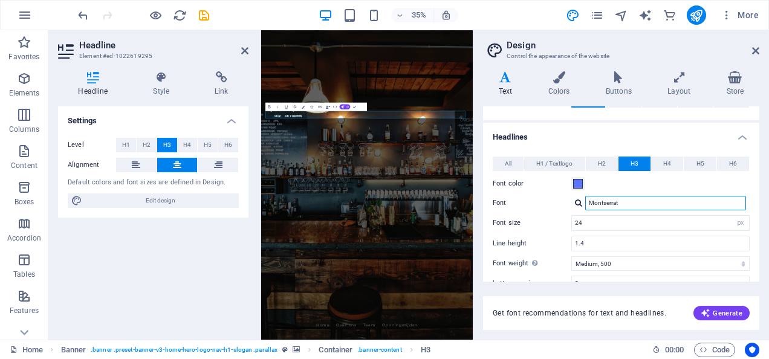
click at [721, 201] on input "Montserrat" at bounding box center [665, 203] width 161 height 15
click at [574, 182] on span at bounding box center [578, 184] width 10 height 10
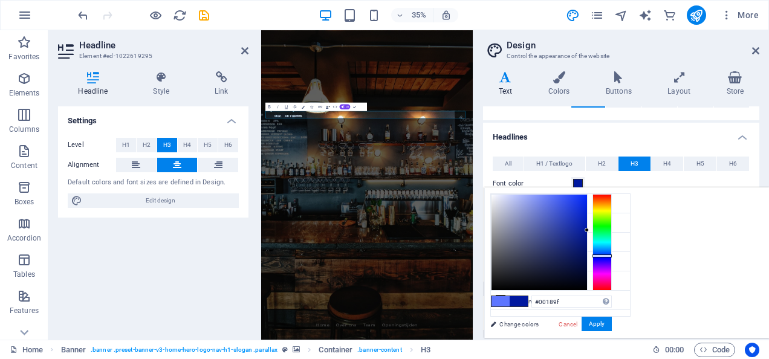
drag, startPoint x: 718, startPoint y: 216, endPoint x: 749, endPoint y: 230, distance: 33.6
click at [612, 230] on div at bounding box center [551, 242] width 121 height 97
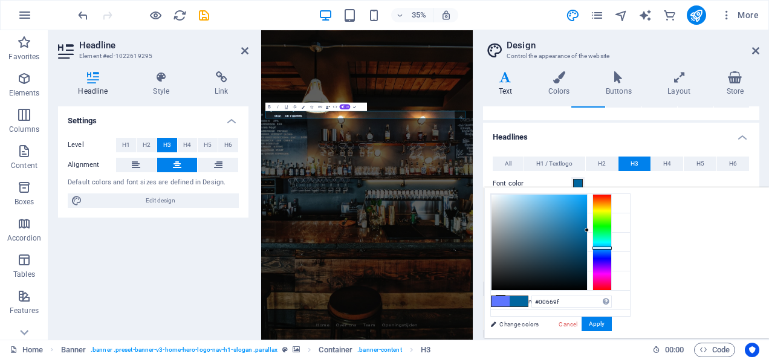
click at [612, 247] on div at bounding box center [601, 242] width 19 height 97
type input "#0185cf"
drag, startPoint x: 737, startPoint y: 229, endPoint x: 737, endPoint y: 212, distance: 17.5
click at [588, 212] on div at bounding box center [586, 212] width 4 height 4
click at [612, 323] on button "Apply" at bounding box center [596, 324] width 30 height 15
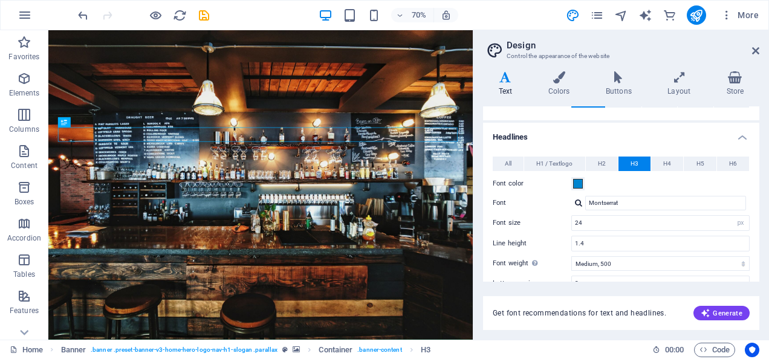
click at [609, 181] on div "Font color" at bounding box center [621, 183] width 257 height 15
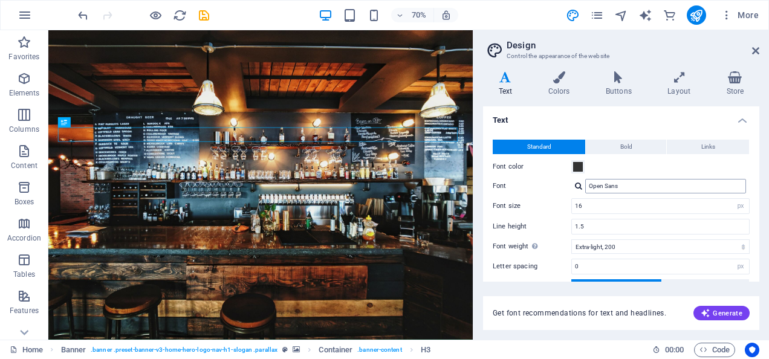
scroll to position [0, 0]
click at [595, 126] on h4 "Text" at bounding box center [621, 117] width 276 height 22
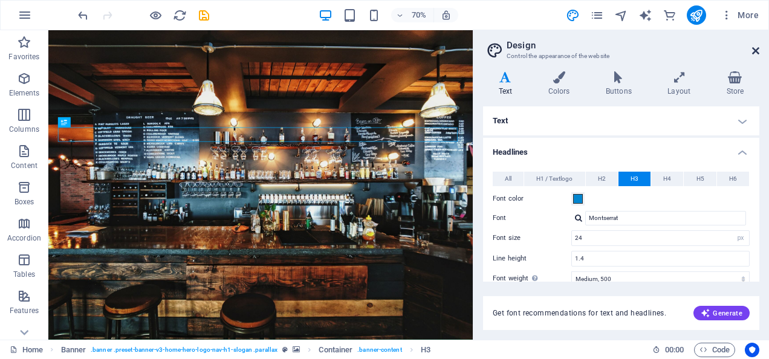
click at [756, 50] on icon at bounding box center [755, 51] width 7 height 10
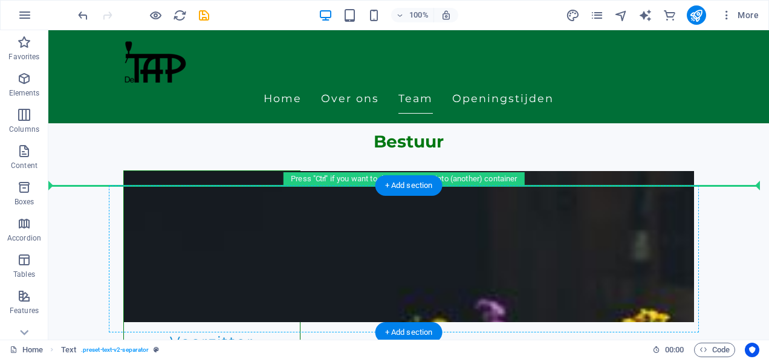
scroll to position [923, 0]
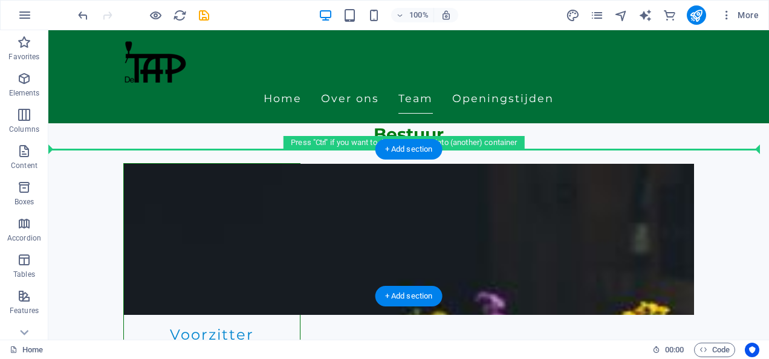
drag, startPoint x: 297, startPoint y: 158, endPoint x: 308, endPoint y: 181, distance: 25.4
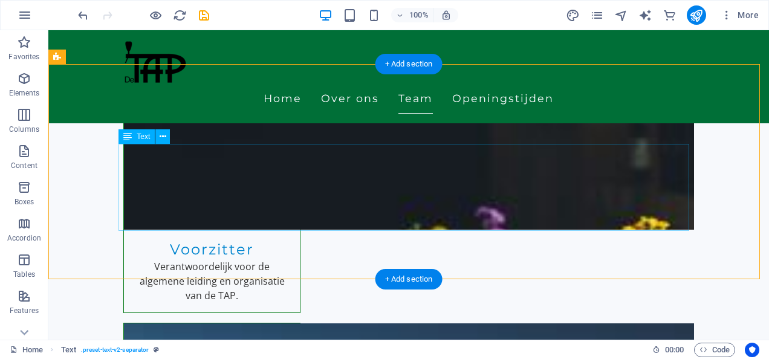
scroll to position [768, 0]
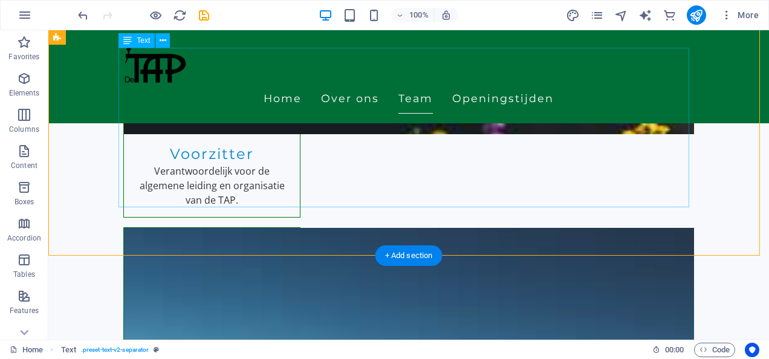
scroll to position [828, 0]
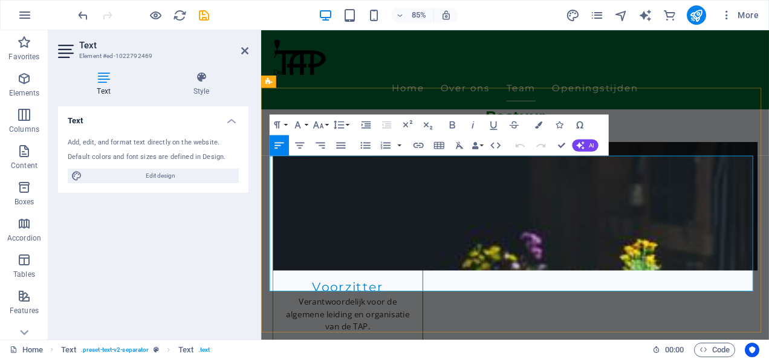
scroll to position [718, 0]
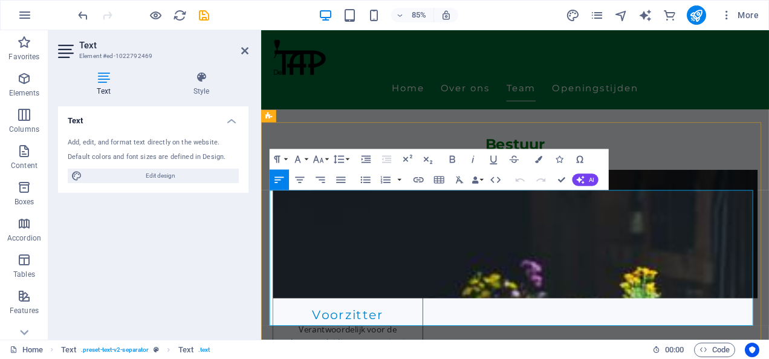
click at [367, 162] on icon "button" at bounding box center [365, 159] width 9 height 7
click at [371, 154] on icon "button" at bounding box center [366, 160] width 12 height 12
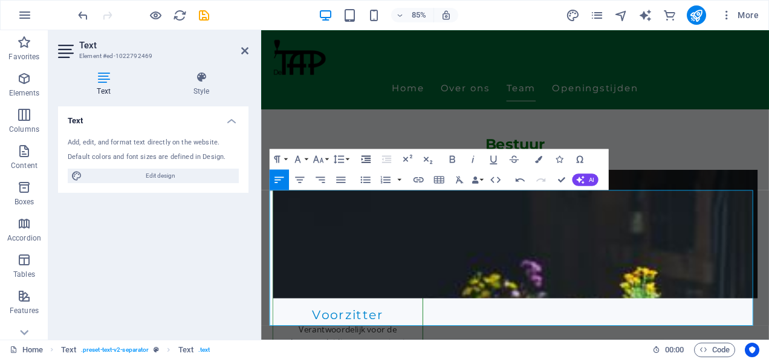
click at [372, 164] on icon "button" at bounding box center [366, 160] width 12 height 12
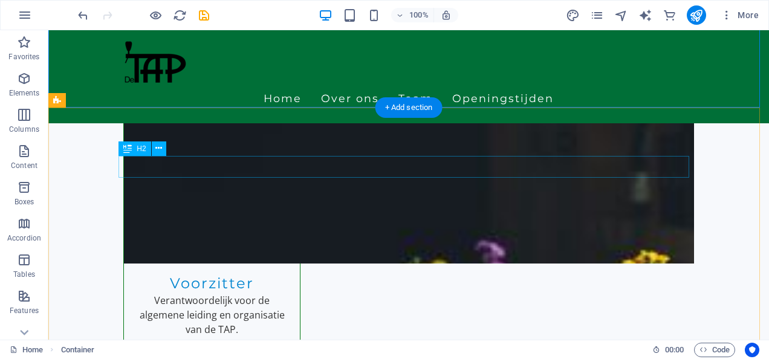
scroll to position [778, 0]
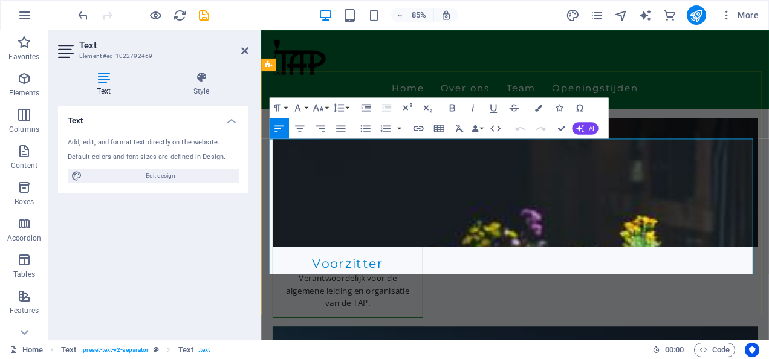
click at [365, 112] on icon "button" at bounding box center [366, 108] width 12 height 12
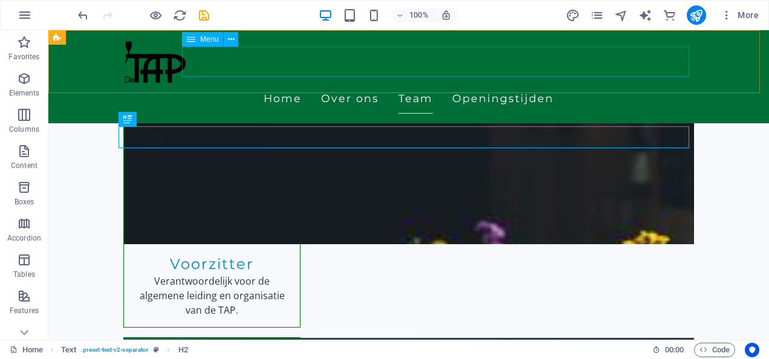
click at [442, 83] on nav "Home Over ons Team Openingstijden" at bounding box center [408, 98] width 571 height 30
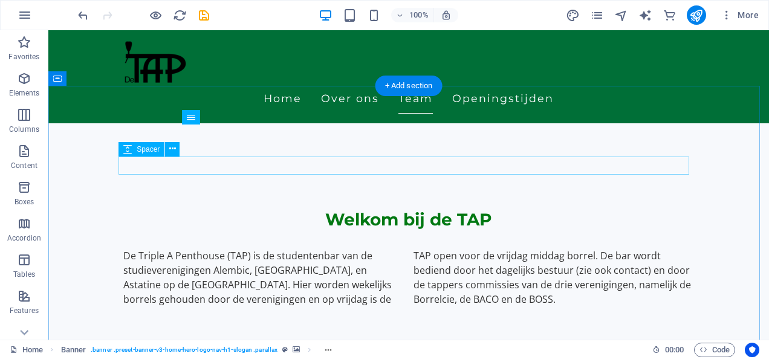
scroll to position [355, 0]
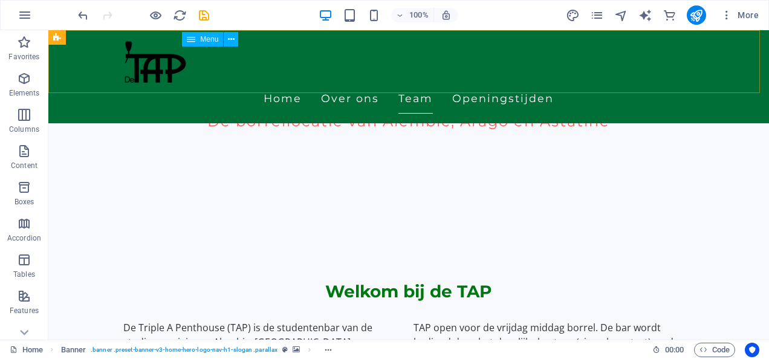
click at [453, 83] on nav "Home Over ons Team Openingstijden" at bounding box center [408, 98] width 571 height 30
select select
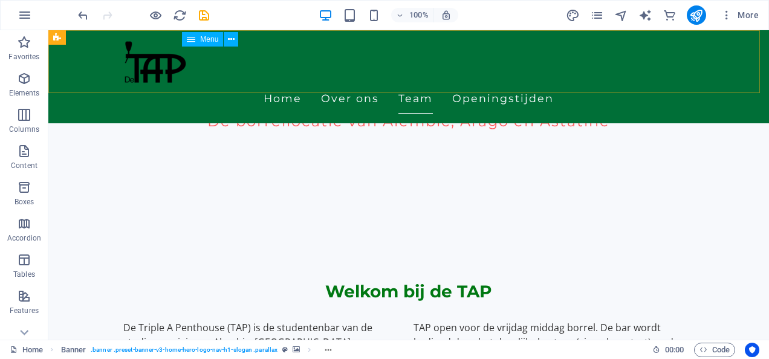
select select
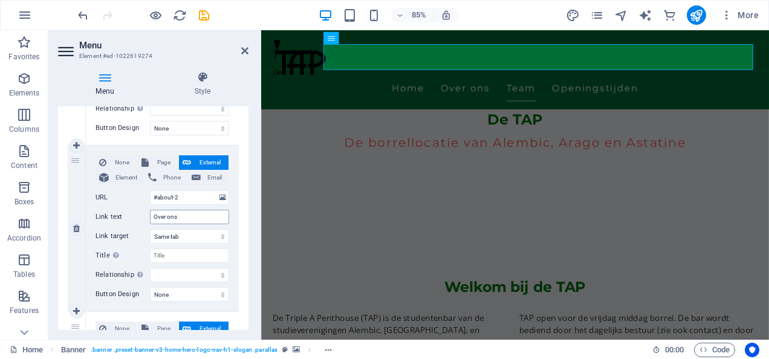
scroll to position [302, 0]
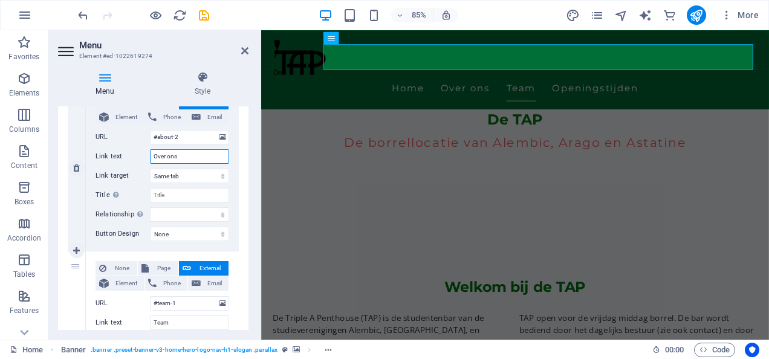
click at [180, 156] on input "Over ons" at bounding box center [189, 156] width 79 height 15
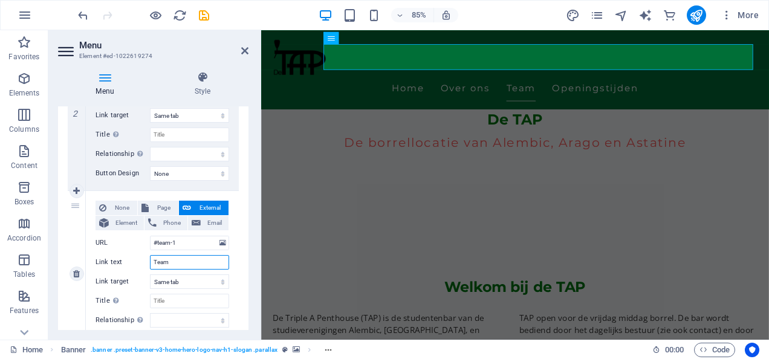
drag, startPoint x: 179, startPoint y: 256, endPoint x: 147, endPoint y: 254, distance: 32.1
click at [147, 255] on div "Link text Team" at bounding box center [162, 262] width 134 height 15
type input "Bestuur"
select select
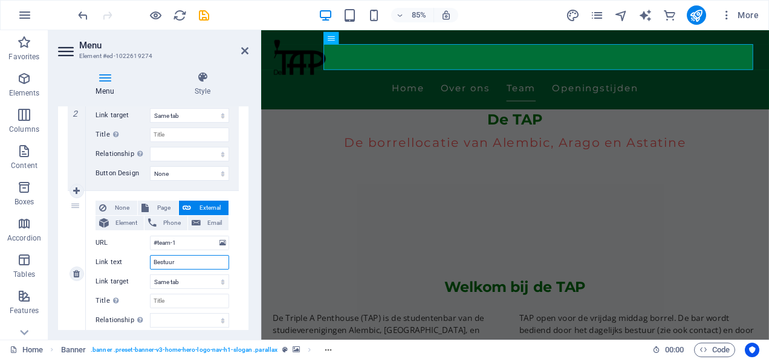
select select
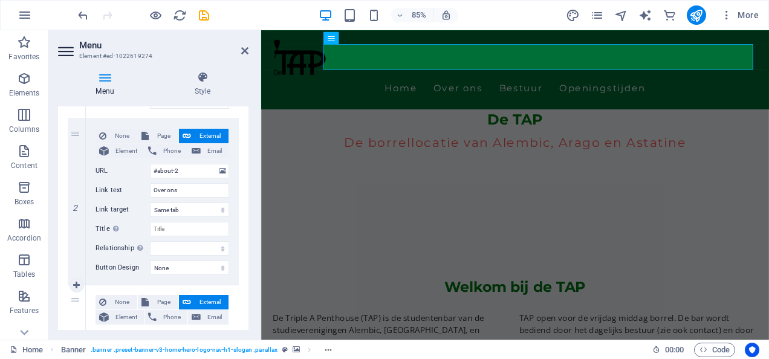
scroll to position [242, 0]
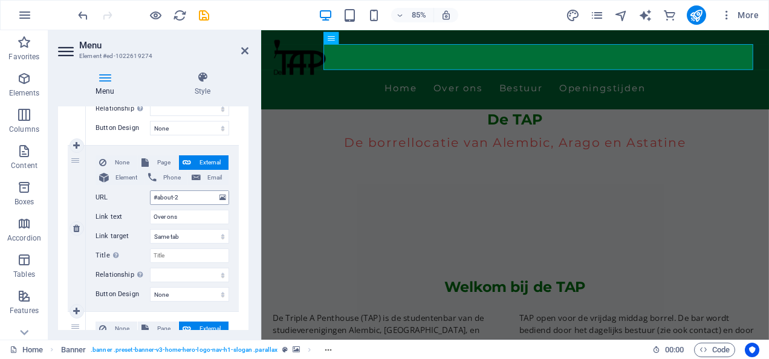
type input "Bestuur"
click at [183, 198] on input "#about-2" at bounding box center [189, 197] width 79 height 15
click at [98, 196] on label "URL" at bounding box center [122, 197] width 54 height 15
click at [150, 196] on input "#about-2" at bounding box center [189, 197] width 79 height 15
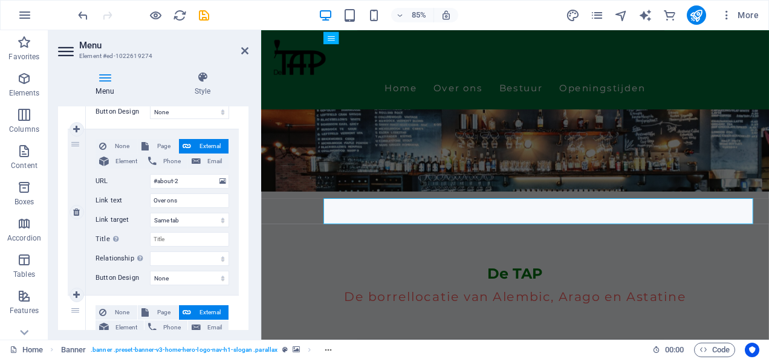
scroll to position [302, 0]
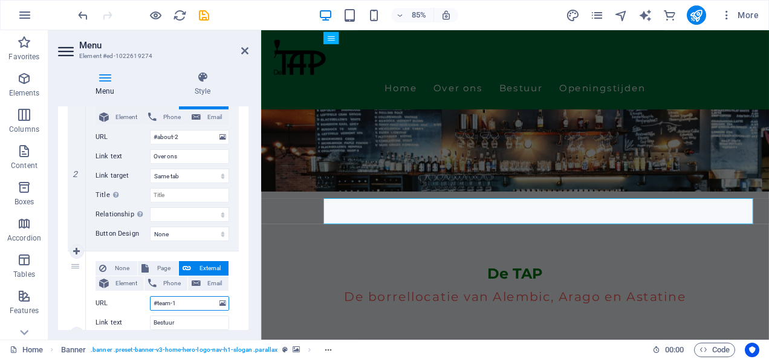
click at [190, 297] on input "#team-1" at bounding box center [189, 303] width 79 height 15
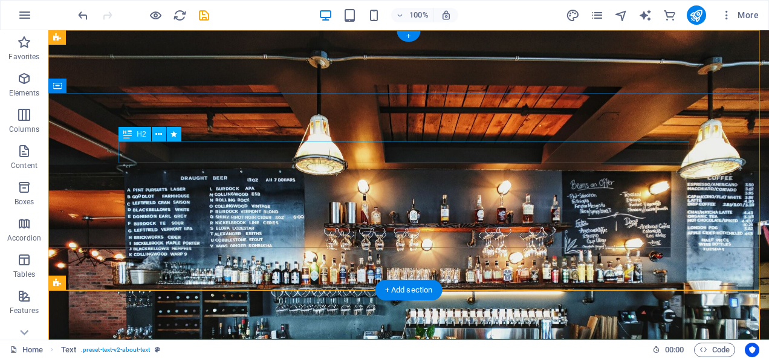
scroll to position [0, 0]
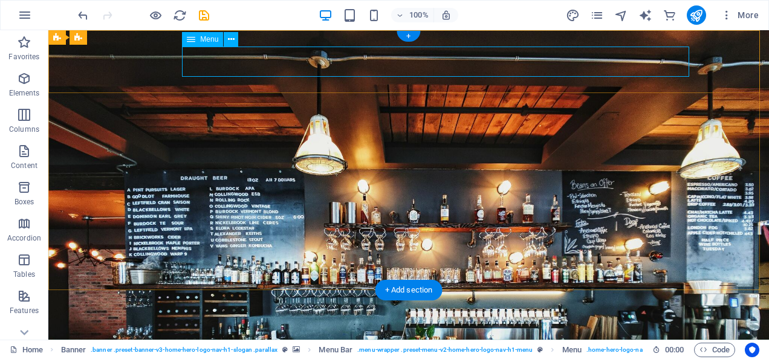
select select
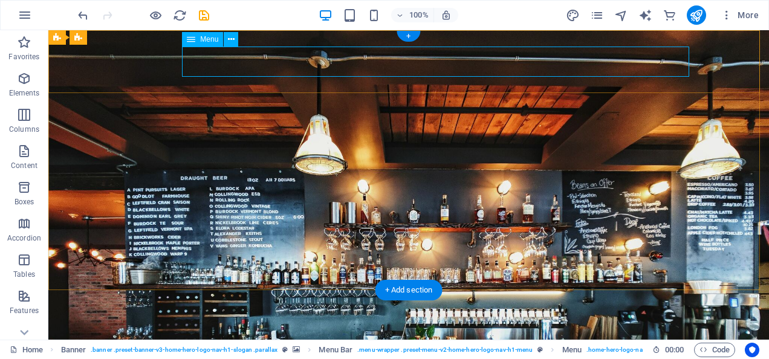
select select
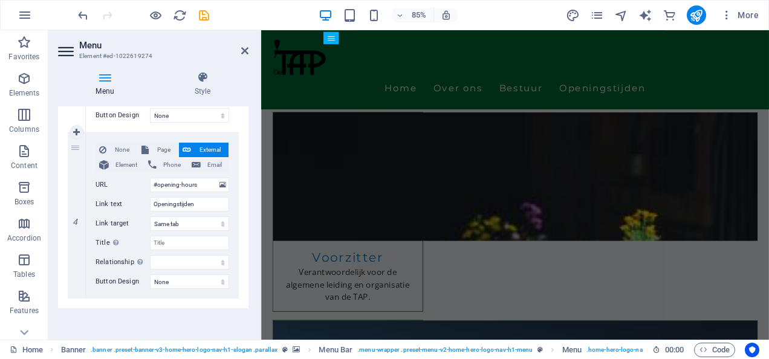
scroll to position [589, 0]
drag, startPoint x: 196, startPoint y: 199, endPoint x: 147, endPoint y: 201, distance: 48.4
click at [147, 201] on div "Link text Openingstijden" at bounding box center [162, 202] width 134 height 15
type input "Contact"
select select
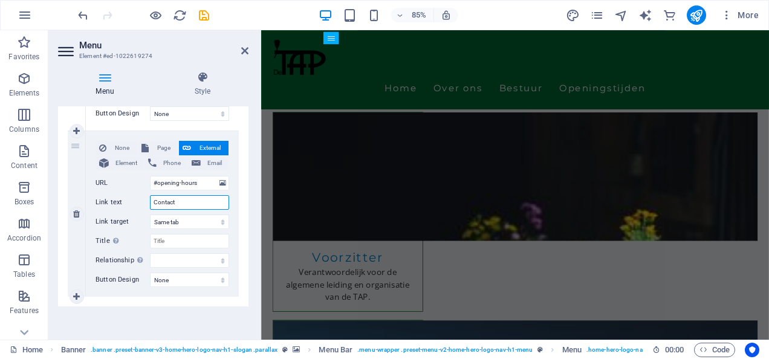
select select
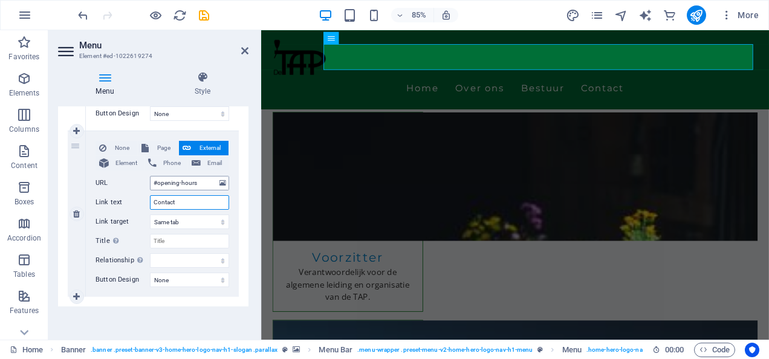
type input "Contact"
click at [196, 183] on input "#opening-hours" at bounding box center [189, 183] width 79 height 15
drag, startPoint x: 201, startPoint y: 183, endPoint x: 157, endPoint y: 186, distance: 44.2
click at [157, 186] on input "#opening-hours" at bounding box center [189, 183] width 79 height 15
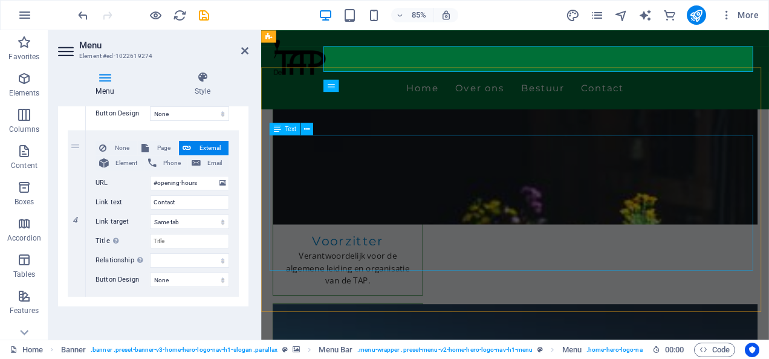
scroll to position [778, 0]
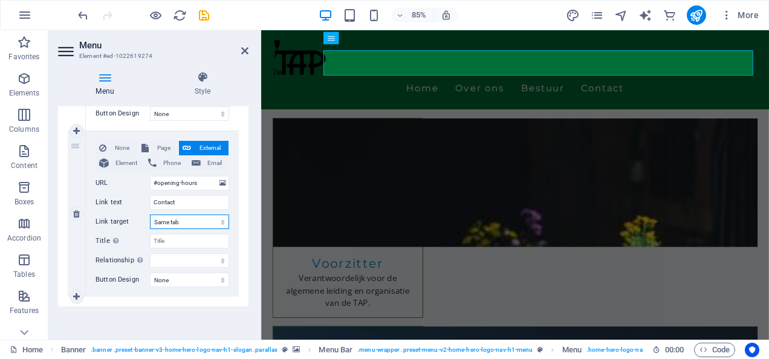
click at [182, 221] on select "New tab Same tab Overlay" at bounding box center [189, 222] width 79 height 15
click at [199, 182] on input "#opening-hours" at bounding box center [189, 183] width 79 height 15
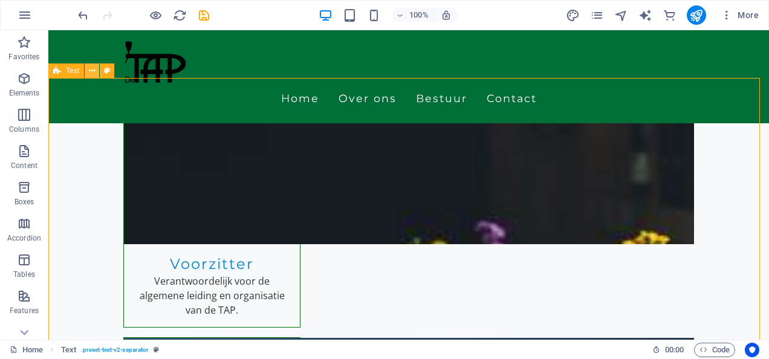
click at [93, 71] on icon at bounding box center [92, 71] width 7 height 13
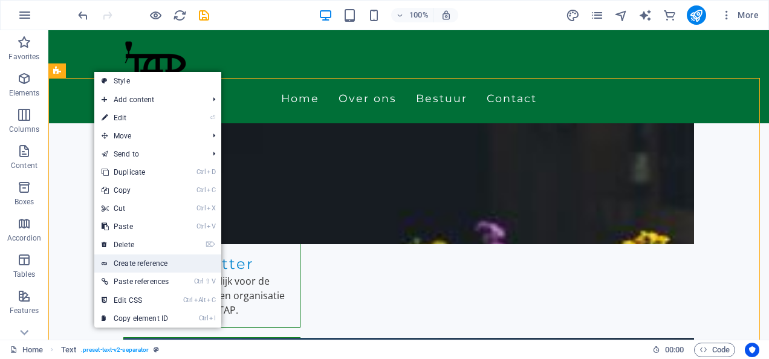
click at [179, 264] on link "Create reference" at bounding box center [157, 263] width 127 height 18
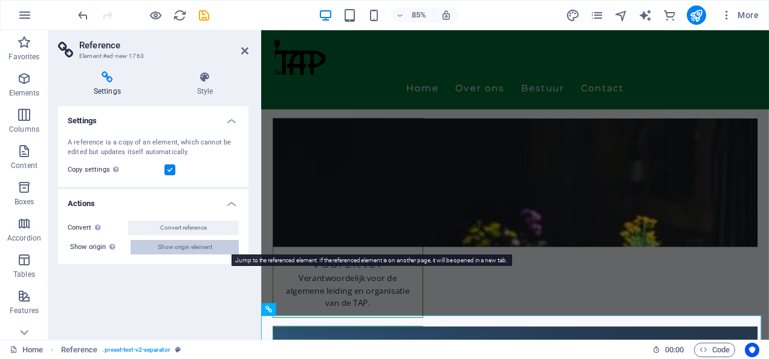
click at [180, 244] on span "Show origin element" at bounding box center [185, 247] width 54 height 15
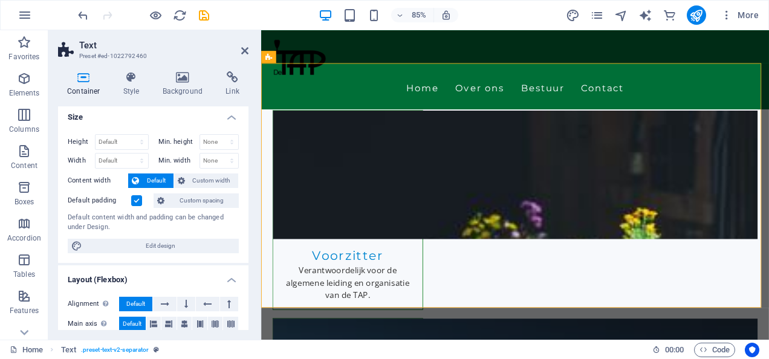
scroll to position [0, 0]
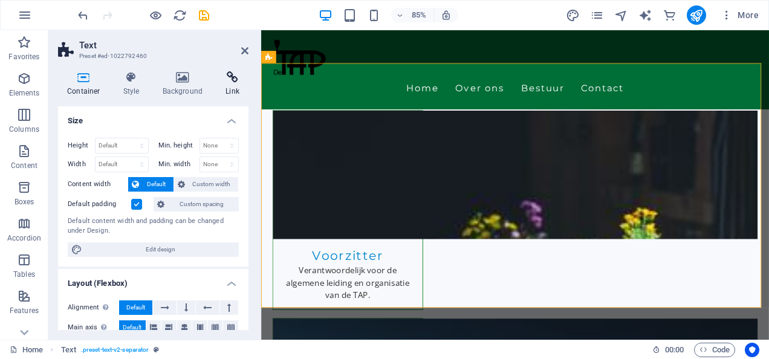
click at [237, 78] on icon at bounding box center [232, 77] width 32 height 12
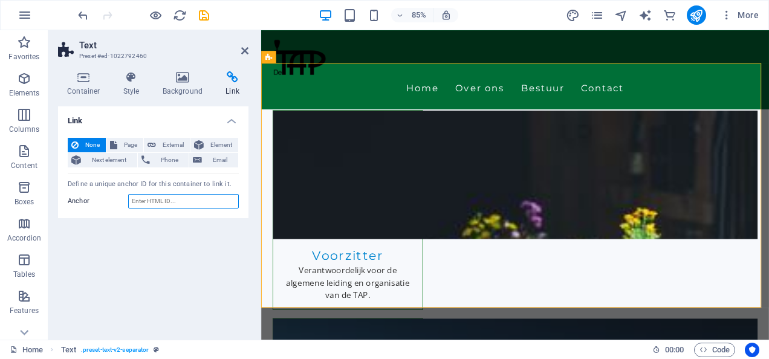
click at [179, 200] on input "Anchor" at bounding box center [183, 201] width 111 height 15
click at [184, 139] on span "External" at bounding box center [173, 145] width 27 height 15
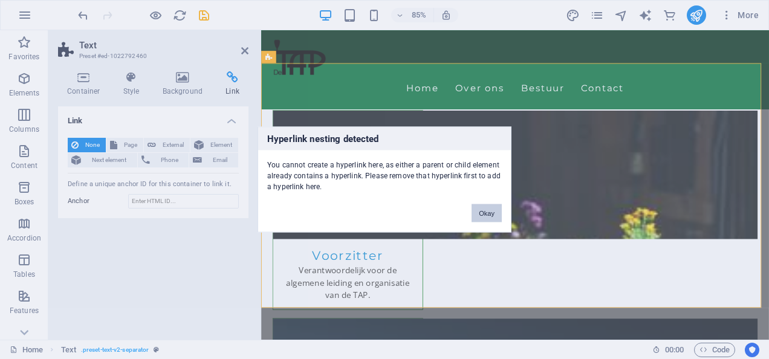
click at [490, 215] on button "Okay" at bounding box center [486, 213] width 30 height 18
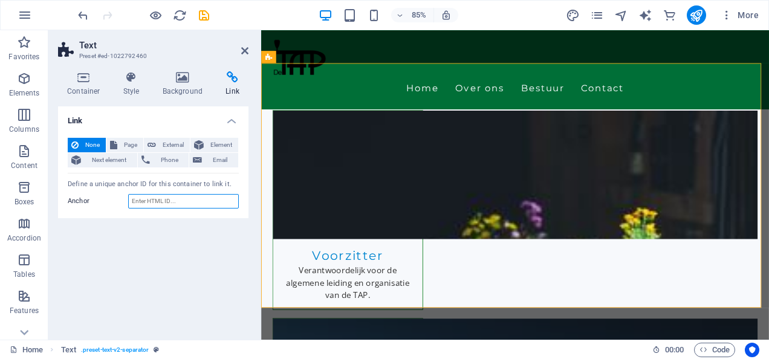
click at [191, 196] on input "Anchor" at bounding box center [183, 201] width 111 height 15
type input "contact"
click at [200, 220] on div "Link None Page External Element Next element Phone Email Page Home Subpage Lega…" at bounding box center [153, 218] width 190 height 224
click at [243, 50] on icon at bounding box center [244, 51] width 7 height 10
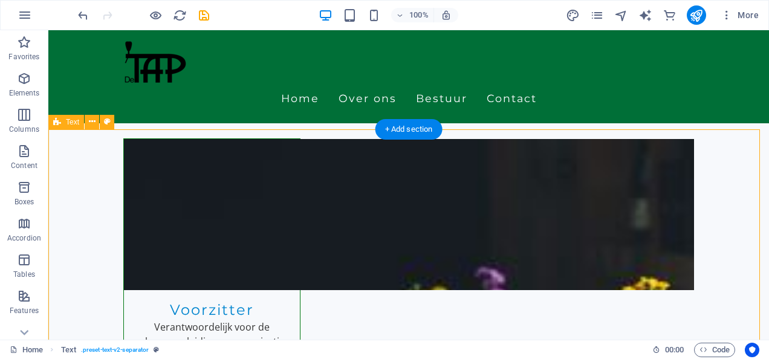
scroll to position [728, 0]
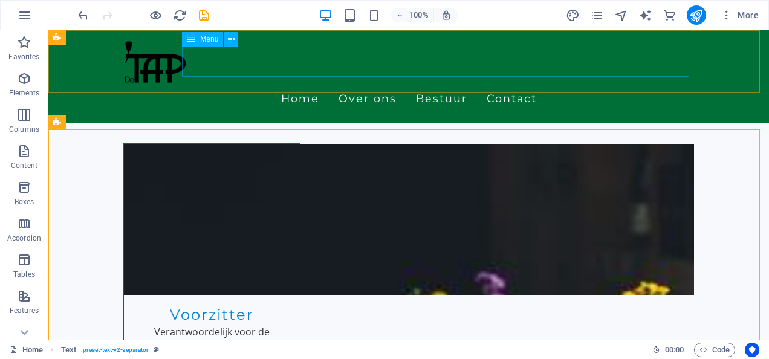
click at [544, 83] on nav "Home Over ons Bestuur Contact" at bounding box center [408, 98] width 571 height 30
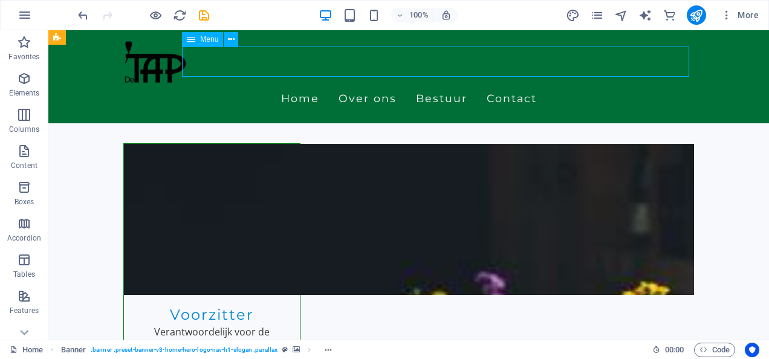
click at [540, 83] on nav "Home Over ons Bestuur Contact" at bounding box center [408, 98] width 571 height 30
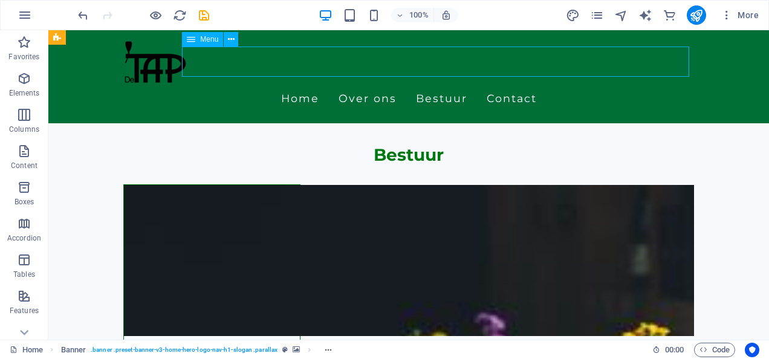
select select
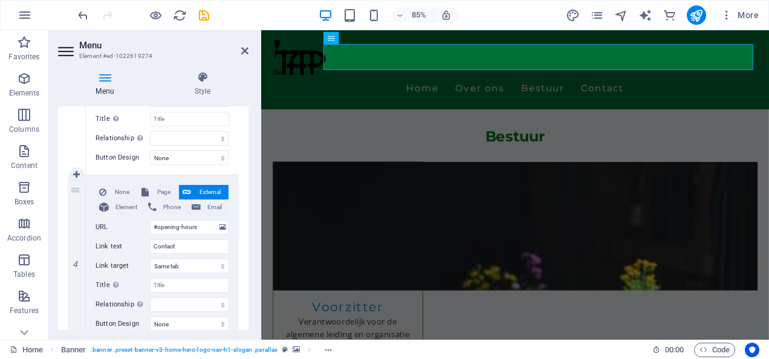
scroll to position [589, 0]
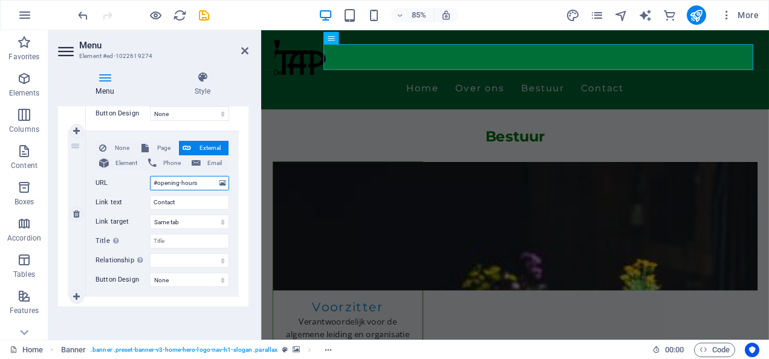
click at [202, 186] on input "#opening-hours" at bounding box center [189, 183] width 79 height 15
type input "#contact"
select select
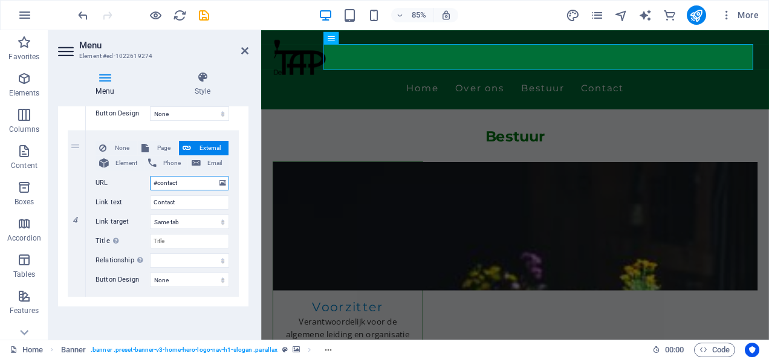
select select
type input "#contact"
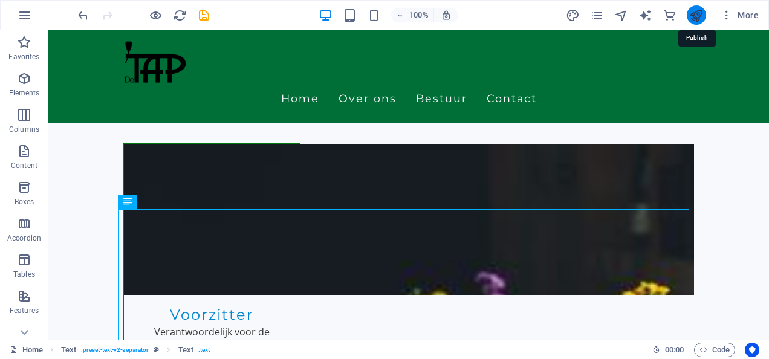
click at [699, 22] on icon "publish" at bounding box center [696, 15] width 14 height 14
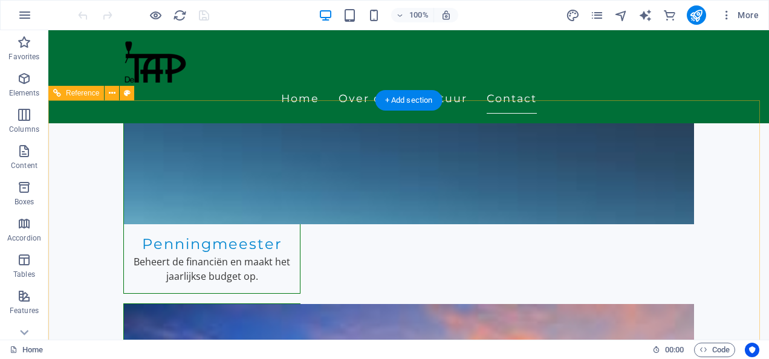
scroll to position [967, 0]
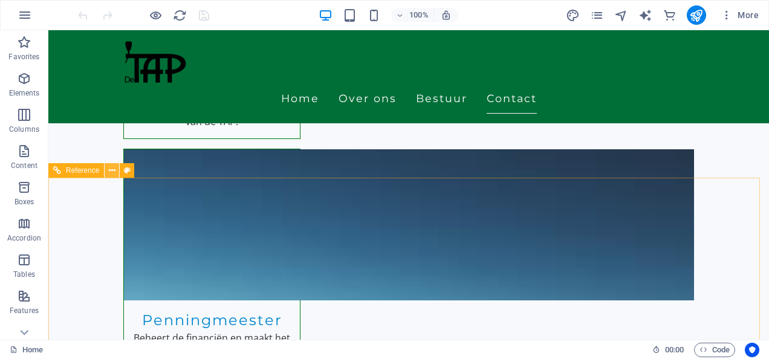
click at [112, 175] on icon at bounding box center [112, 170] width 7 height 13
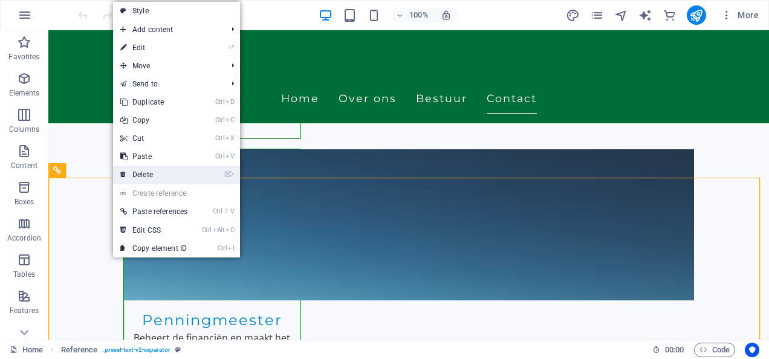
click at [165, 175] on link "⌦ Delete" at bounding box center [154, 175] width 82 height 18
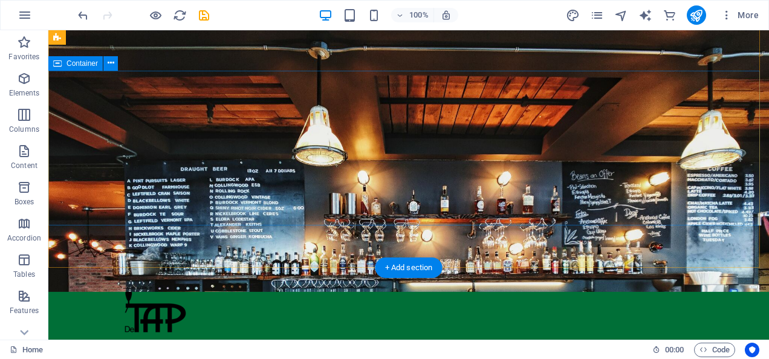
scroll to position [0, 0]
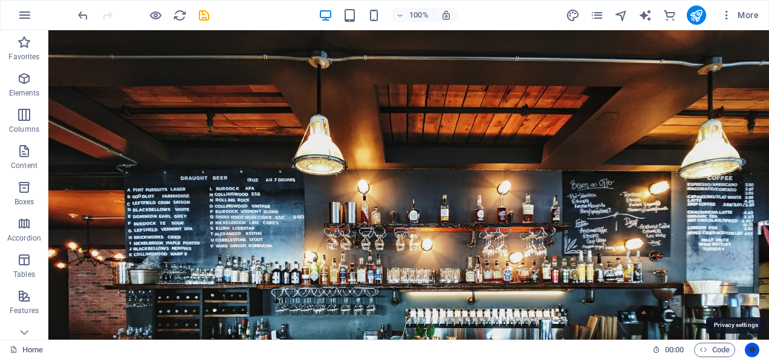
click at [754, 351] on icon "Usercentrics" at bounding box center [752, 350] width 8 height 8
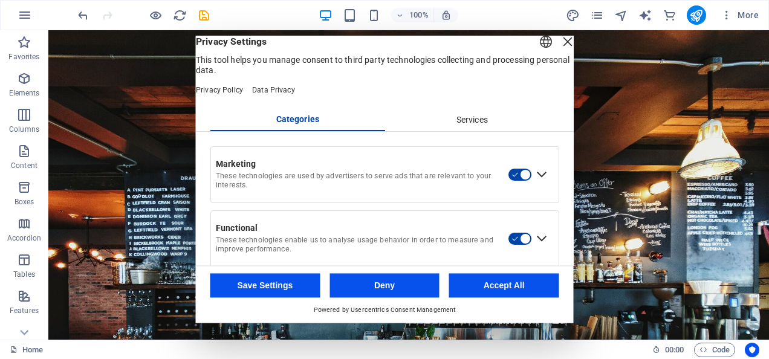
click at [534, 184] on div "Expand Marketing" at bounding box center [541, 174] width 19 height 19
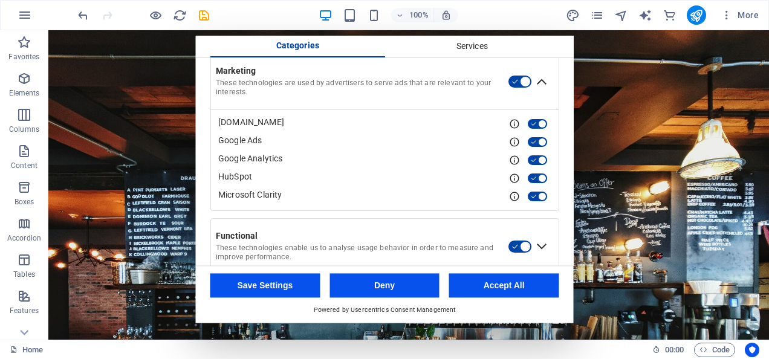
scroll to position [121, 0]
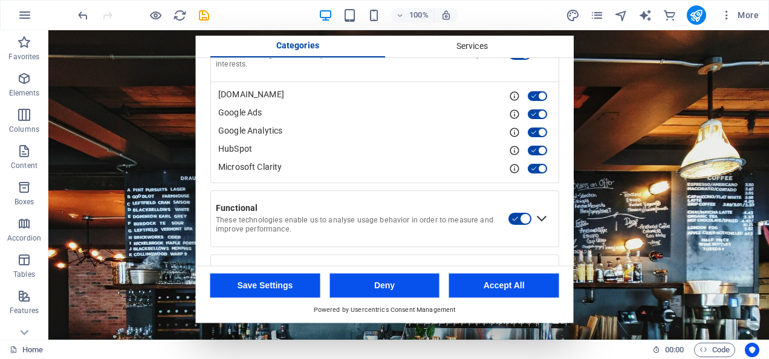
click at [516, 60] on button "button" at bounding box center [520, 53] width 24 height 13
click at [540, 63] on div "Collapse Marketing" at bounding box center [541, 53] width 19 height 19
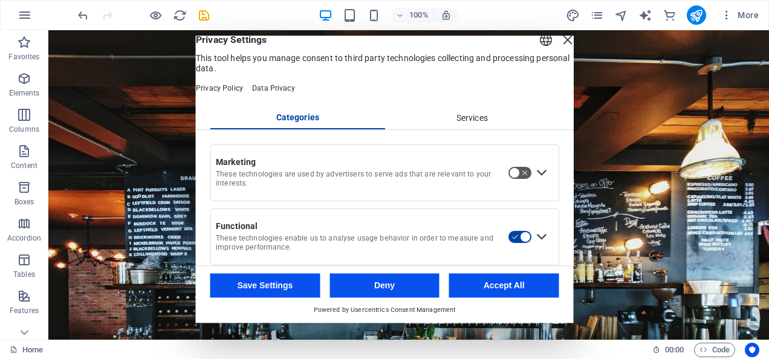
scroll to position [0, 0]
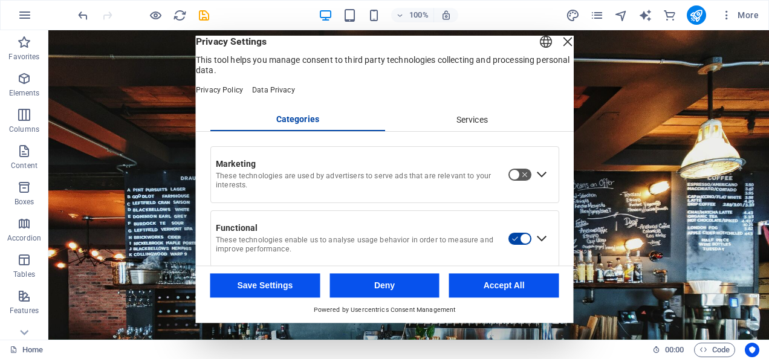
click at [472, 131] on div "Services" at bounding box center [471, 120] width 175 height 21
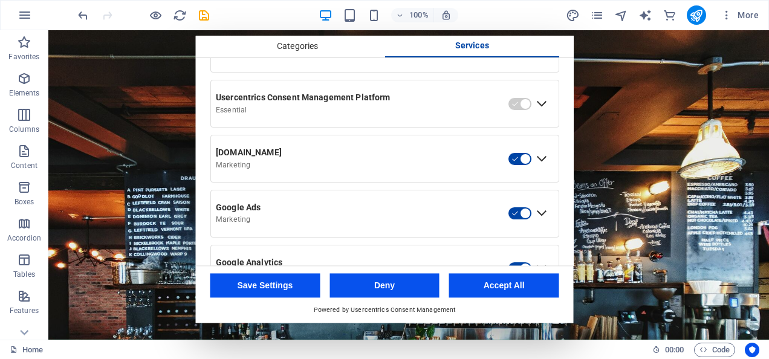
scroll to position [181, 0]
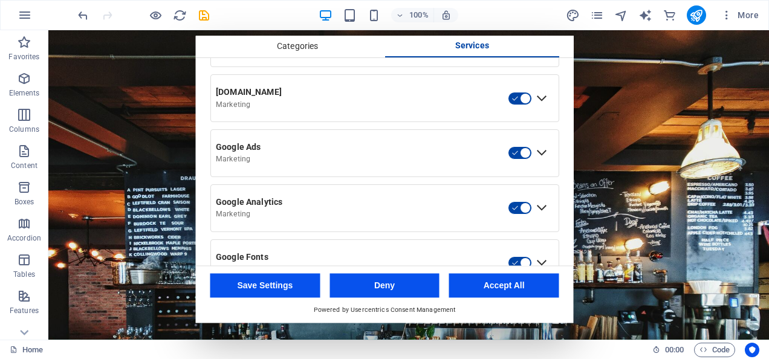
click at [520, 105] on button "button" at bounding box center [520, 98] width 24 height 13
click at [516, 160] on button "button" at bounding box center [520, 153] width 24 height 13
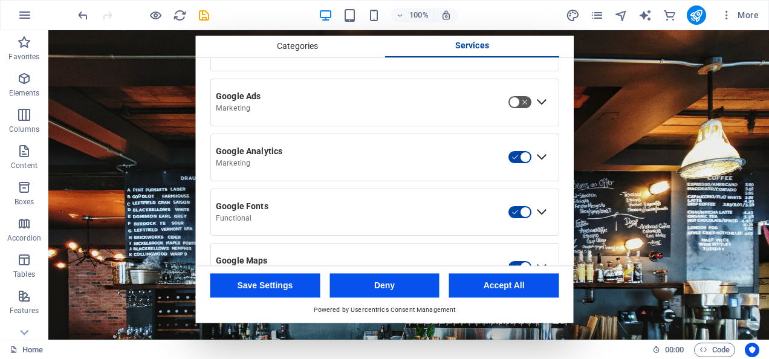
scroll to position [242, 0]
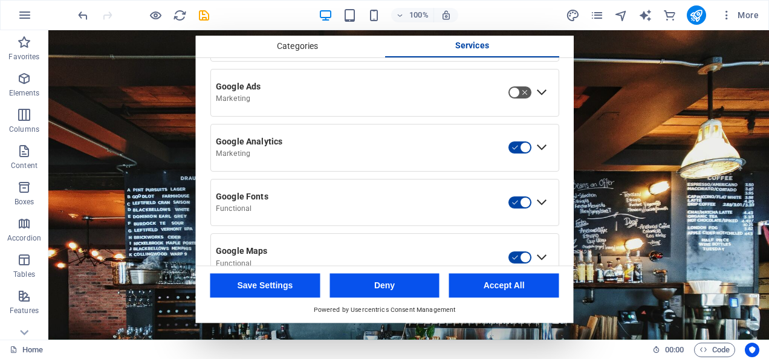
click at [517, 155] on button "button" at bounding box center [520, 147] width 24 height 13
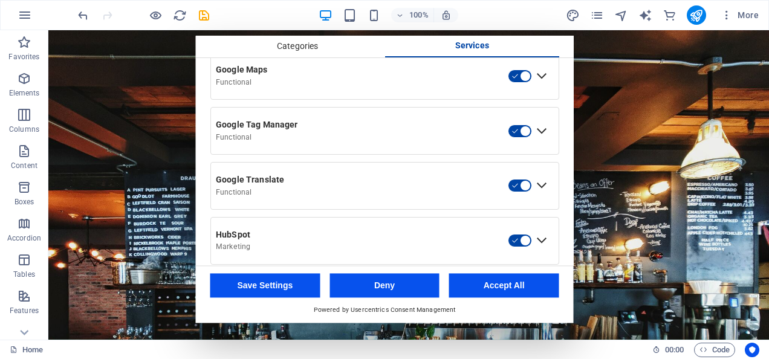
scroll to position [483, 0]
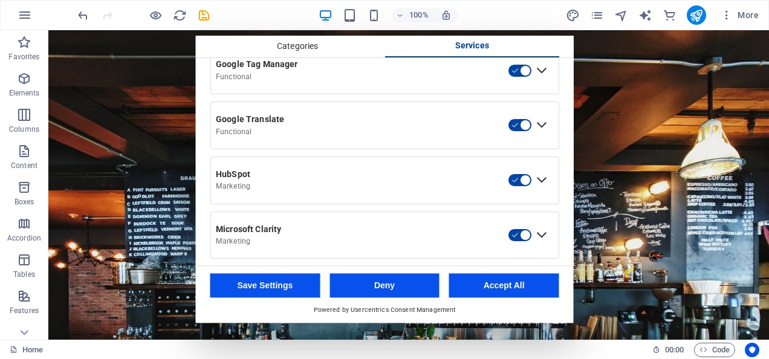
click at [517, 187] on button "button" at bounding box center [520, 180] width 24 height 13
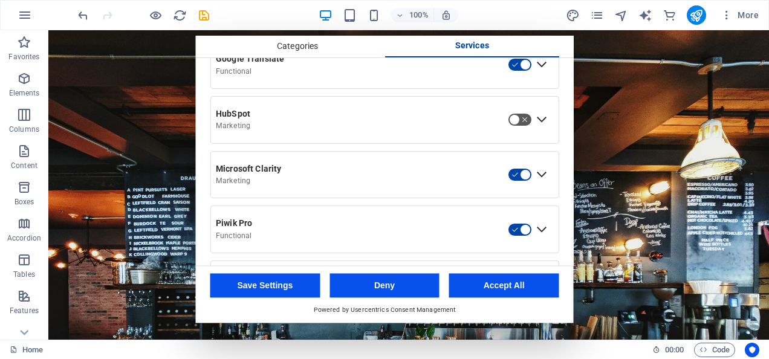
click at [521, 181] on button "button" at bounding box center [520, 174] width 24 height 13
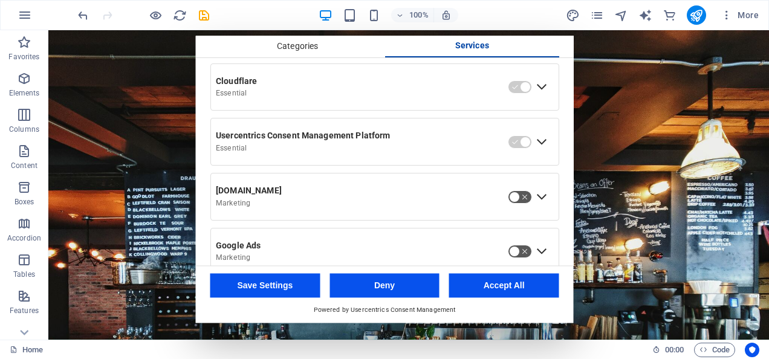
scroll to position [0, 0]
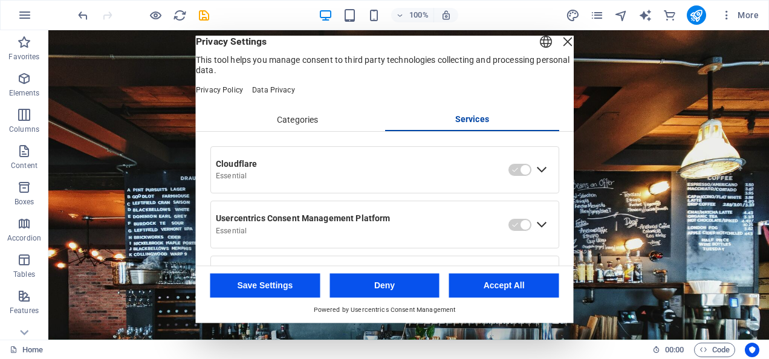
click at [298, 131] on div "Categories" at bounding box center [297, 120] width 175 height 21
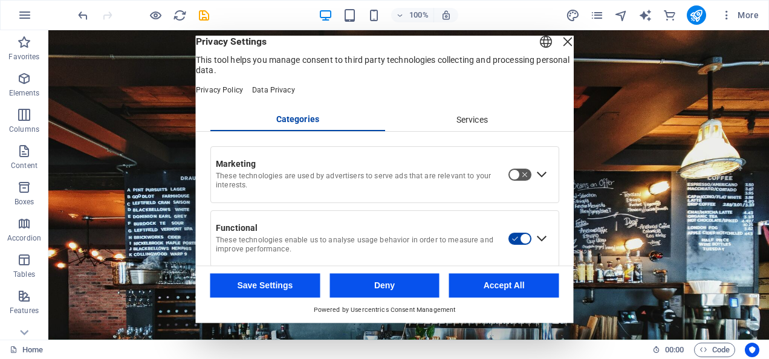
click at [288, 289] on button "Save Settings" at bounding box center [265, 286] width 110 height 24
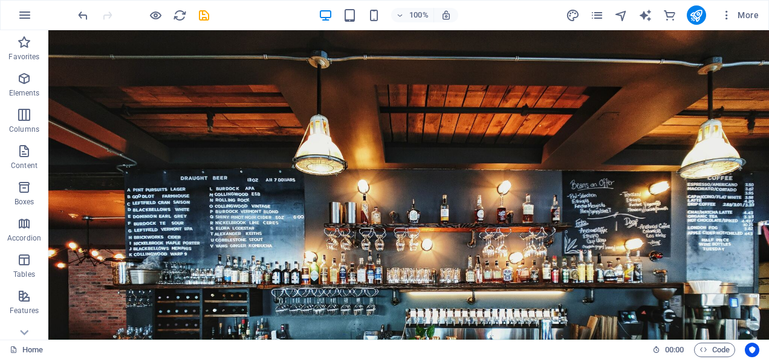
click at [532, 19] on div "100% More" at bounding box center [420, 14] width 688 height 19
click at [696, 13] on icon "publish" at bounding box center [696, 15] width 14 height 14
